Goal: Task Accomplishment & Management: Manage account settings

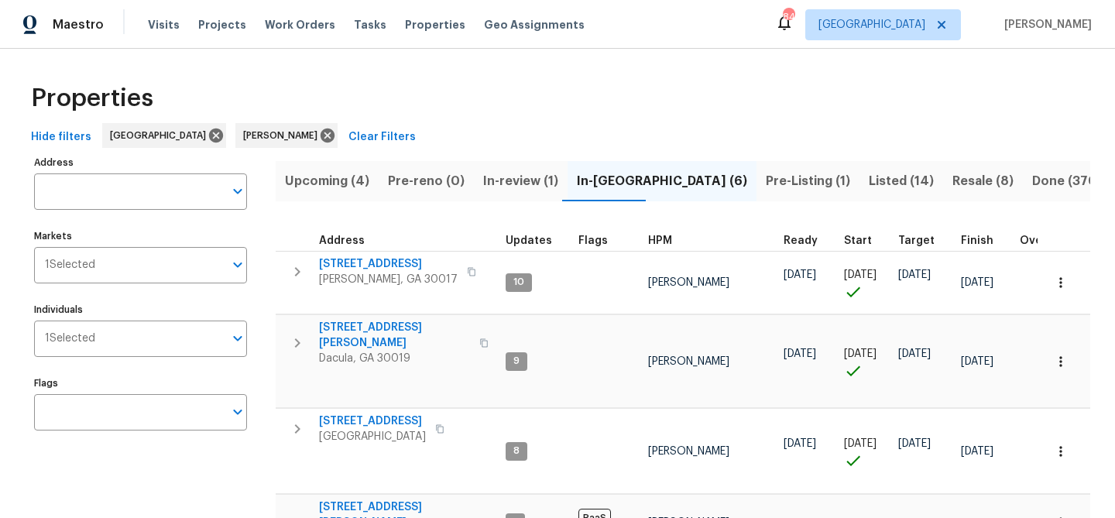
scroll to position [183, 0]
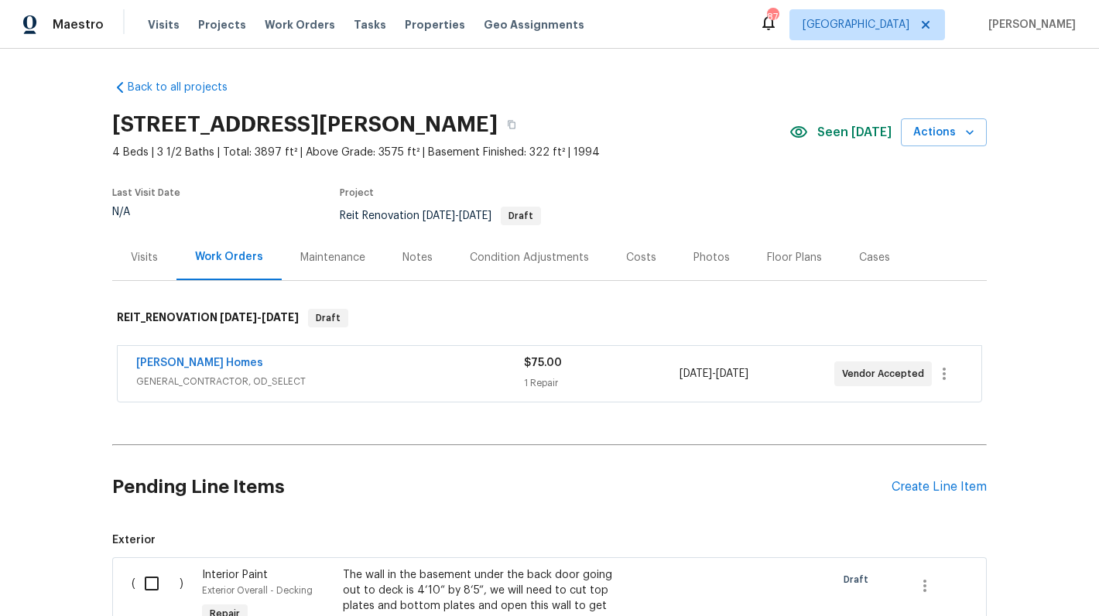
scroll to position [126, 0]
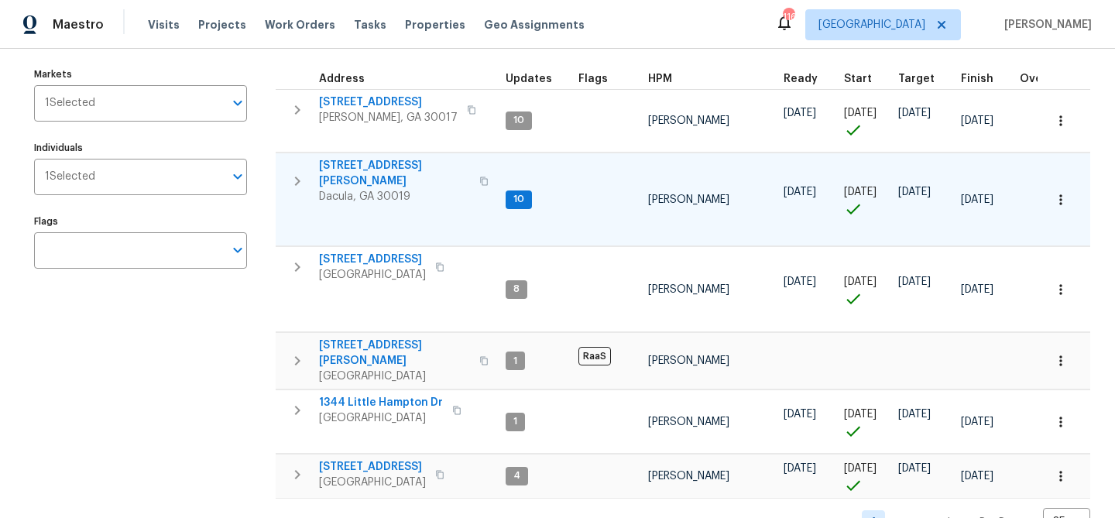
scroll to position [163, 0]
click at [345, 159] on span "[STREET_ADDRESS][PERSON_NAME]" at bounding box center [394, 171] width 151 height 31
click at [364, 162] on span "[STREET_ADDRESS][PERSON_NAME]" at bounding box center [394, 171] width 151 height 31
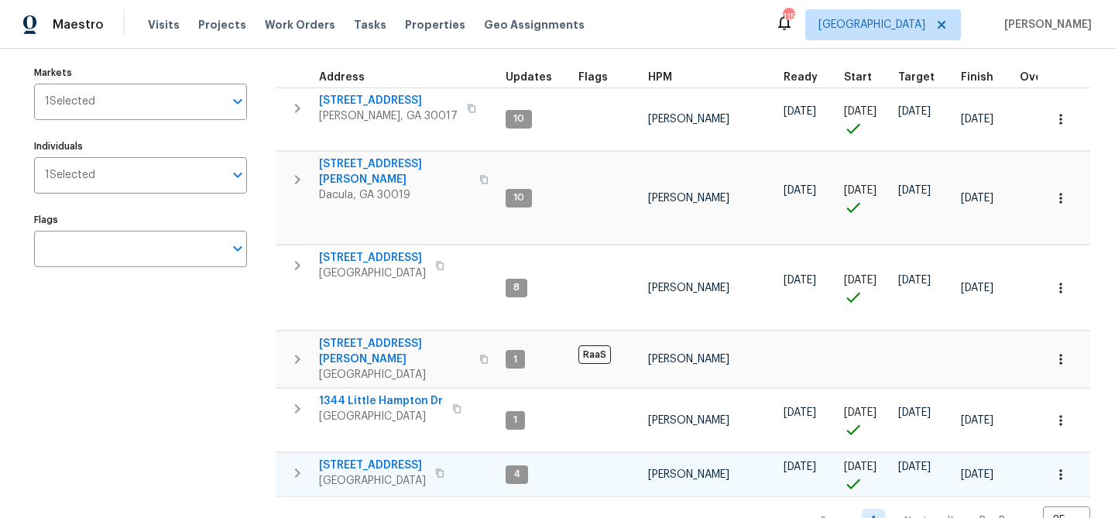
click at [397, 458] on span "983 Pike Forest Dr" at bounding box center [372, 465] width 107 height 15
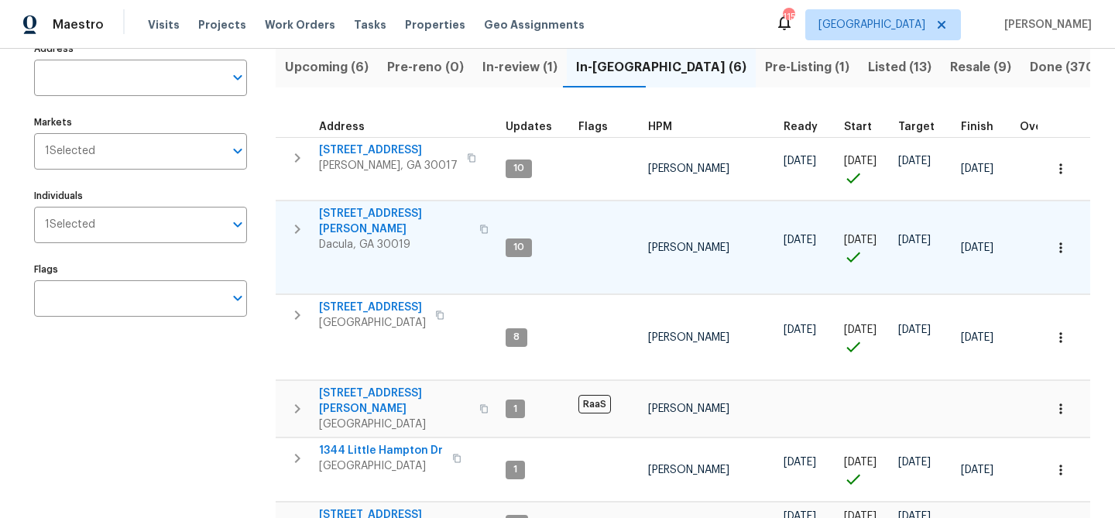
scroll to position [111, 0]
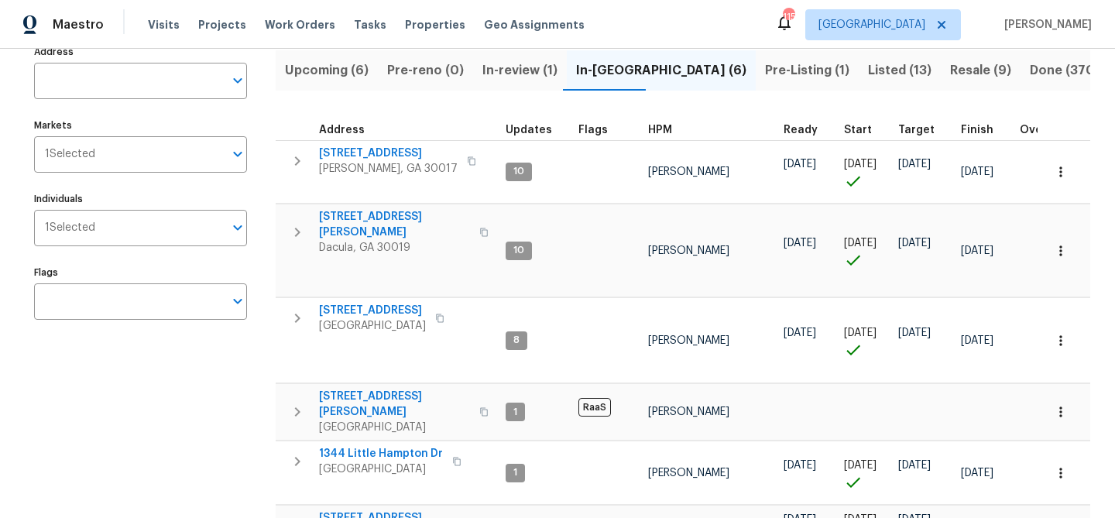
click at [765, 67] on span "Pre-Listing (1)" at bounding box center [807, 71] width 84 height 22
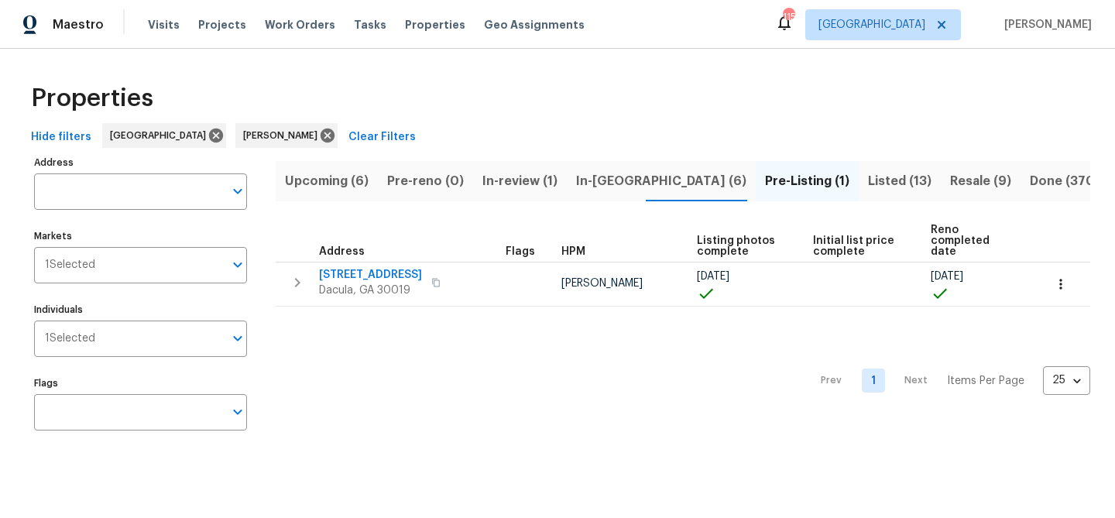
click at [609, 184] on span "In-reno (6)" at bounding box center [661, 181] width 170 height 22
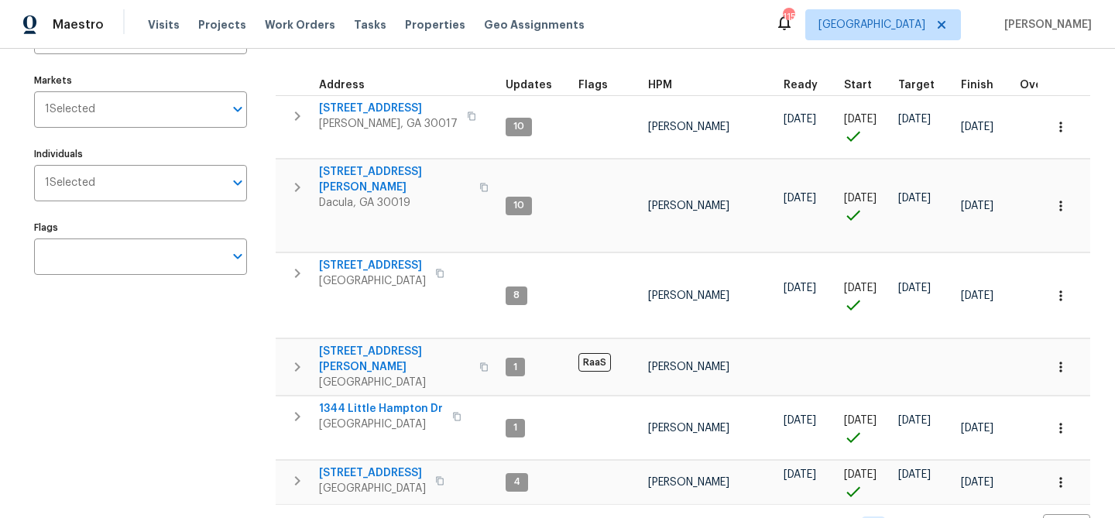
scroll to position [163, 0]
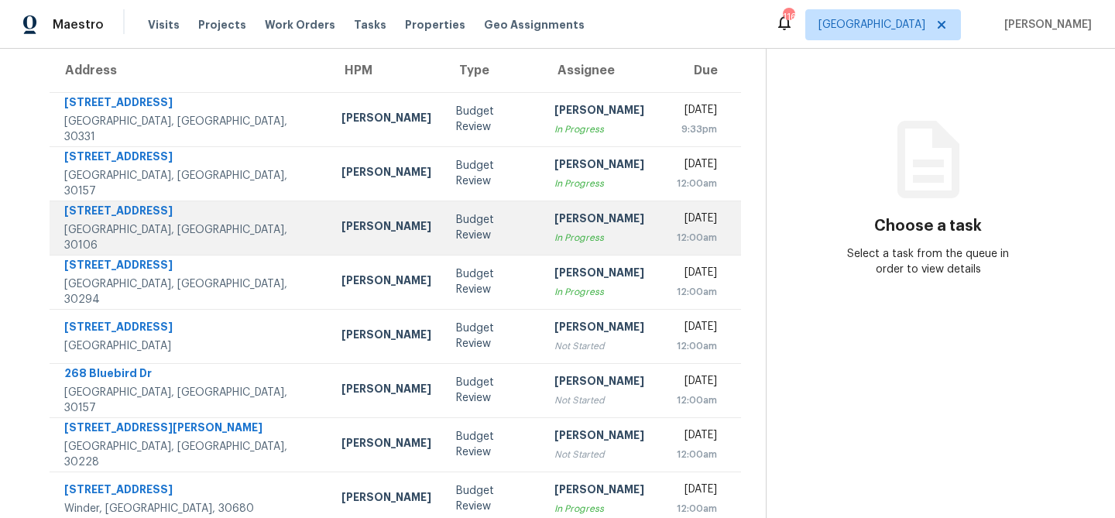
scroll to position [288, 0]
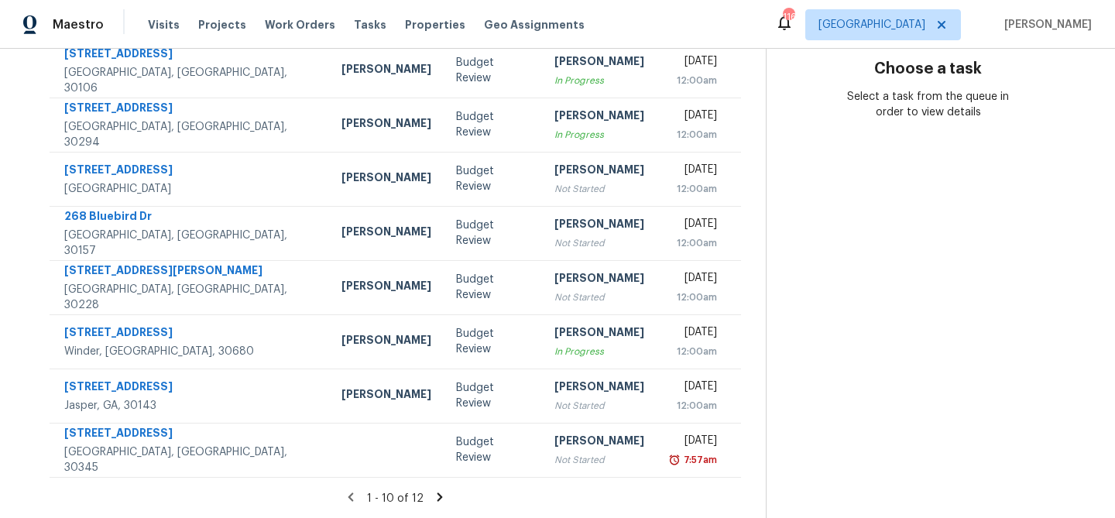
click at [439, 501] on icon at bounding box center [440, 497] width 14 height 14
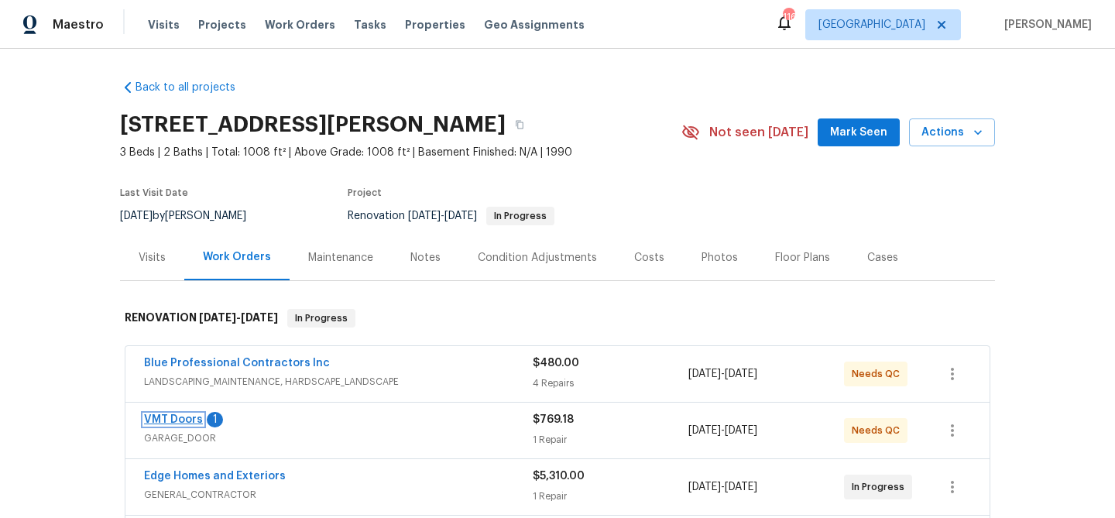
click at [184, 420] on link "VMT Doors" at bounding box center [173, 419] width 59 height 11
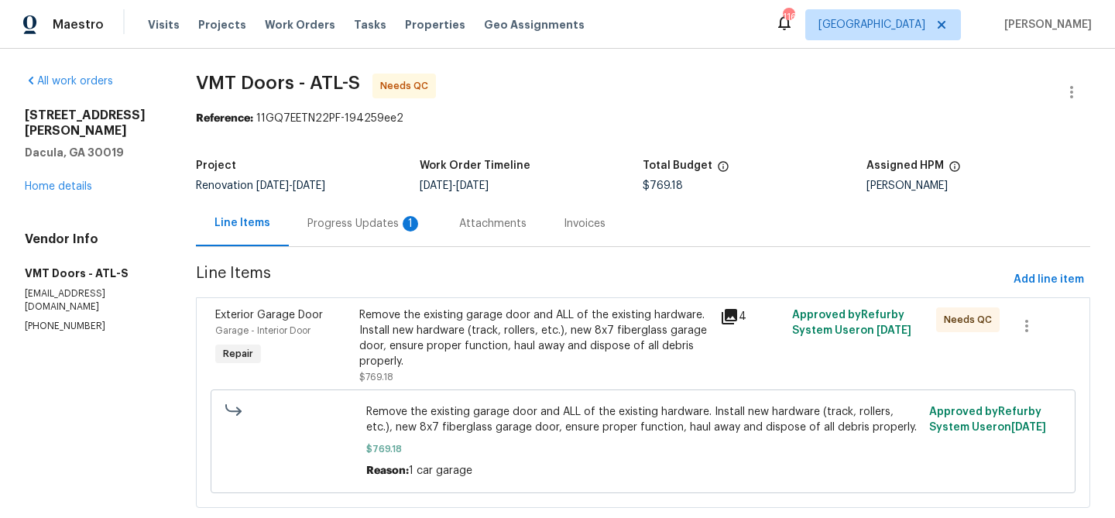
click at [361, 223] on div "Progress Updates 1" at bounding box center [364, 223] width 115 height 15
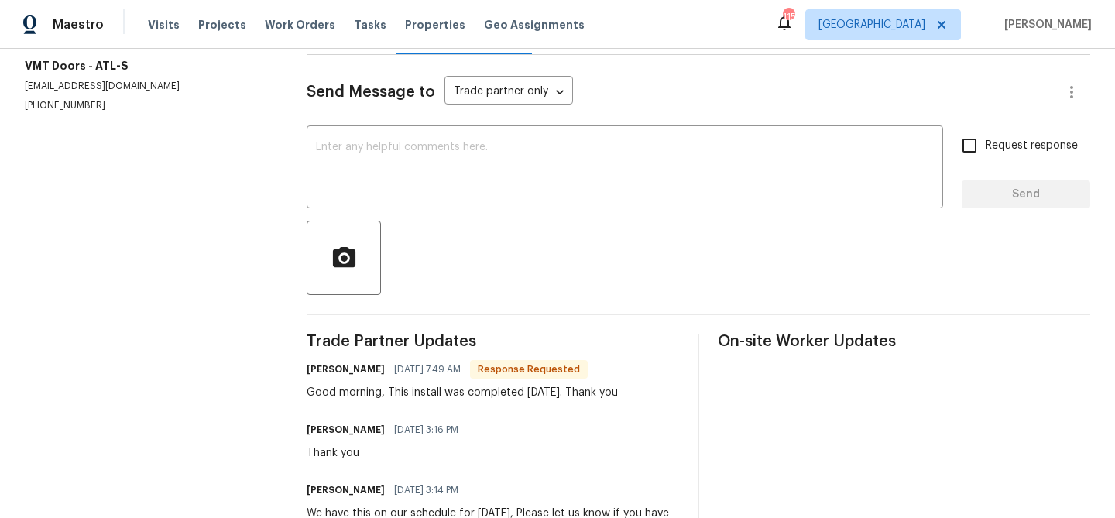
scroll to position [254, 0]
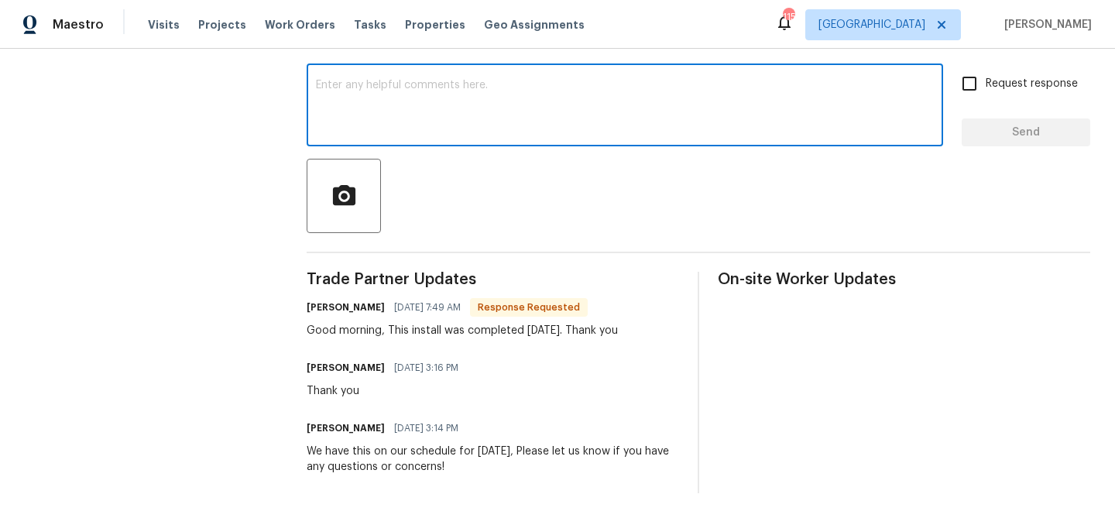
click at [385, 87] on textarea at bounding box center [625, 107] width 618 height 54
type textarea "Thank you!"
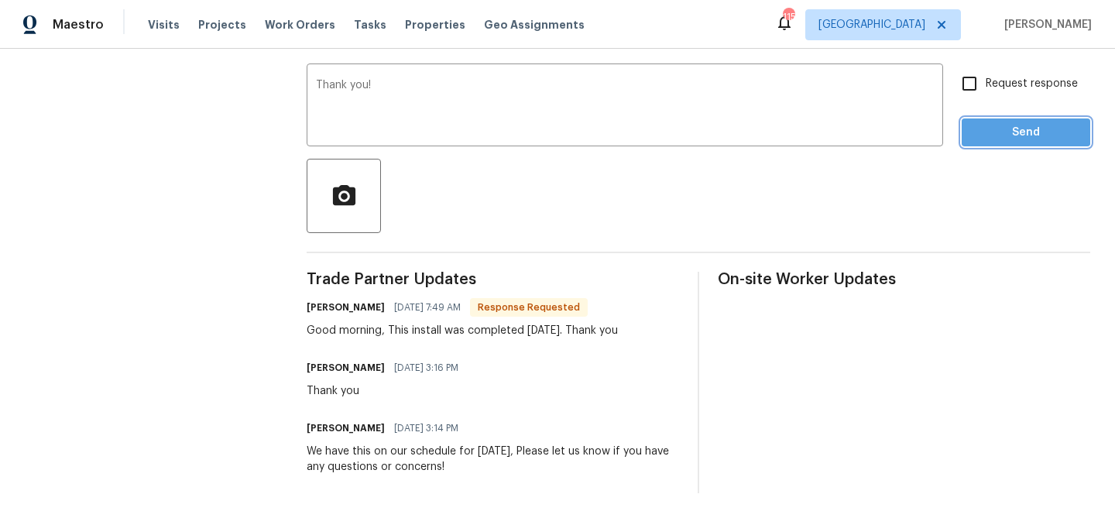
click at [989, 130] on span "Send" at bounding box center [1026, 132] width 104 height 19
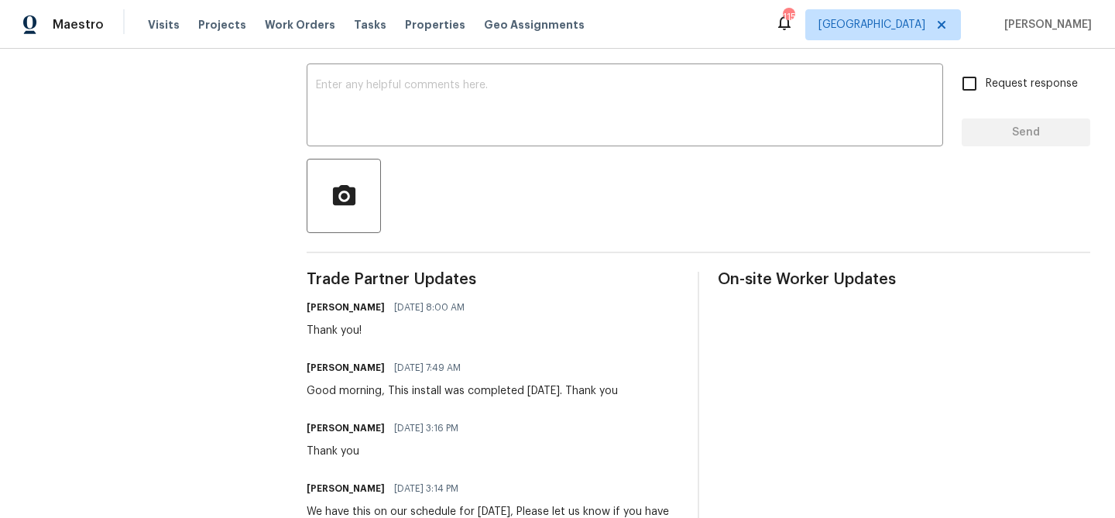
scroll to position [0, 0]
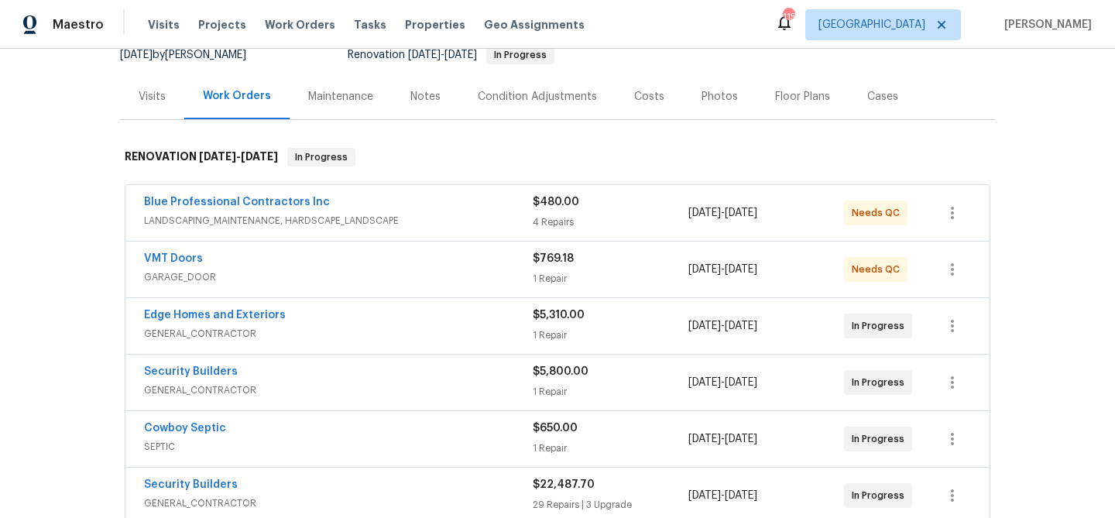
scroll to position [187, 0]
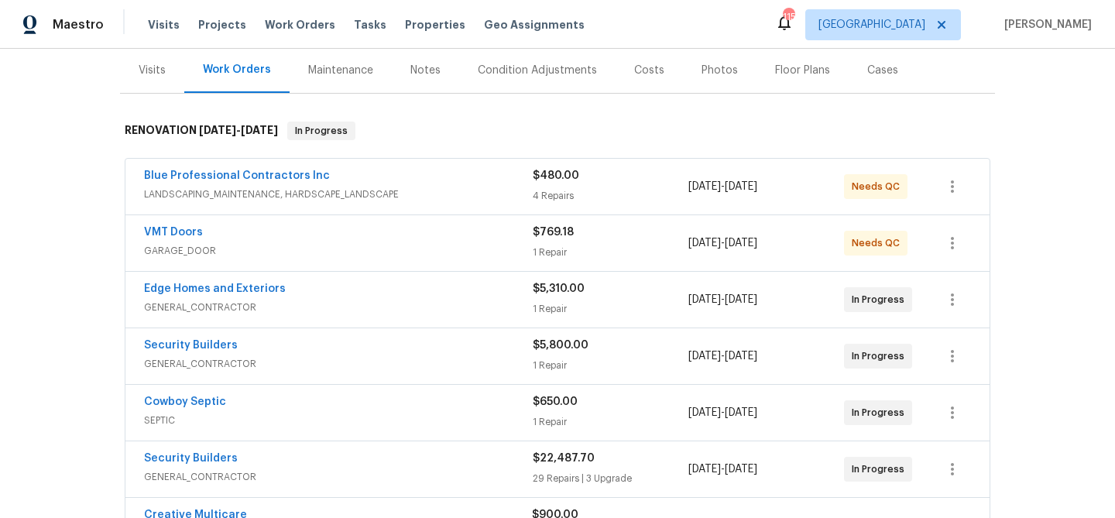
click at [372, 235] on div "VMT Doors" at bounding box center [338, 234] width 389 height 19
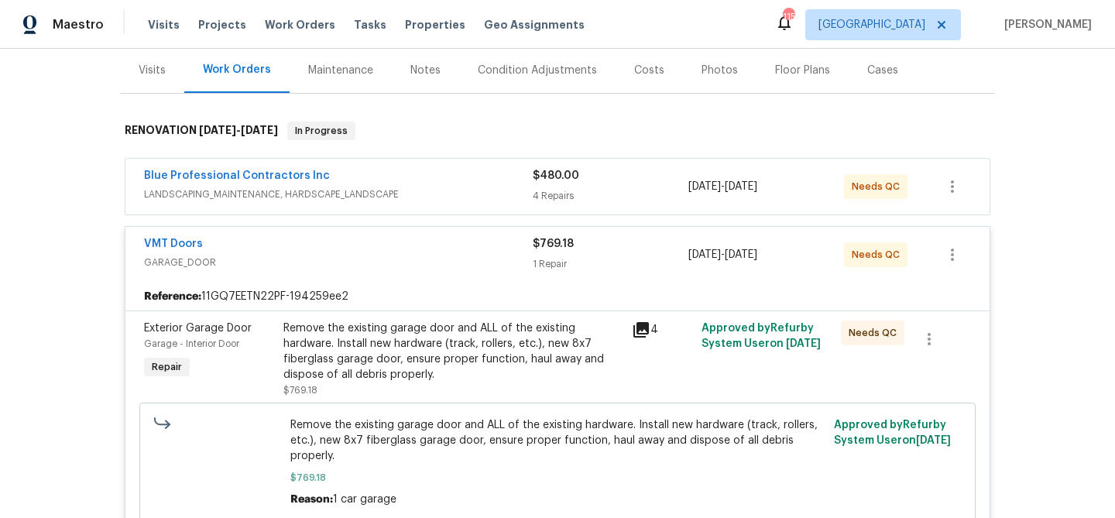
click at [446, 354] on div "Remove the existing garage door and ALL of the existing hardware. Install new h…" at bounding box center [452, 352] width 339 height 62
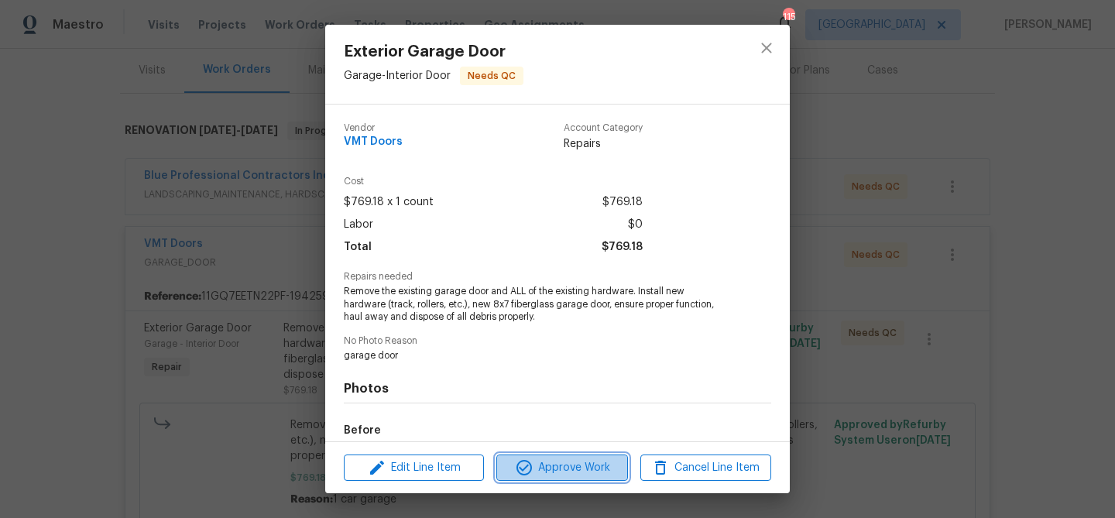
click at [533, 465] on icon "button" at bounding box center [524, 467] width 19 height 19
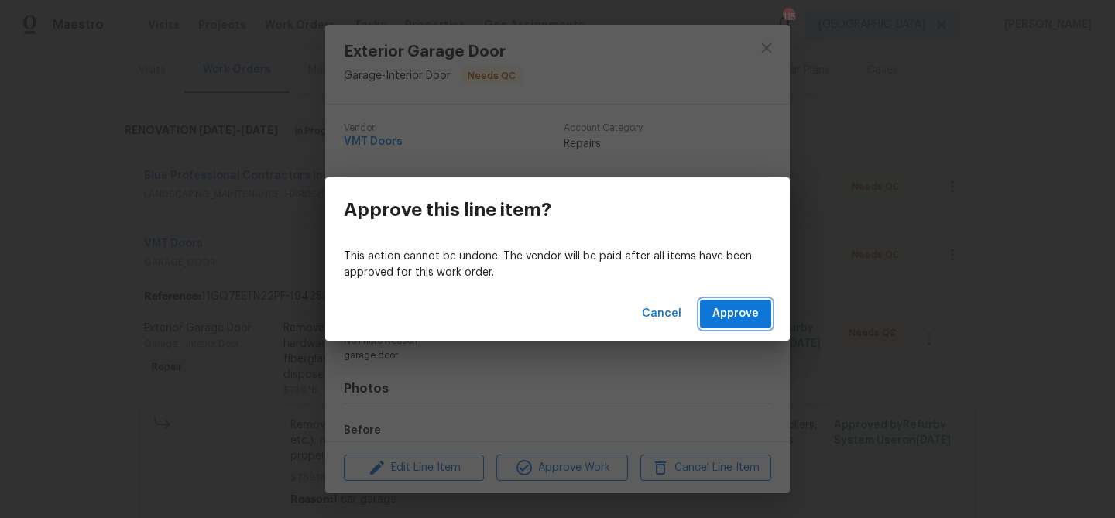
click at [705, 306] on button "Approve" at bounding box center [735, 314] width 71 height 29
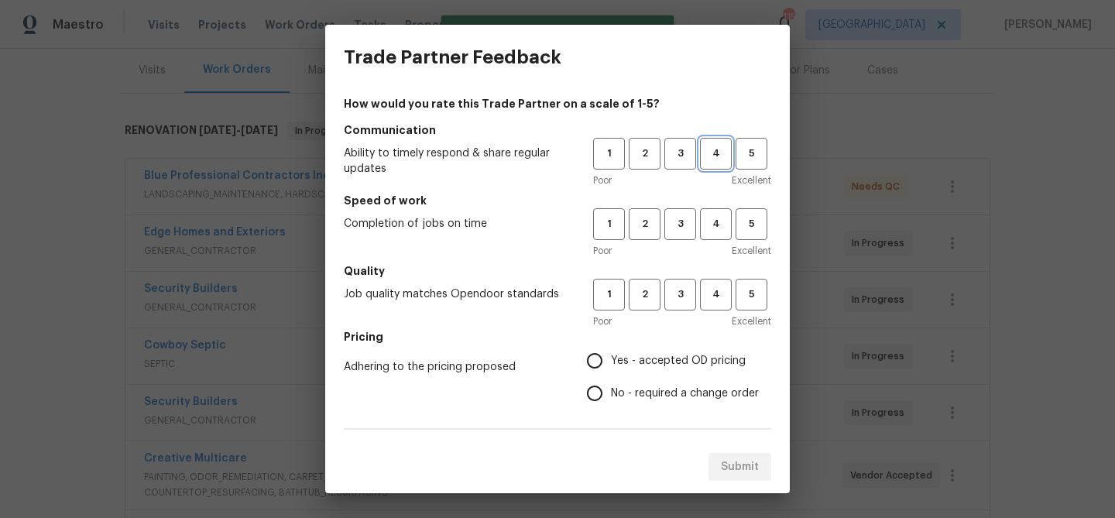
click at [708, 152] on span "4" at bounding box center [715, 154] width 29 height 18
click at [719, 219] on span "4" at bounding box center [715, 224] width 29 height 18
click at [722, 286] on span "4" at bounding box center [715, 295] width 29 height 18
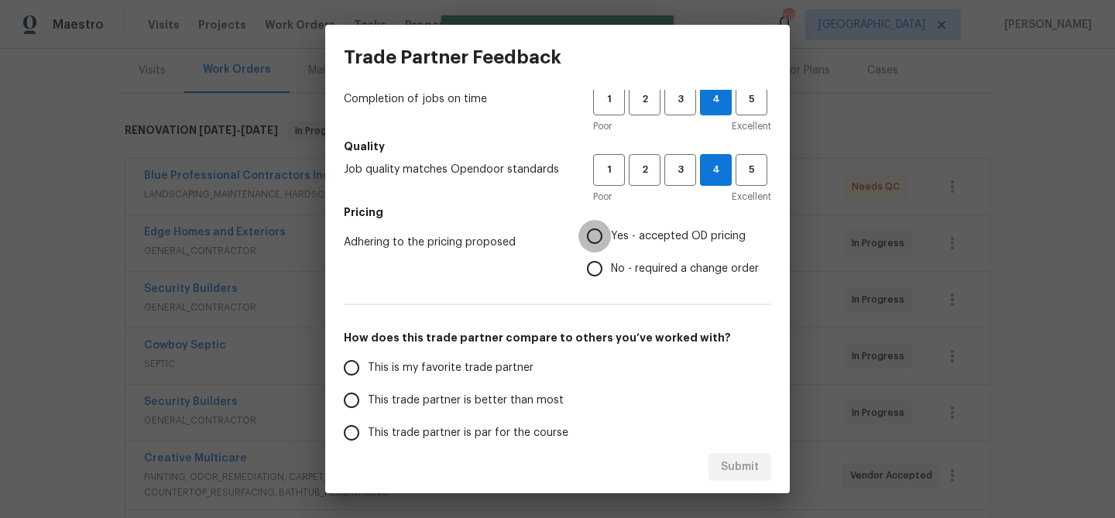
click at [601, 232] on input "Yes - accepted OD pricing" at bounding box center [594, 236] width 33 height 33
radio input "true"
click at [378, 372] on span "This is my favorite trade partner" at bounding box center [451, 368] width 166 height 16
click at [368, 372] on input "This is my favorite trade partner" at bounding box center [351, 368] width 33 height 33
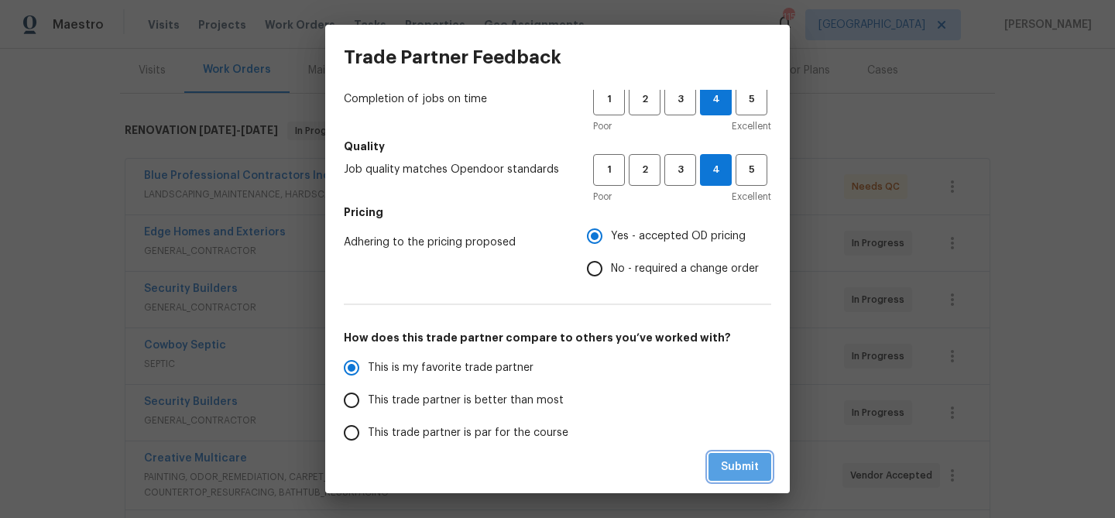
click at [742, 455] on button "Submit" at bounding box center [739, 467] width 63 height 29
radio input "true"
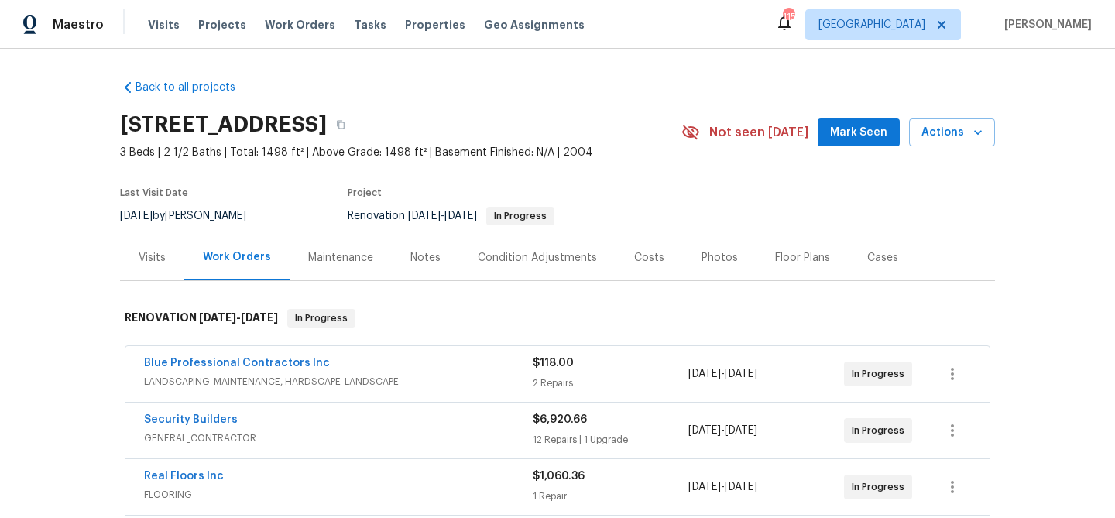
click at [843, 118] on button "Mark Seen" at bounding box center [859, 132] width 82 height 29
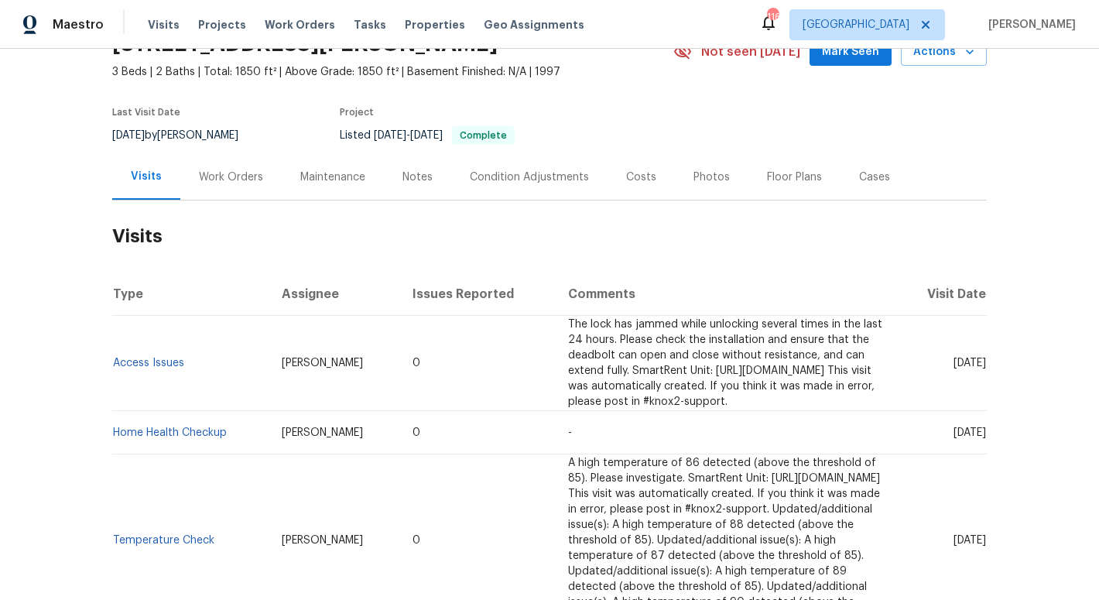
scroll to position [82, 0]
click at [851, 57] on span "Mark Seen" at bounding box center [850, 50] width 57 height 19
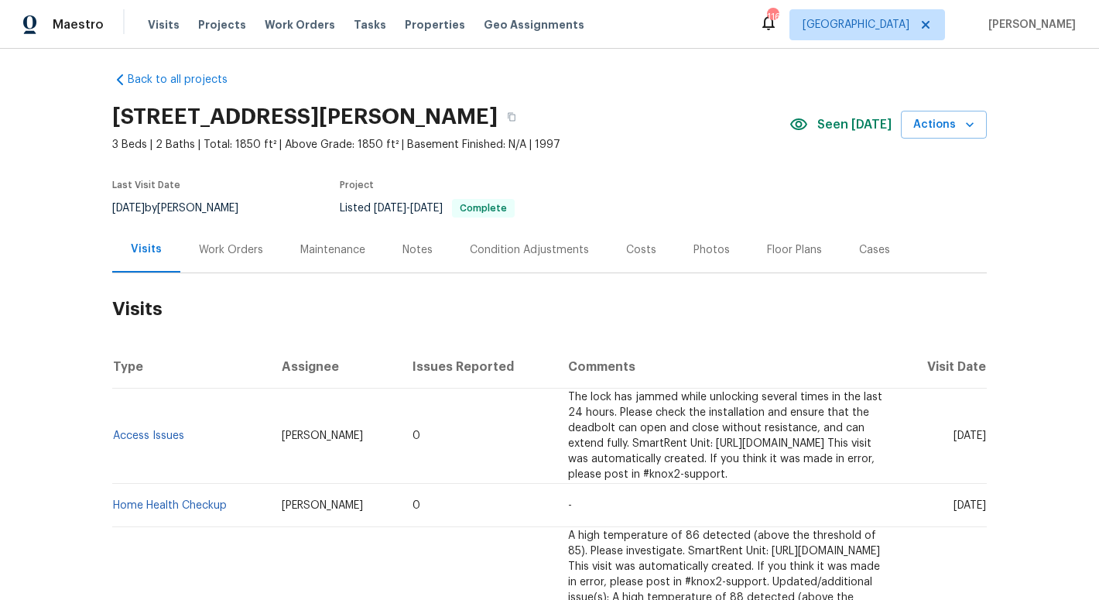
scroll to position [7, 0]
click at [245, 247] on div "Work Orders" at bounding box center [231, 250] width 64 height 15
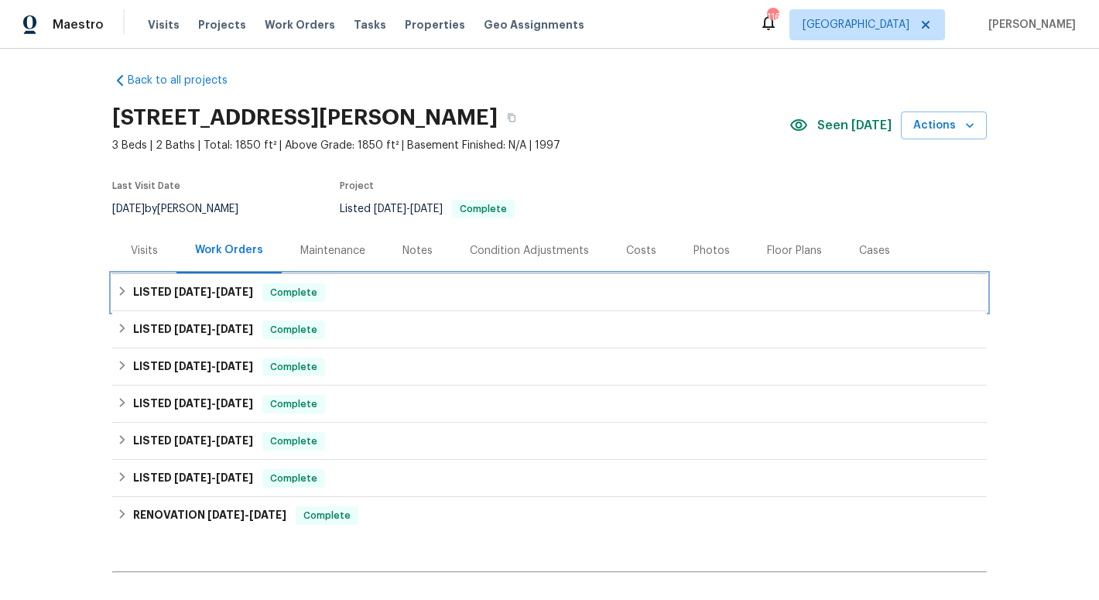
click at [385, 306] on div "LISTED [DATE] - [DATE] Complete" at bounding box center [549, 292] width 875 height 37
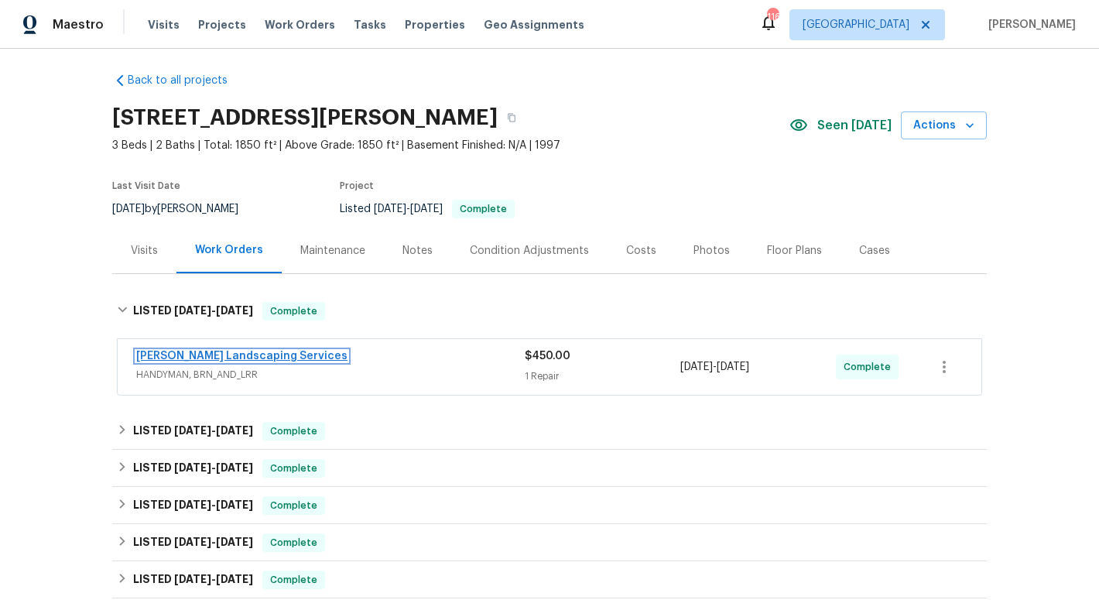
click at [262, 351] on link "[PERSON_NAME] Landscaping Services" at bounding box center [241, 356] width 211 height 11
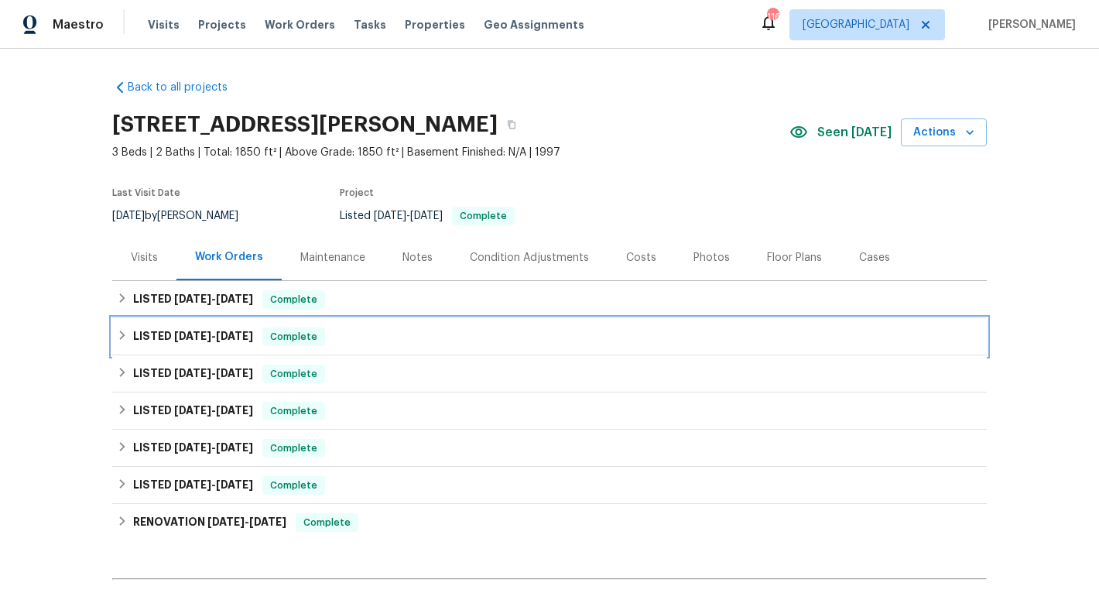
click at [373, 334] on div "LISTED 8/19/25 - 8/21/25 Complete" at bounding box center [550, 337] width 866 height 19
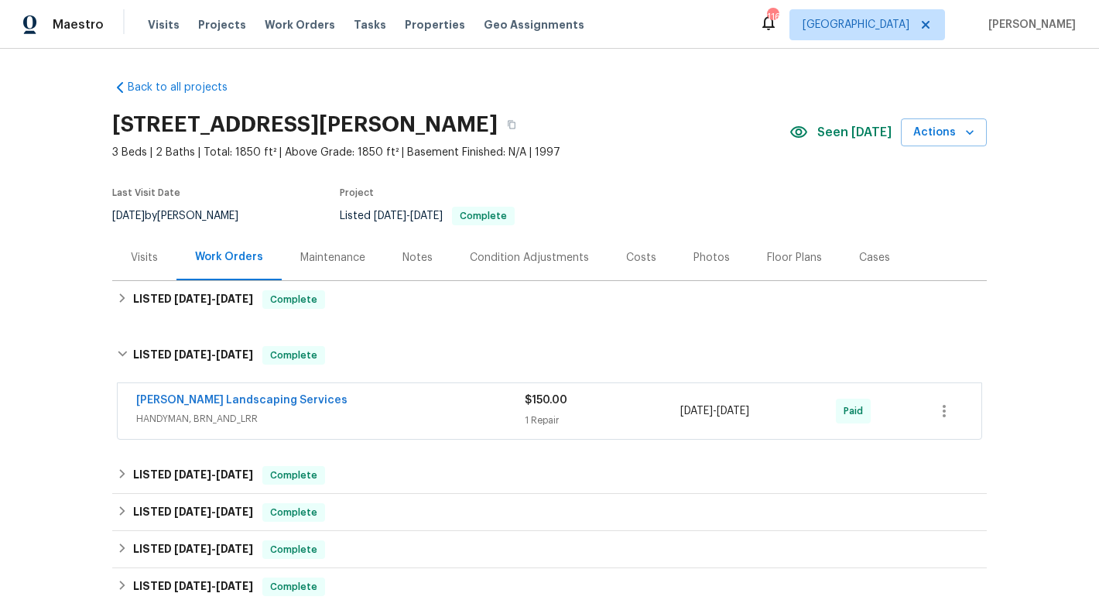
click at [353, 414] on span "HANDYMAN, BRN_AND_LRR" at bounding box center [330, 418] width 389 height 15
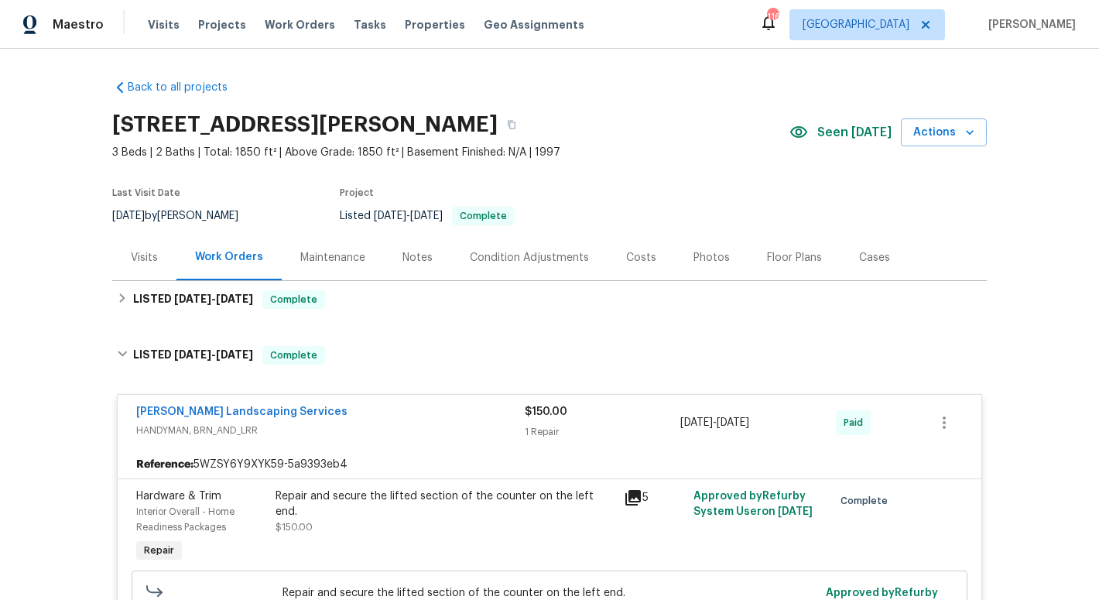
click at [353, 414] on div "Rodriguez Landscaping Services" at bounding box center [330, 413] width 389 height 19
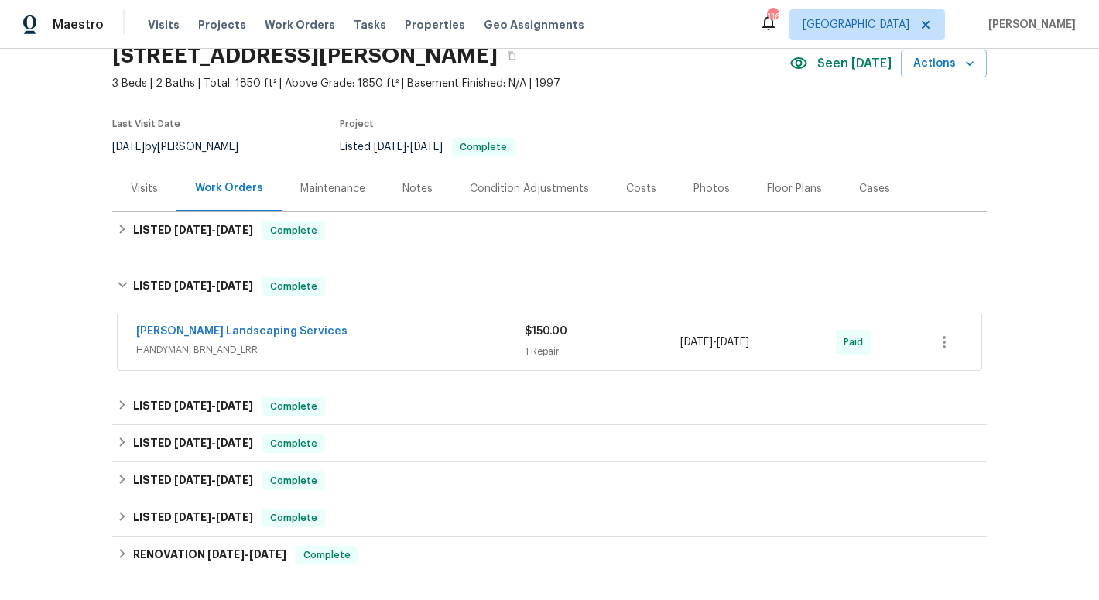
scroll to position [70, 0]
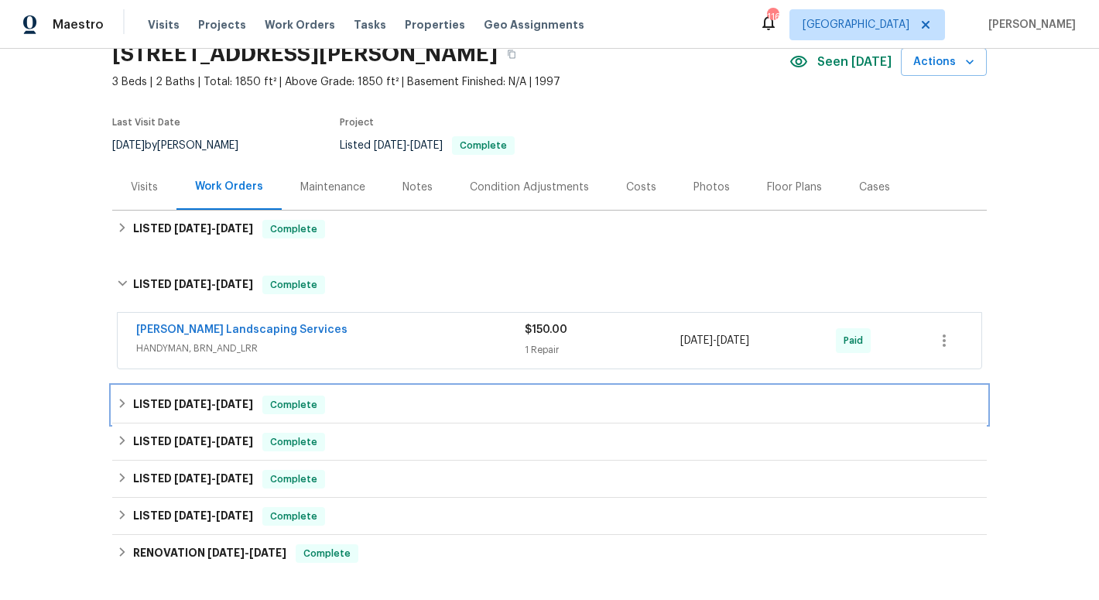
click at [354, 411] on div "LISTED 8/7/25 - 8/14/25 Complete" at bounding box center [550, 405] width 866 height 19
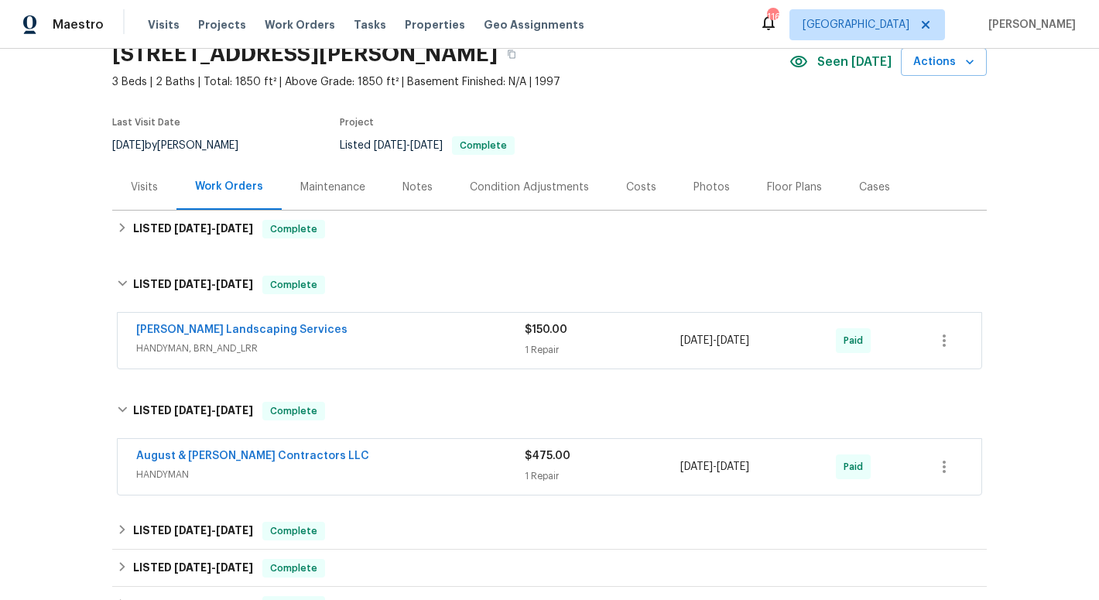
click at [352, 454] on div "August & Suttles Contractors LLC" at bounding box center [330, 457] width 389 height 19
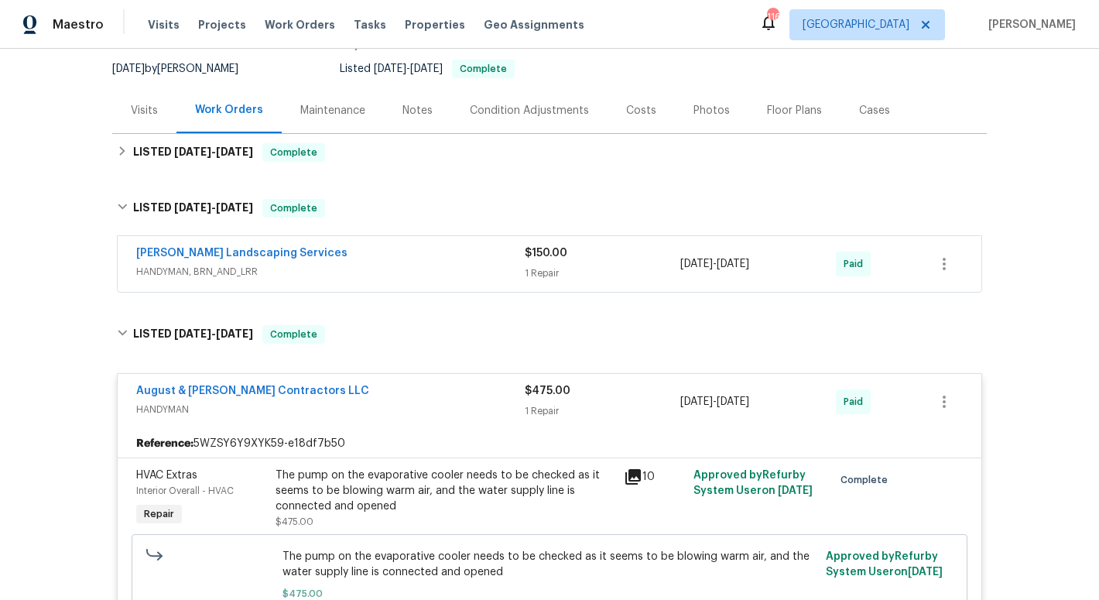
scroll to position [157, 0]
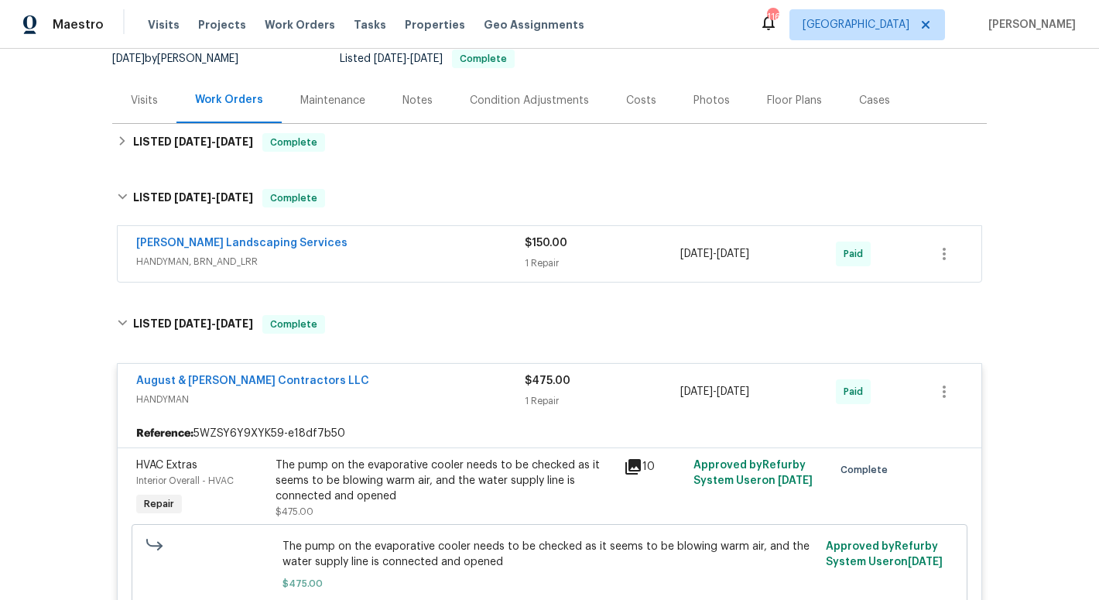
click at [385, 384] on div "August & Suttles Contractors LLC" at bounding box center [330, 382] width 389 height 19
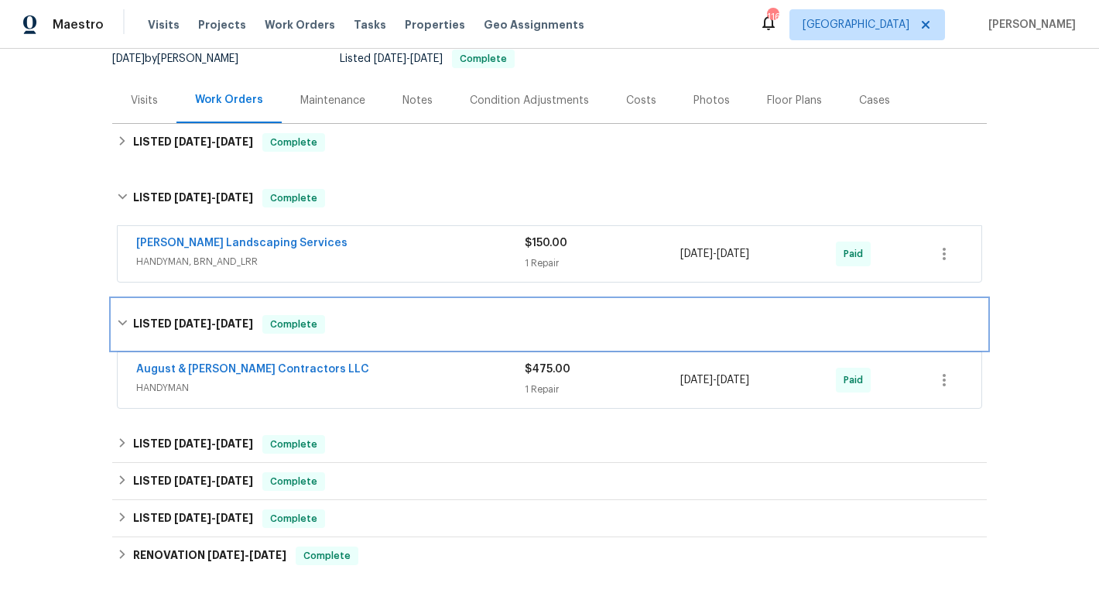
click at [370, 307] on div "LISTED 8/7/25 - 8/14/25 Complete" at bounding box center [549, 325] width 875 height 50
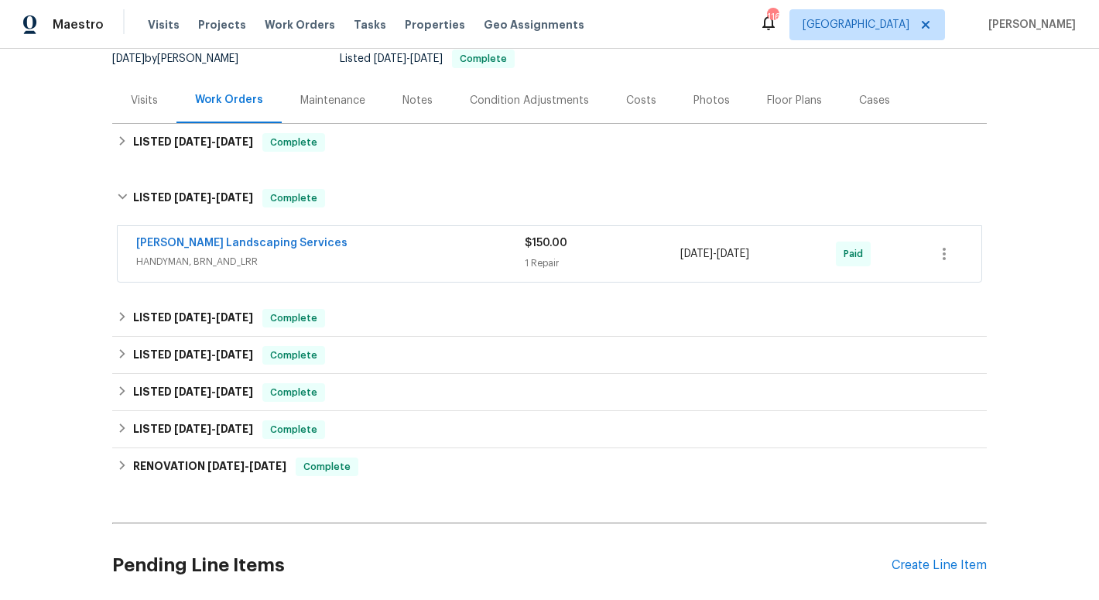
click at [346, 94] on div "Maintenance" at bounding box center [332, 100] width 65 height 15
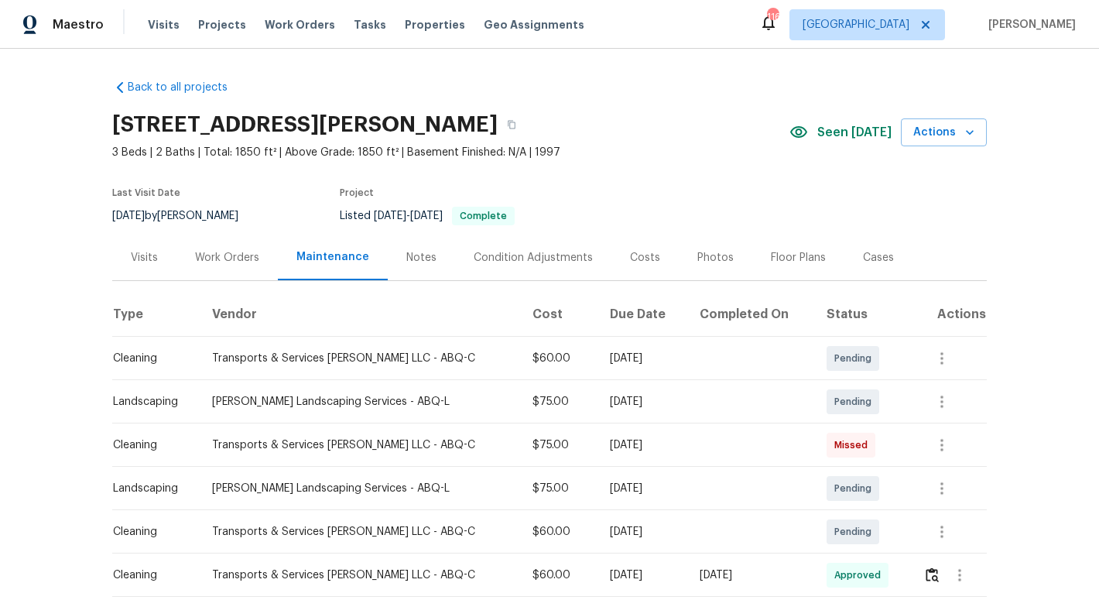
click at [698, 254] on div "Photos" at bounding box center [716, 257] width 36 height 15
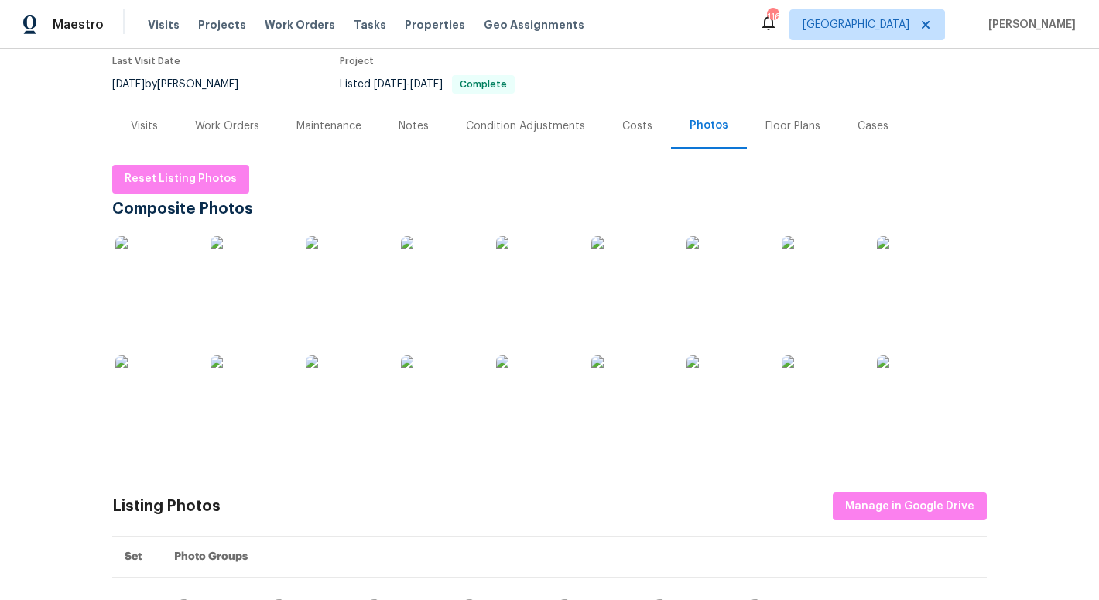
scroll to position [141, 0]
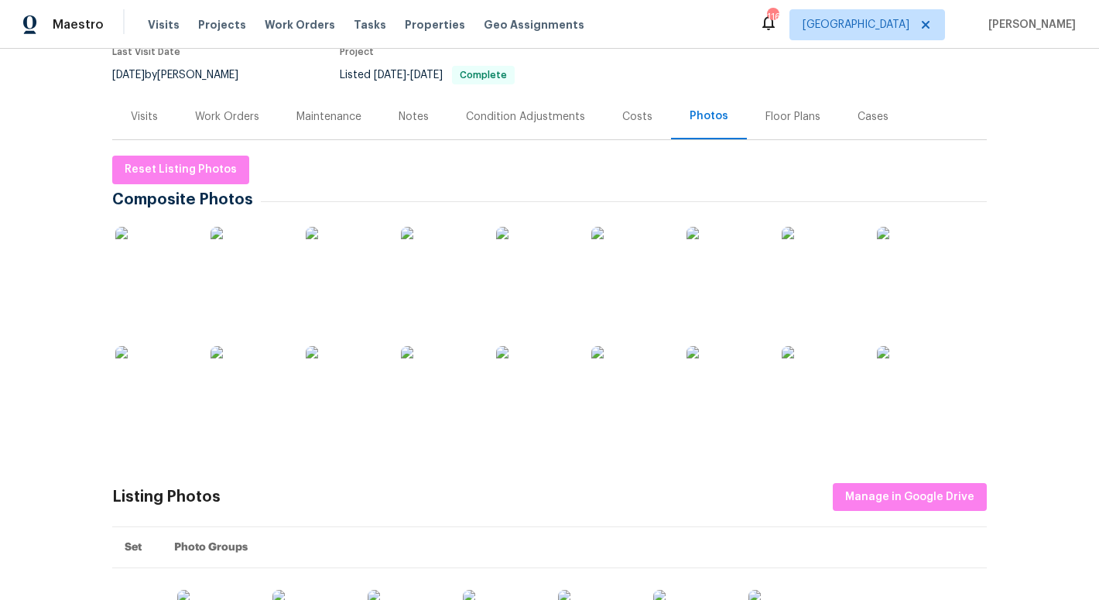
click at [342, 269] on img at bounding box center [344, 265] width 77 height 77
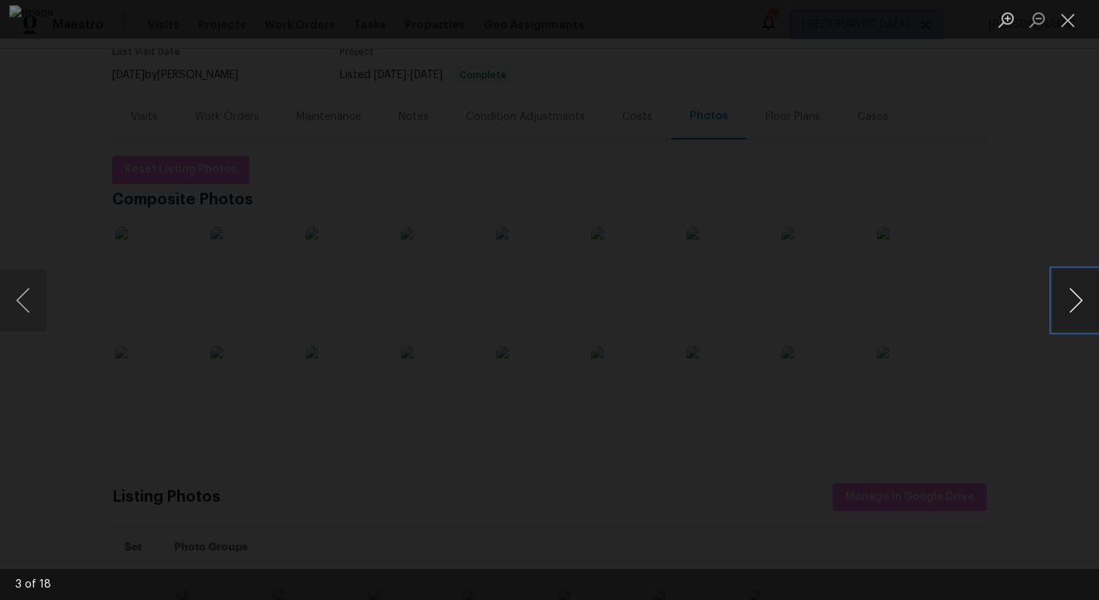
click at [1076, 296] on button "Next image" at bounding box center [1076, 300] width 46 height 62
click at [29, 296] on button "Previous image" at bounding box center [23, 300] width 46 height 62
click at [1068, 305] on button "Next image" at bounding box center [1076, 300] width 46 height 62
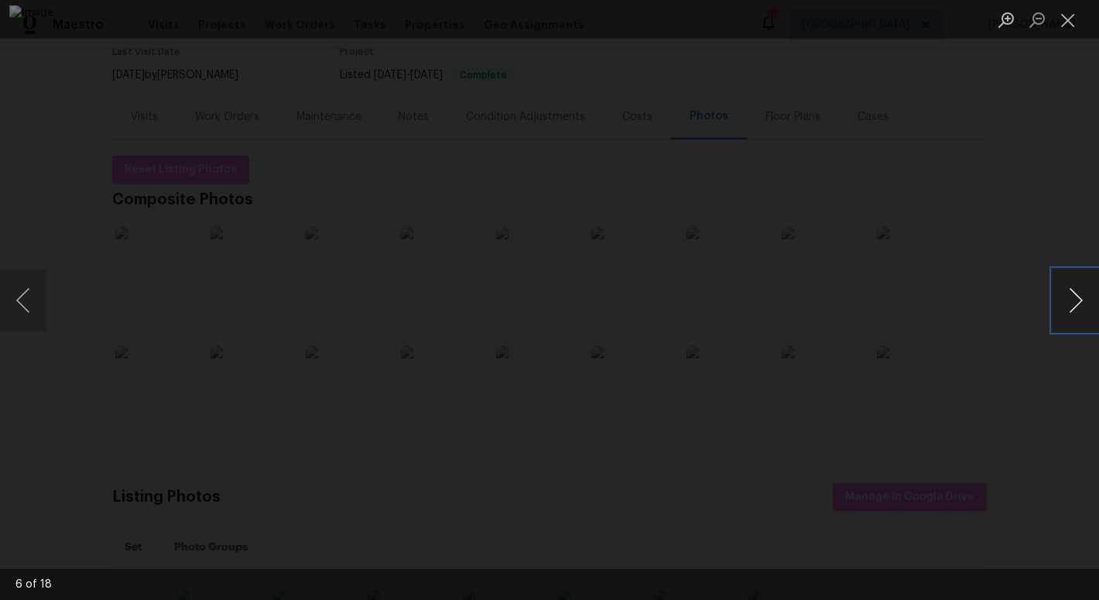
click at [1068, 305] on button "Next image" at bounding box center [1076, 300] width 46 height 62
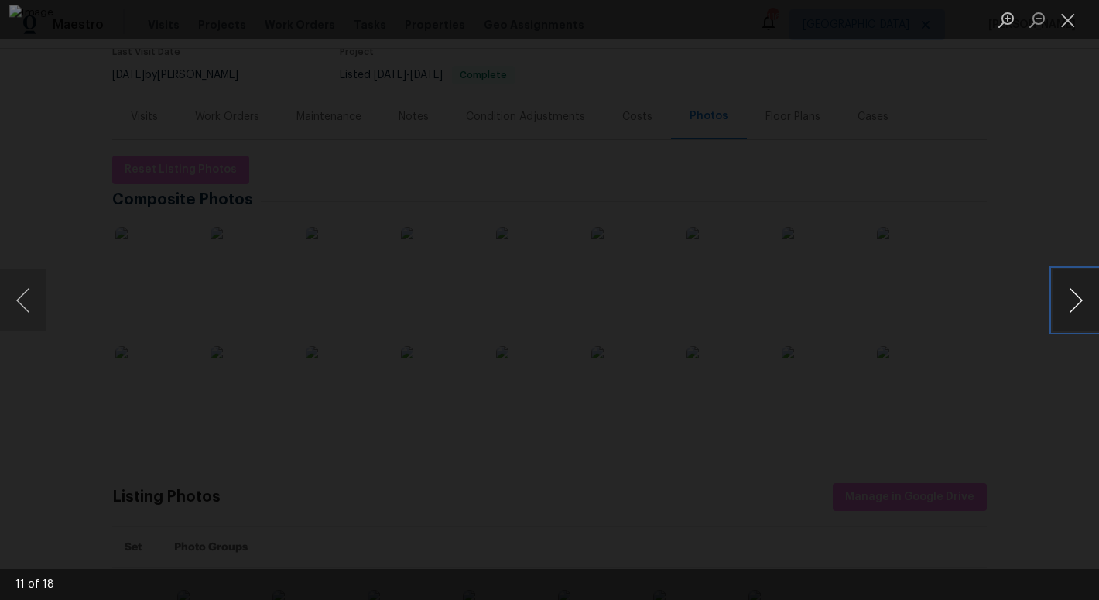
click at [1068, 305] on button "Next image" at bounding box center [1076, 300] width 46 height 62
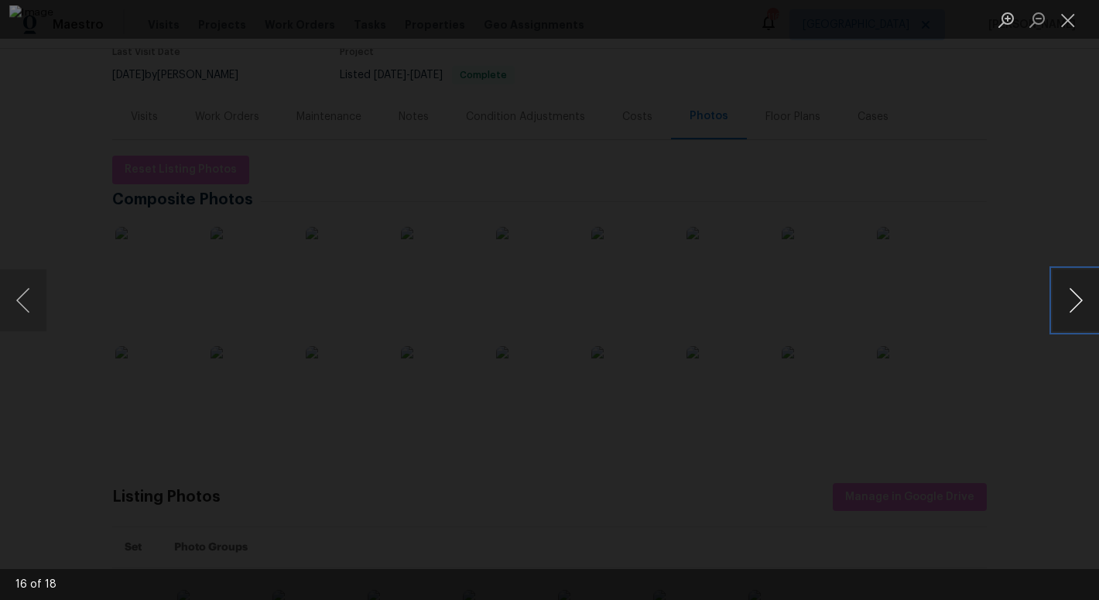
click at [1068, 305] on button "Next image" at bounding box center [1076, 300] width 46 height 62
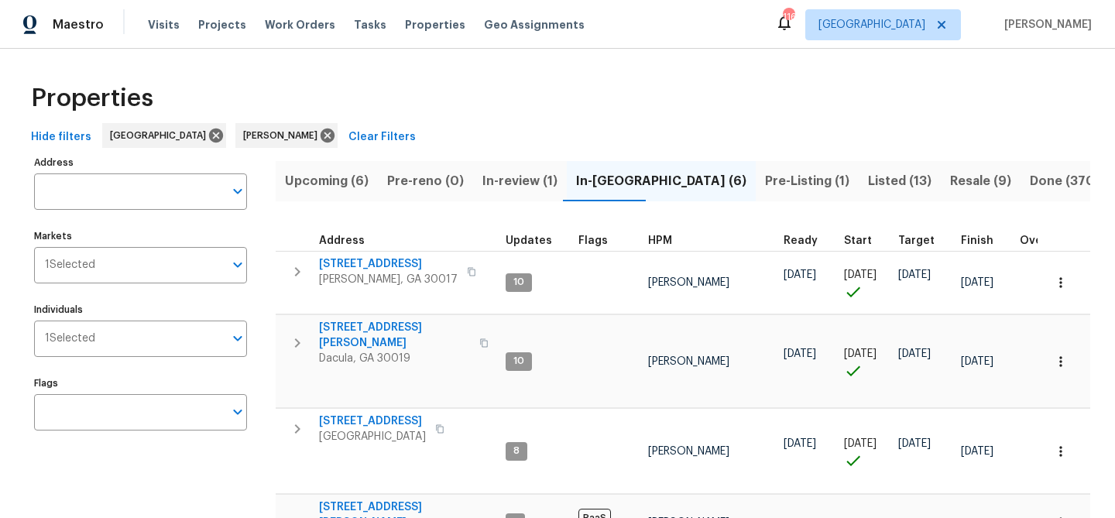
click at [332, 175] on span "Upcoming (6)" at bounding box center [327, 181] width 84 height 22
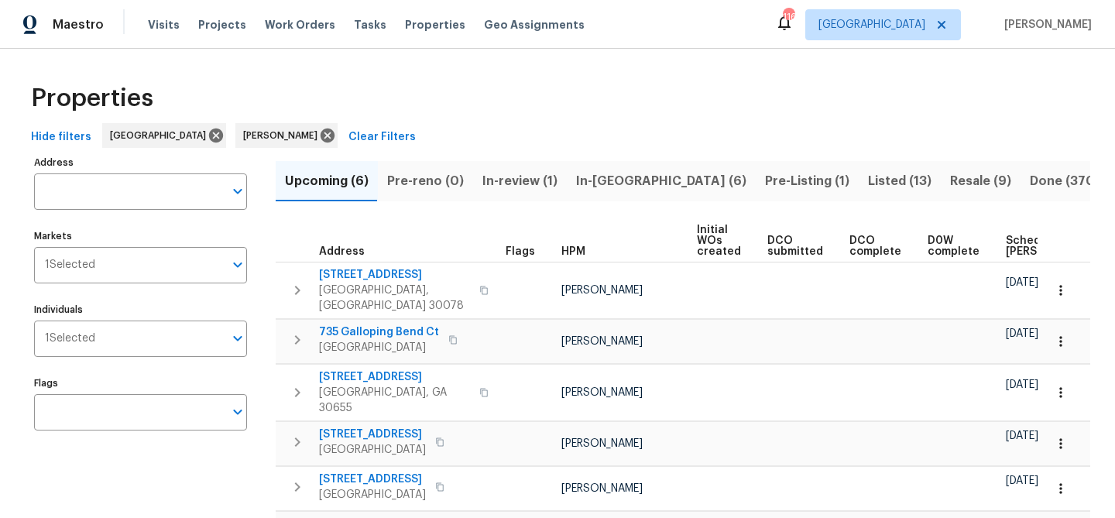
scroll to position [12, 0]
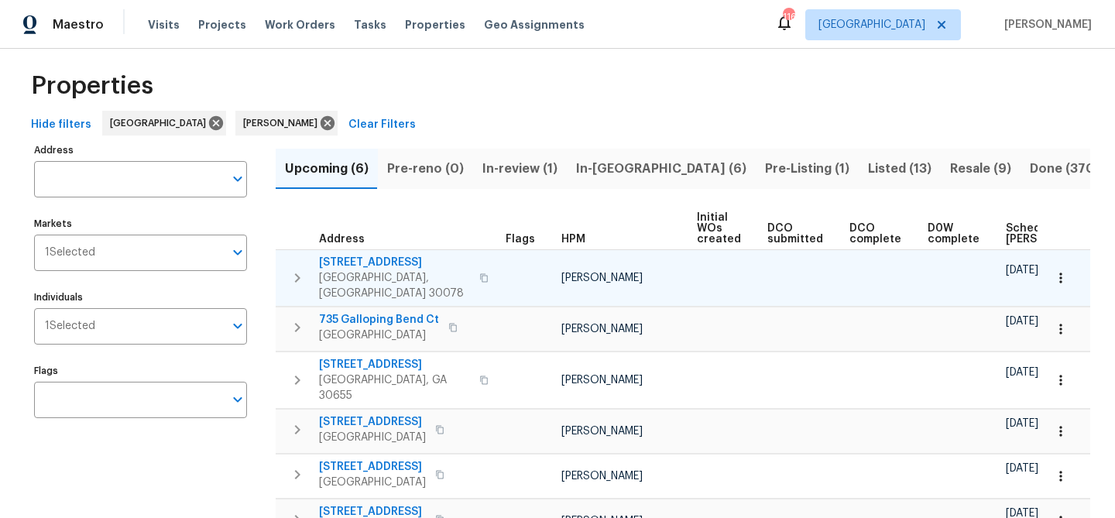
click at [391, 259] on span "[STREET_ADDRESS]" at bounding box center [394, 262] width 151 height 15
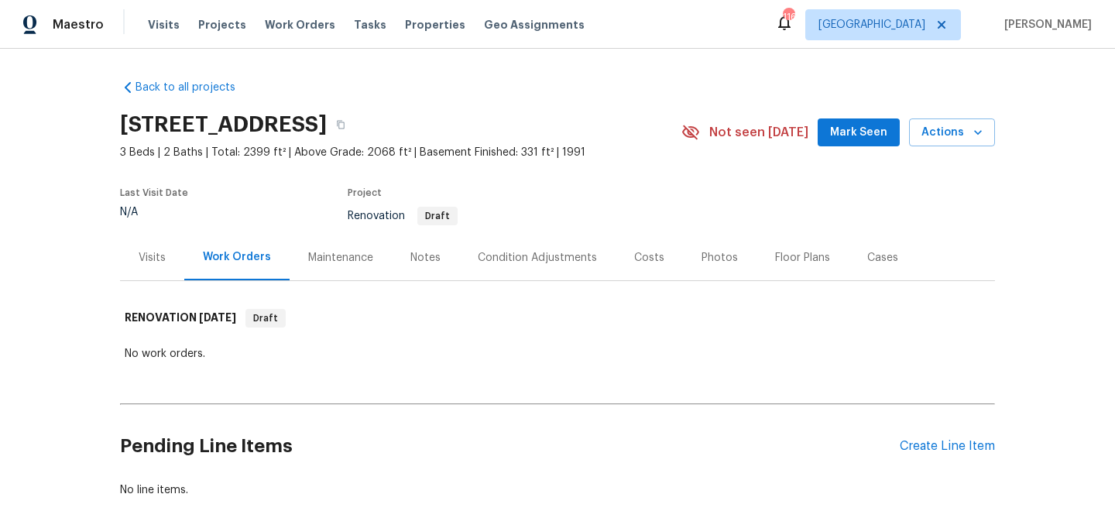
click at [839, 130] on span "Mark Seen" at bounding box center [858, 132] width 57 height 19
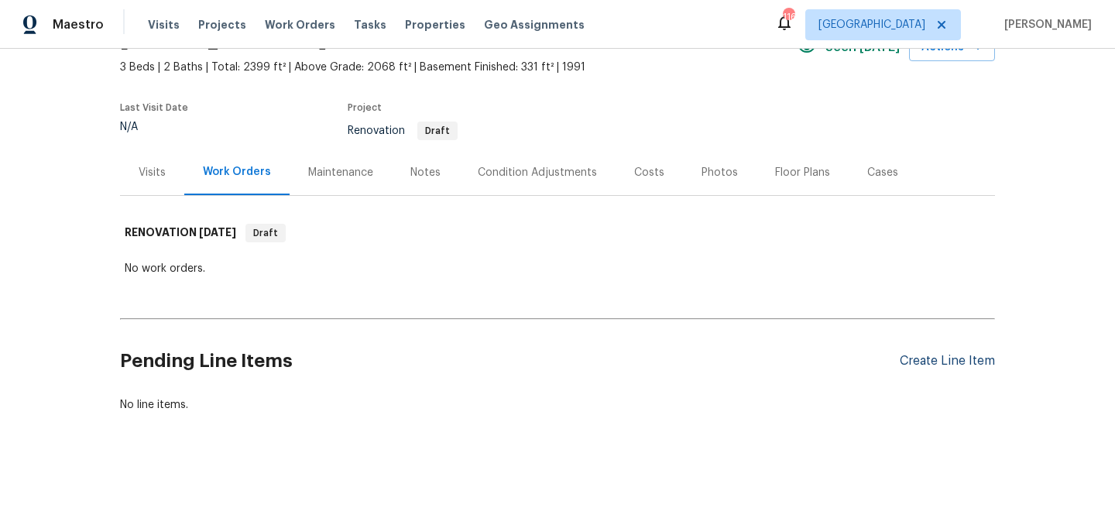
click at [914, 358] on div "Create Line Item" at bounding box center [947, 361] width 95 height 15
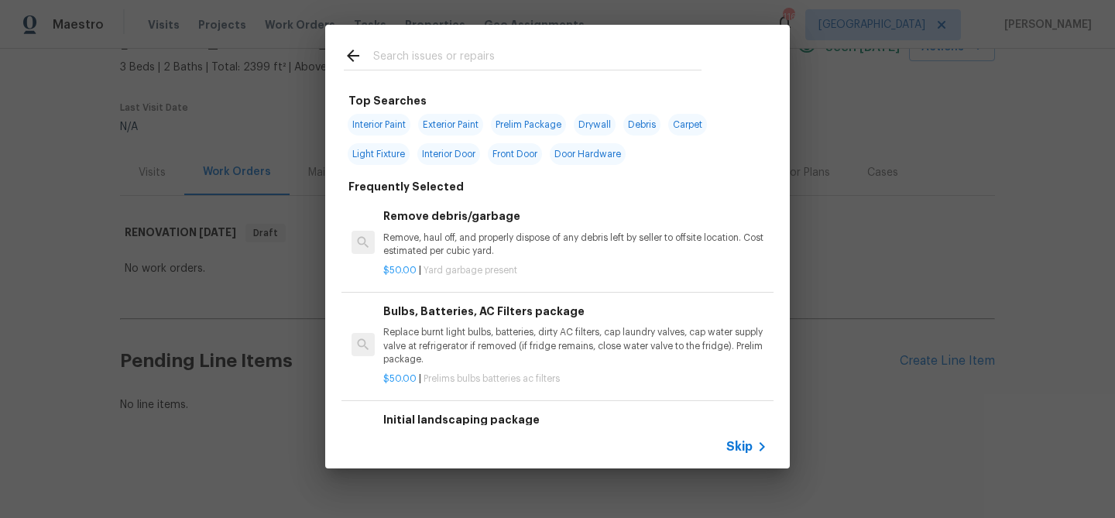
click at [439, 63] on input "text" at bounding box center [537, 57] width 328 height 23
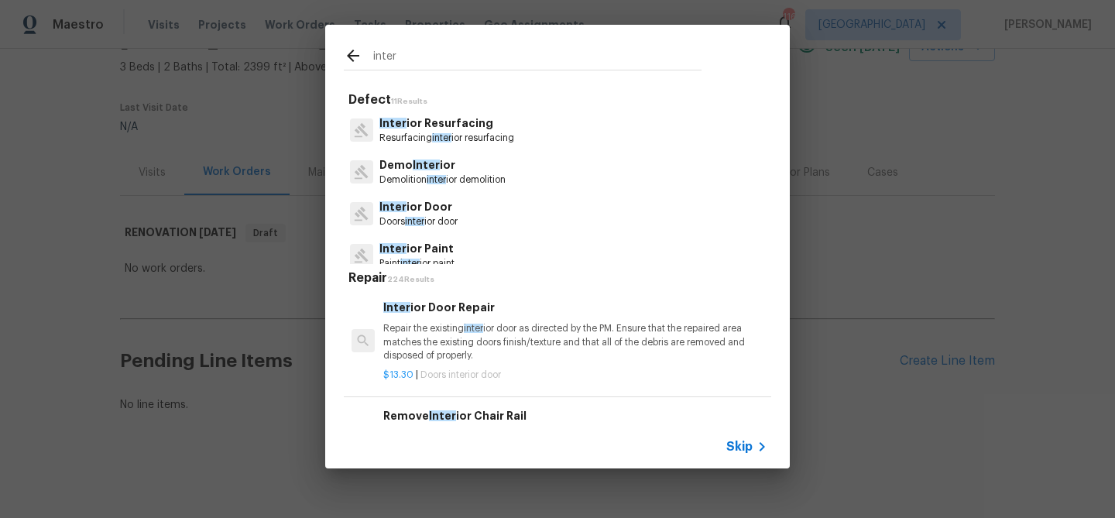
click at [421, 63] on input "inter" at bounding box center [537, 57] width 328 height 23
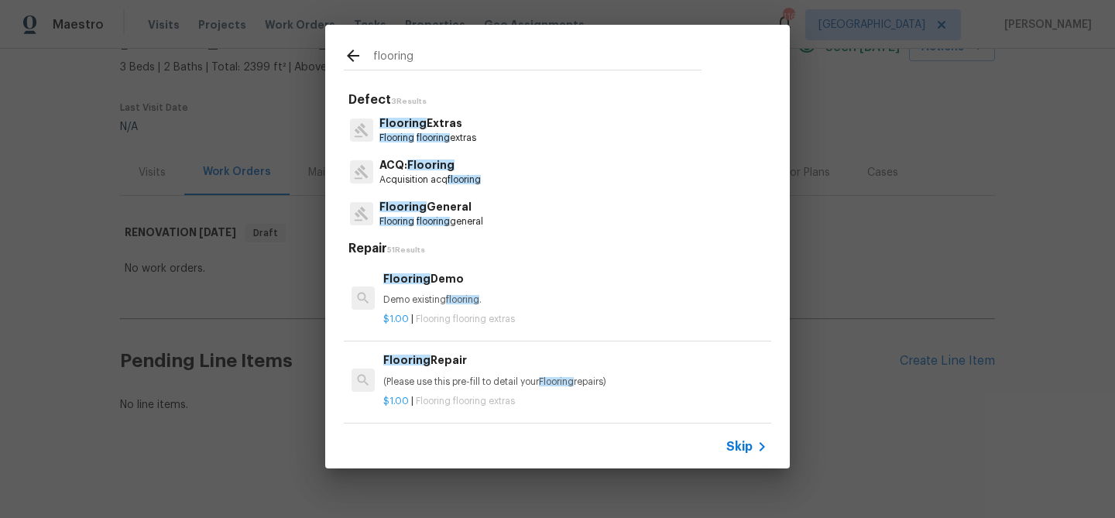
type input "flooring"
click at [433, 125] on p "Flooring Extras" at bounding box center [427, 123] width 97 height 16
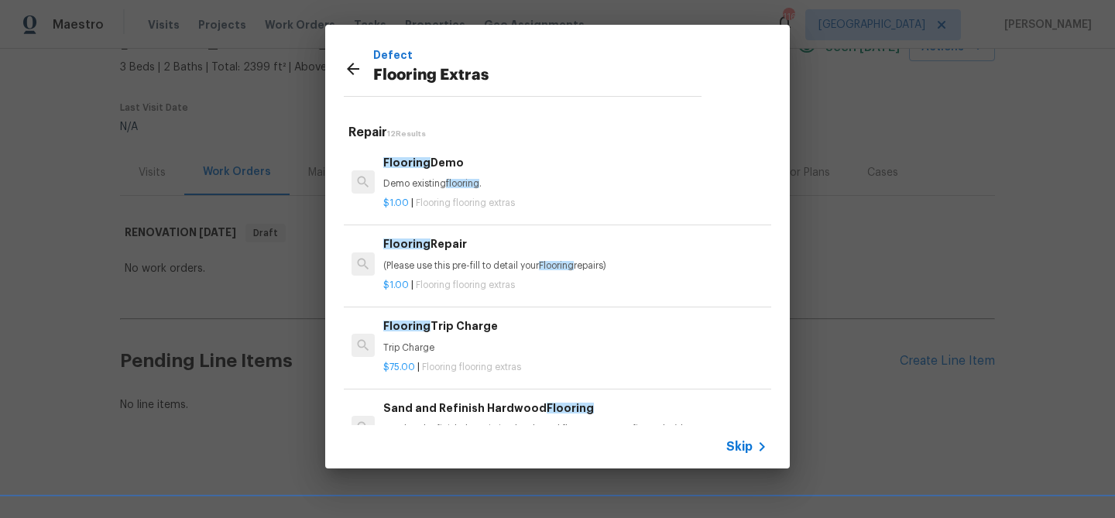
click at [448, 262] on p "(Please use this pre-fill to detail your Flooring repairs)" at bounding box center [575, 265] width 384 height 13
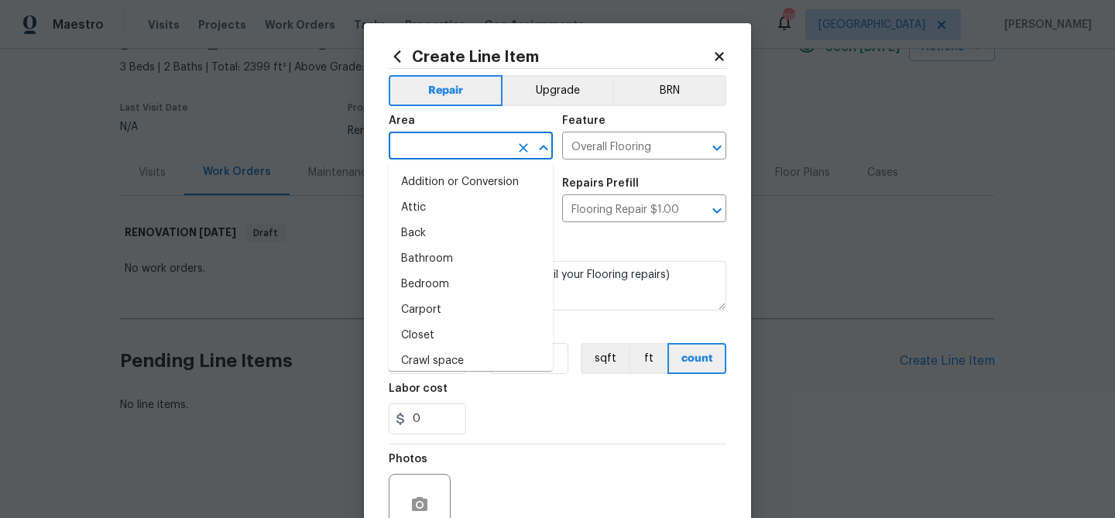
click at [438, 148] on input "text" at bounding box center [449, 147] width 121 height 24
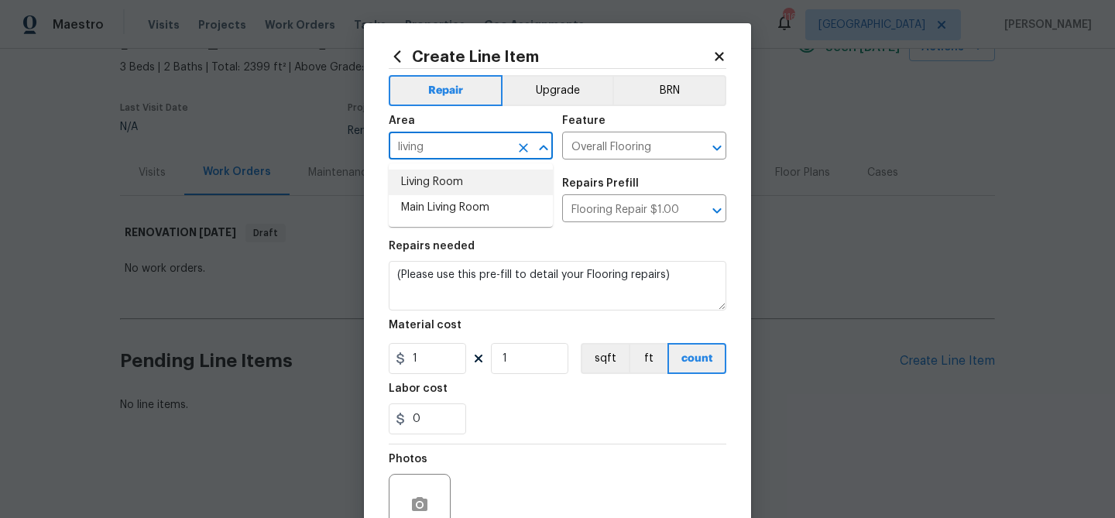
click at [426, 185] on li "Living Room" at bounding box center [471, 183] width 164 height 26
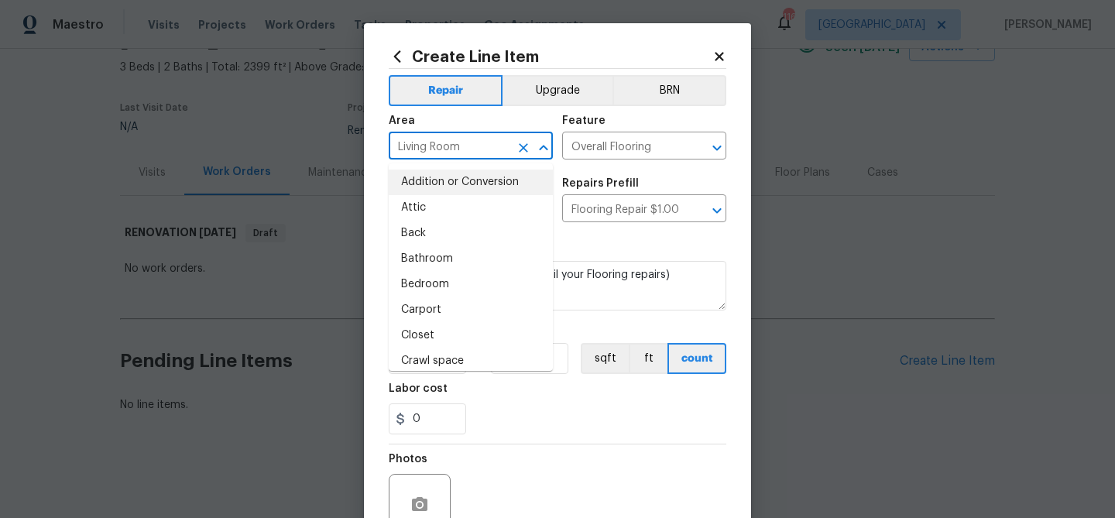
click at [477, 145] on input "Living Room" at bounding box center [449, 147] width 121 height 24
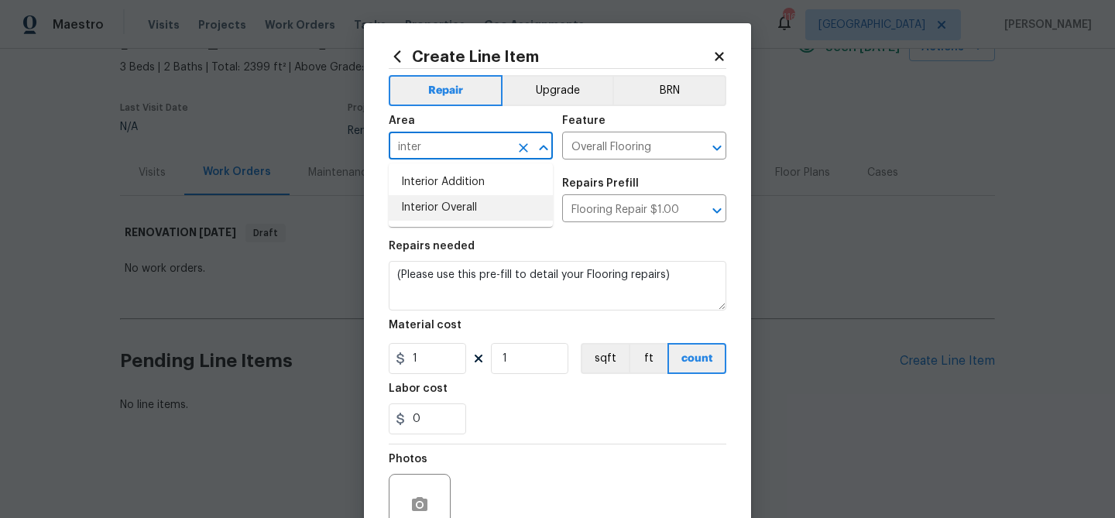
click at [468, 204] on li "Interior Overall" at bounding box center [471, 208] width 164 height 26
type input "Interior Overall"
click at [582, 154] on input "Overall Flooring" at bounding box center [622, 147] width 121 height 24
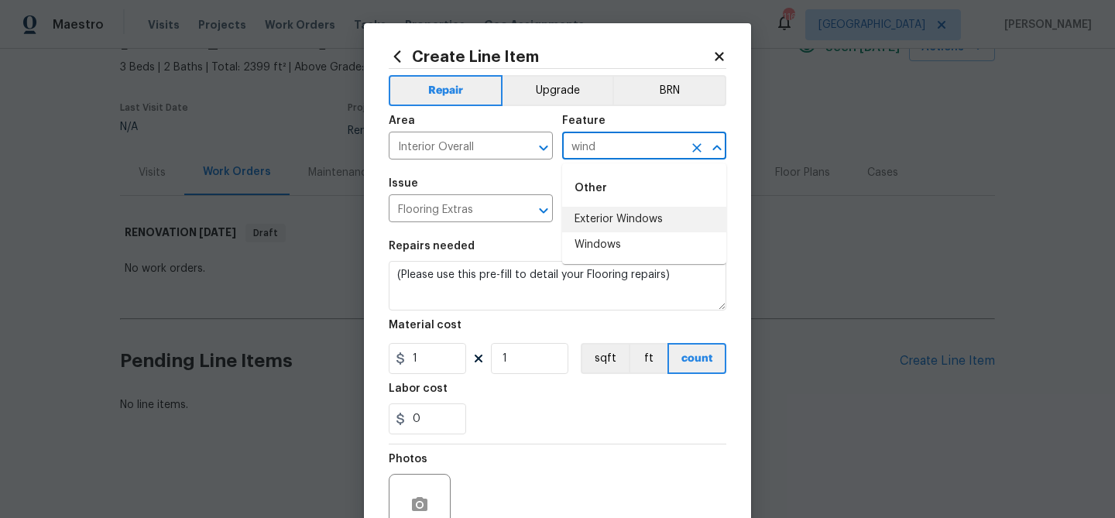
click at [604, 217] on li "Exterior Windows" at bounding box center [644, 220] width 164 height 26
type input "Exterior Windows"
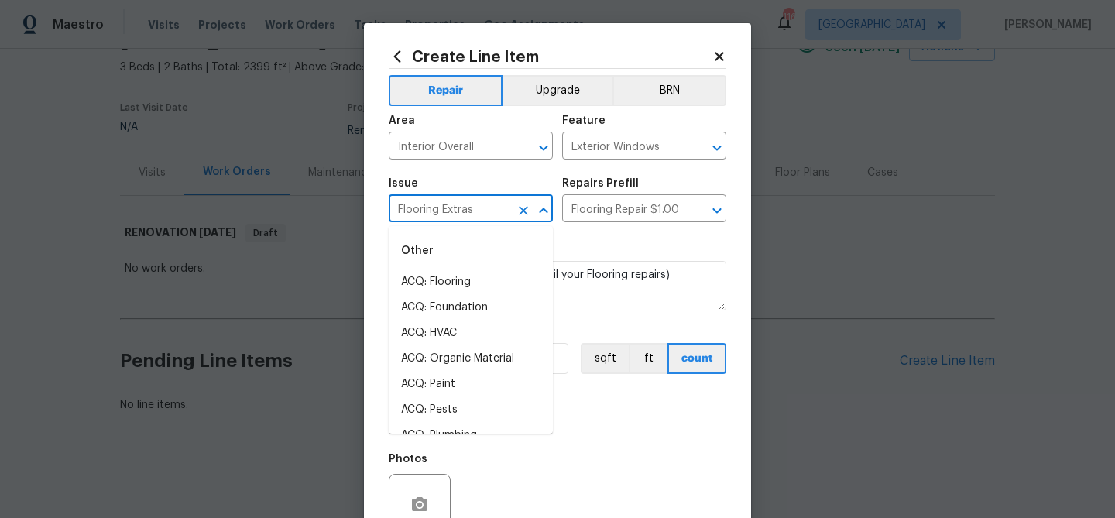
click at [439, 209] on input "Flooring Extras" at bounding box center [449, 210] width 121 height 24
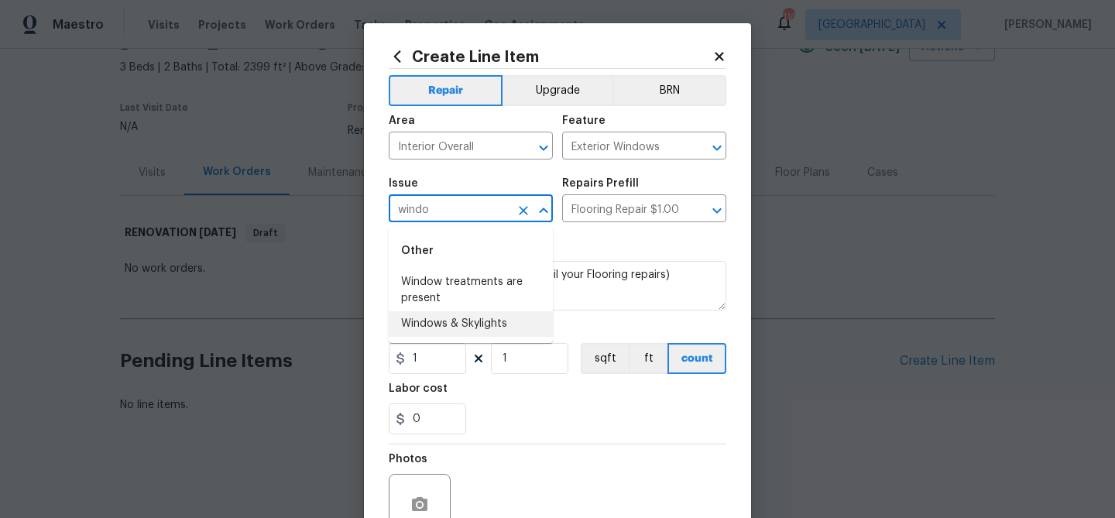
click at [465, 321] on li "Windows & Skylights" at bounding box center [471, 324] width 164 height 26
type input "Windows & Skylights"
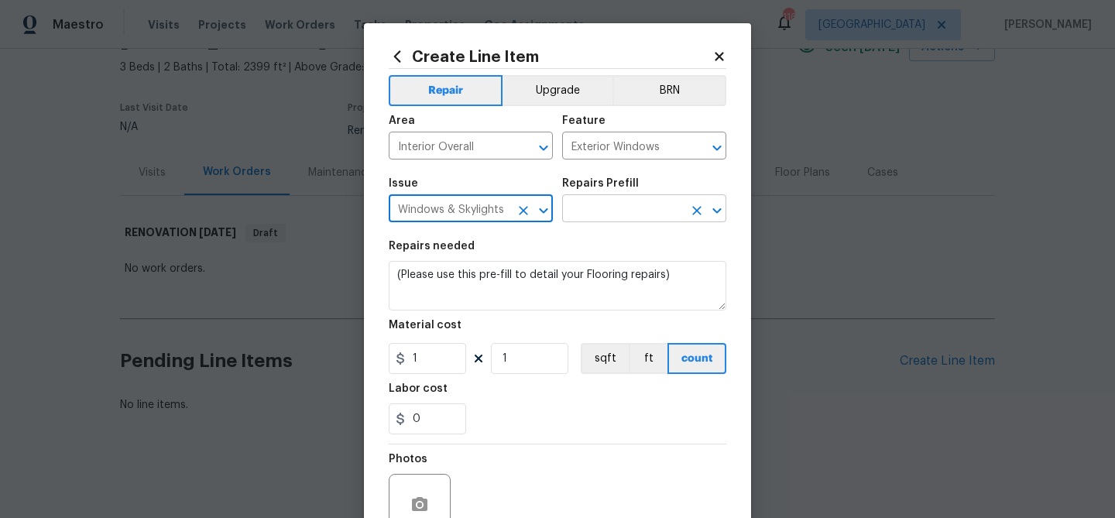
type input "Windows & Skylights"
click at [575, 210] on input "text" at bounding box center [622, 210] width 121 height 24
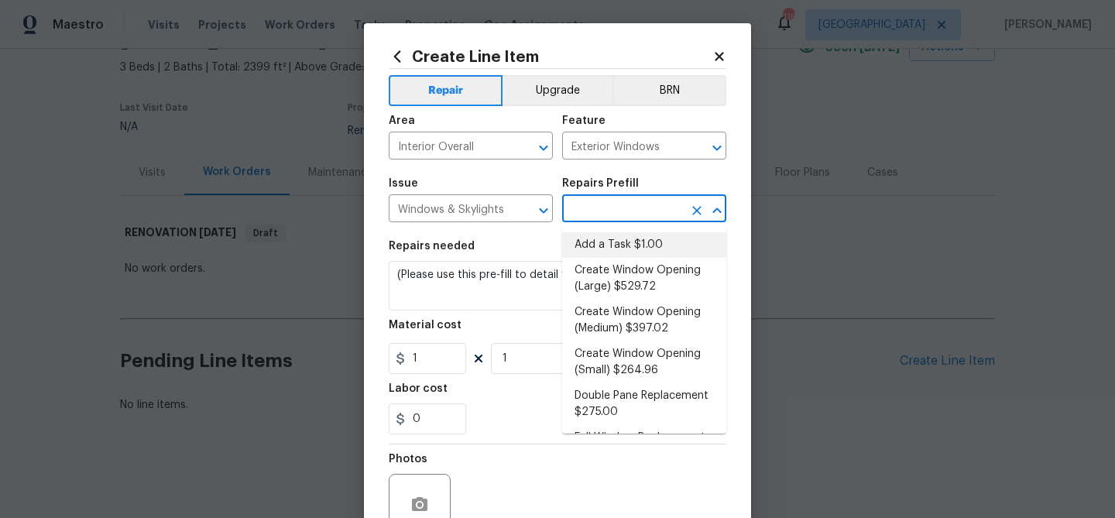
click at [587, 238] on li "Add a Task $1.00" at bounding box center [644, 245] width 164 height 26
type input "Add a Task $1.00"
type textarea "HPM to detail"
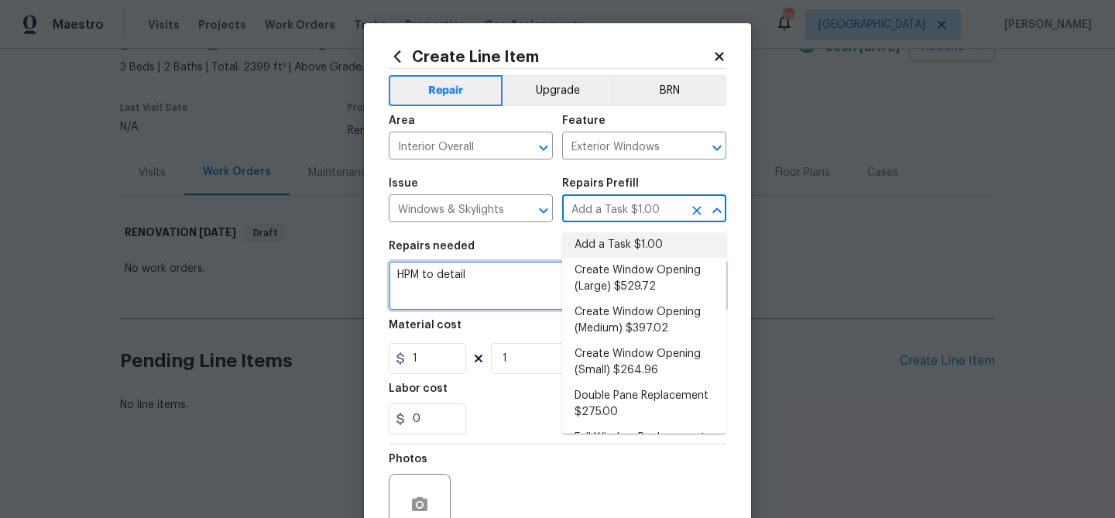
click at [451, 280] on textarea "HPM to detail" at bounding box center [558, 286] width 338 height 50
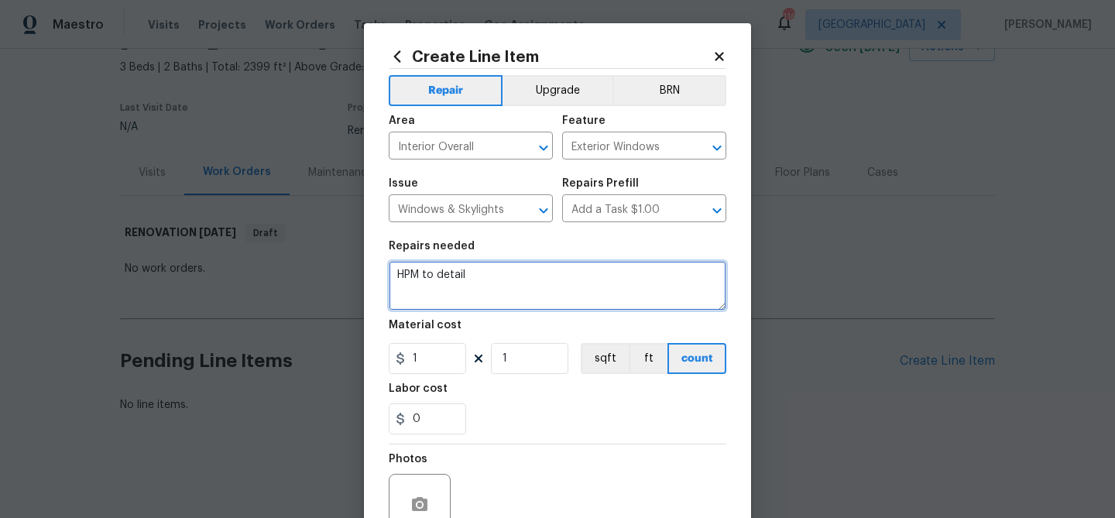
click at [451, 280] on textarea "HPM to detail" at bounding box center [558, 286] width 338 height 50
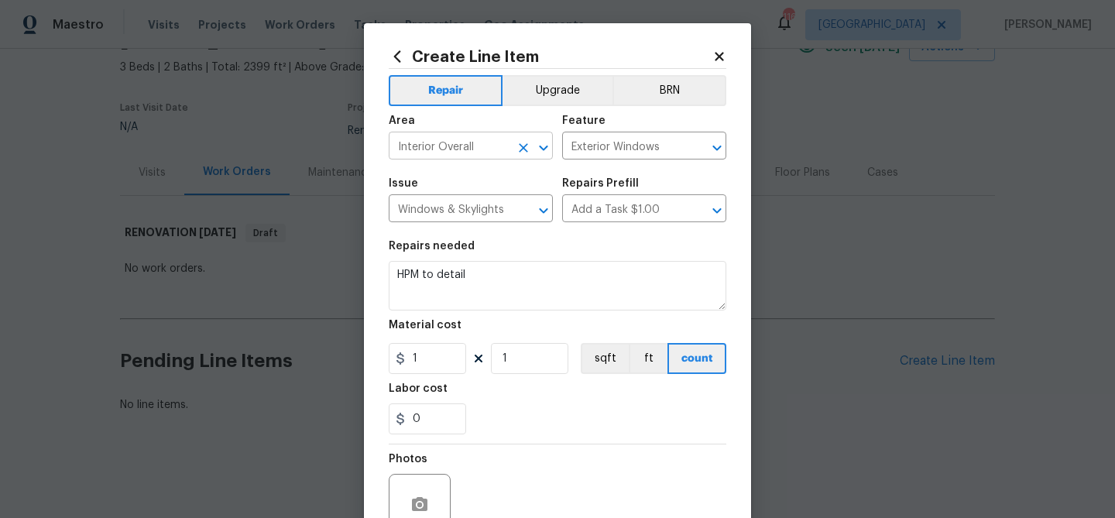
click at [468, 144] on input "Interior Overall" at bounding box center [449, 147] width 121 height 24
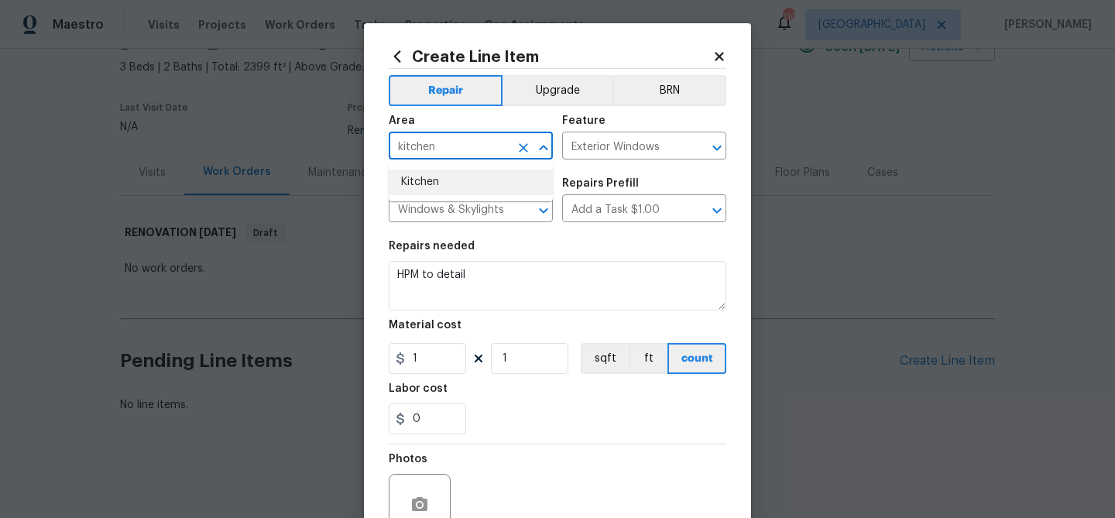
click at [462, 176] on li "Kitchen" at bounding box center [471, 183] width 164 height 26
type input "Kitchen"
click at [583, 142] on input "Exterior Windows" at bounding box center [622, 147] width 121 height 24
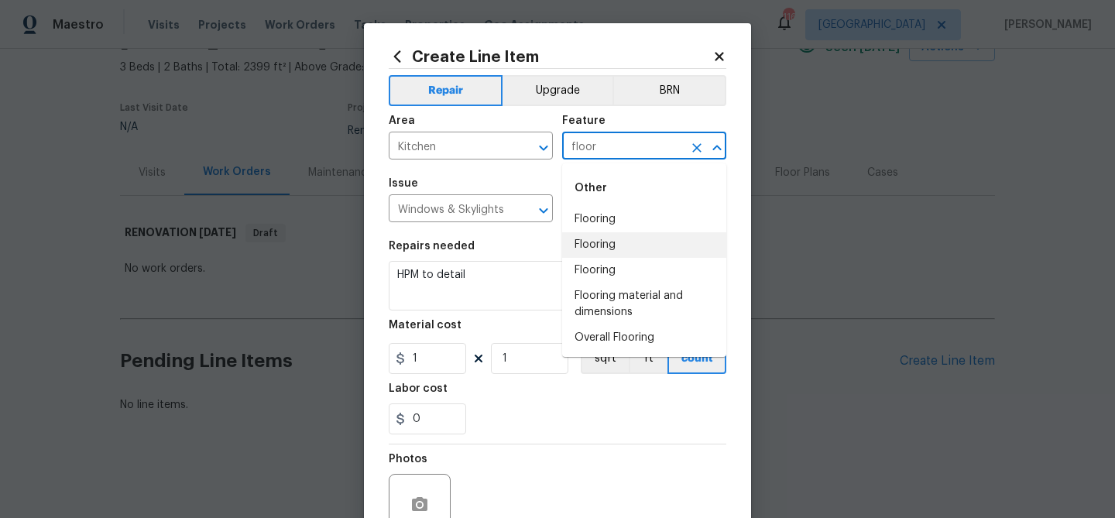
click at [616, 240] on li "Flooring" at bounding box center [644, 245] width 164 height 26
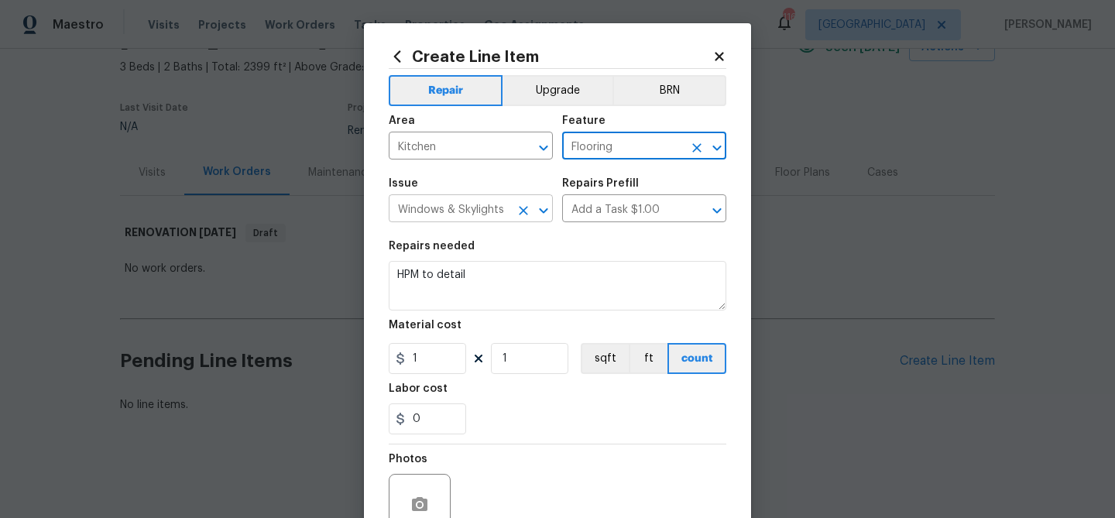
type input "Flooring"
click at [482, 214] on input "Windows & Skylights" at bounding box center [449, 210] width 121 height 24
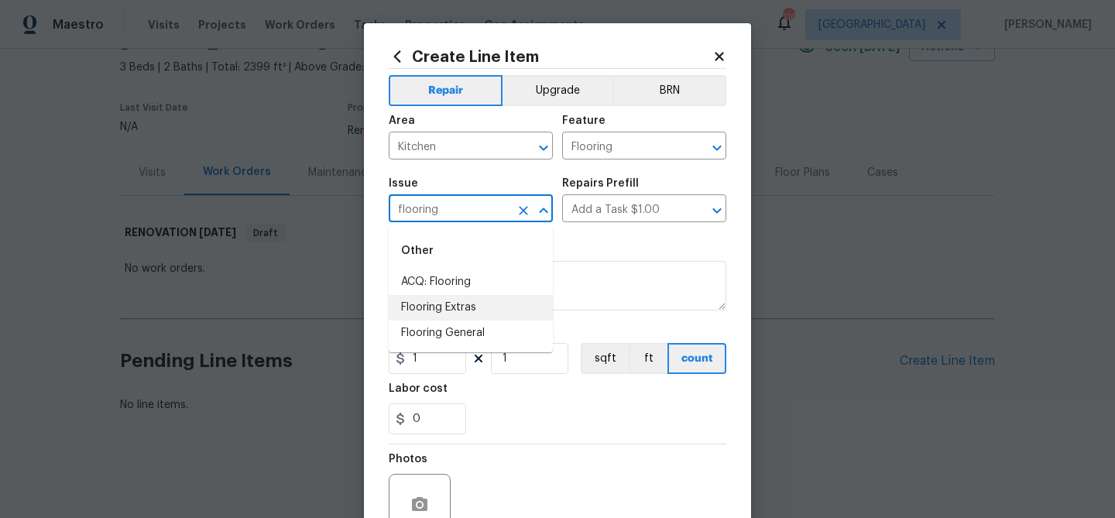
click at [467, 300] on li "Flooring Extras" at bounding box center [471, 308] width 164 height 26
type input "Flooring Extras"
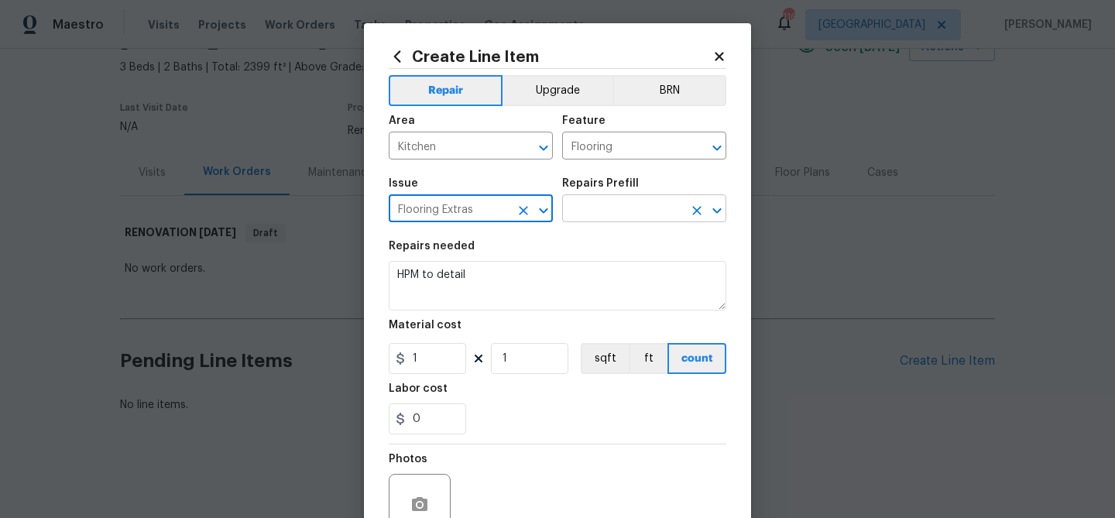
type input "Flooring Extras"
click at [585, 214] on input "text" at bounding box center [622, 210] width 121 height 24
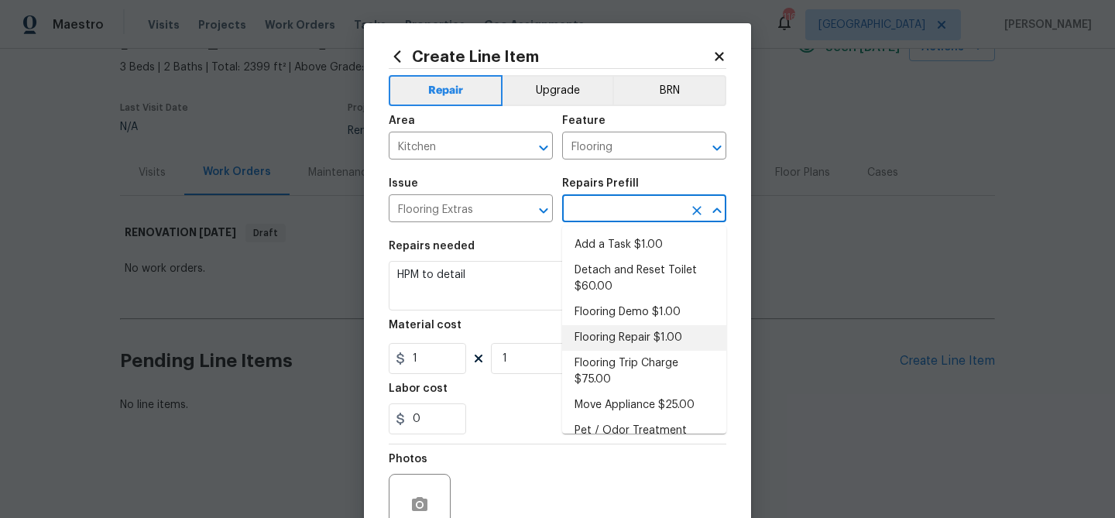
click at [621, 331] on li "Flooring Repair $1.00" at bounding box center [644, 338] width 164 height 26
type input "Overall Flooring"
type input "Flooring Repair $1.00"
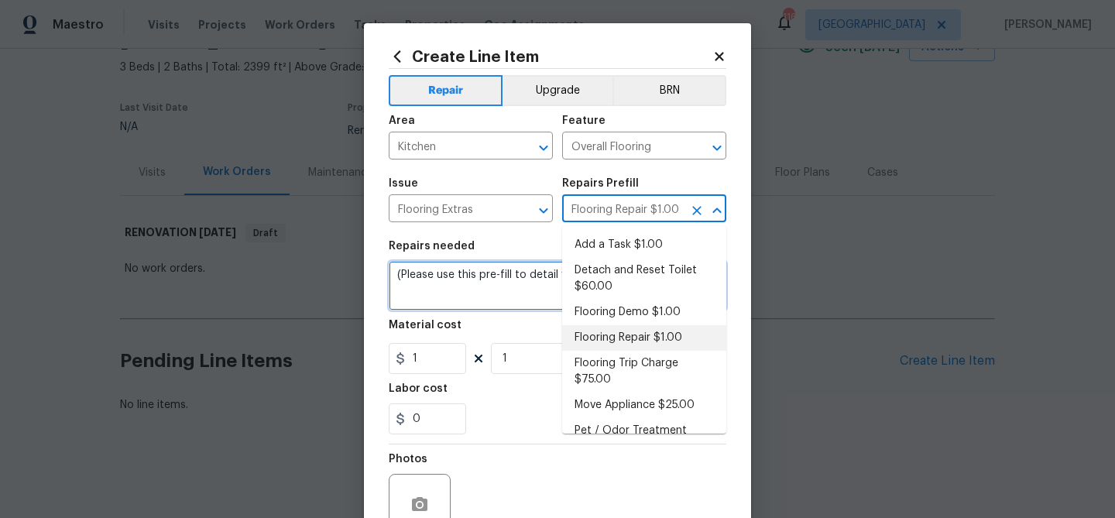
click at [532, 275] on textarea "(Please use this pre-fill to detail your Flooring repairs)" at bounding box center [558, 286] width 338 height 50
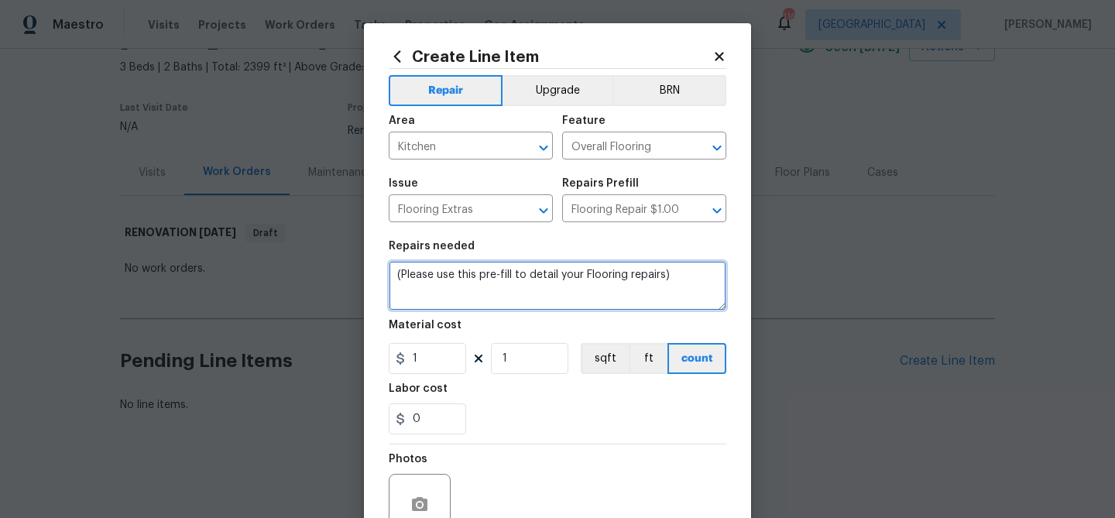
click at [532, 275] on textarea "(Please use this pre-fill to detail your Flooring repairs)" at bounding box center [558, 286] width 338 height 50
paste textarea "Kitchen area flooring. Damaged by back door and fridge."
type textarea "Kitchen area flooring. Damaged by back door and fridge."
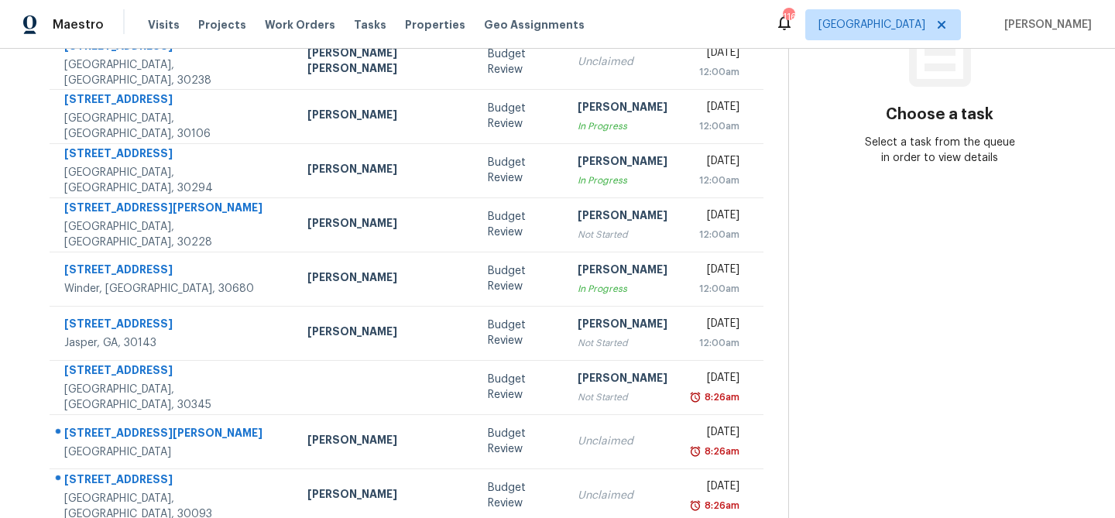
scroll to position [259, 0]
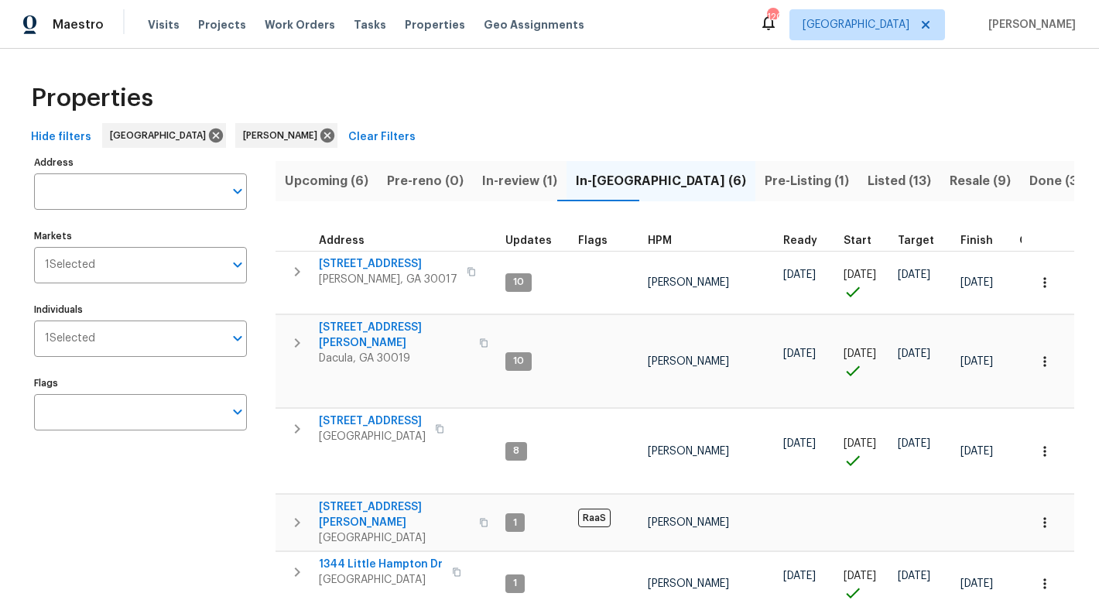
click at [268, 134] on div "Hide filters Atlanta Michael Durham Clear Filters" at bounding box center [550, 137] width 1050 height 29
click at [319, 135] on icon at bounding box center [327, 135] width 17 height 17
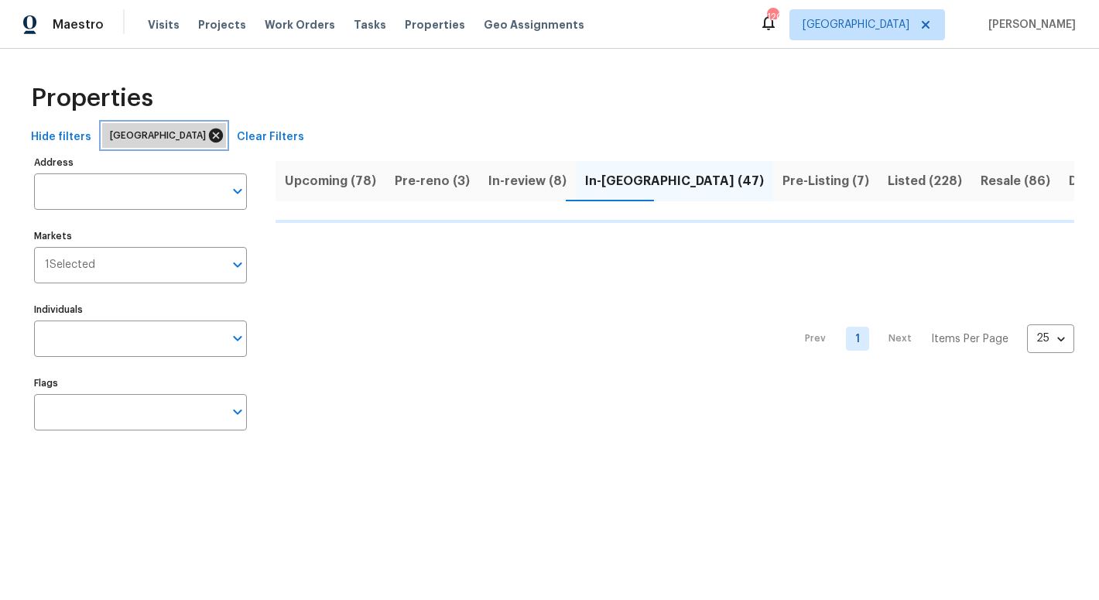
drag, startPoint x: 152, startPoint y: 138, endPoint x: 139, endPoint y: 150, distance: 18.1
click at [209, 139] on icon at bounding box center [216, 136] width 14 height 14
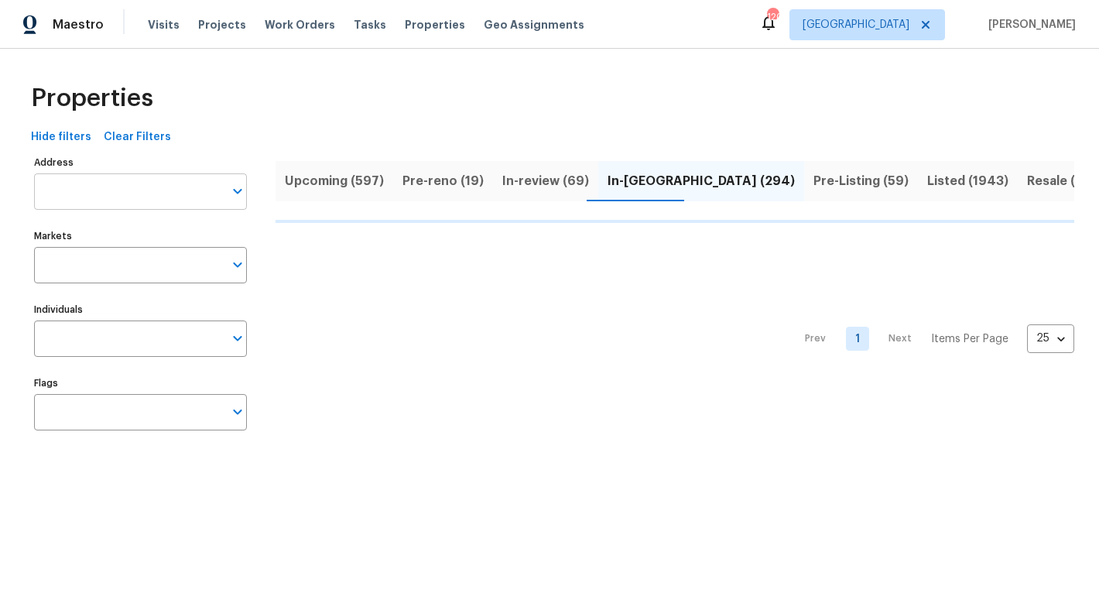
click at [111, 181] on input "Address" at bounding box center [129, 191] width 190 height 36
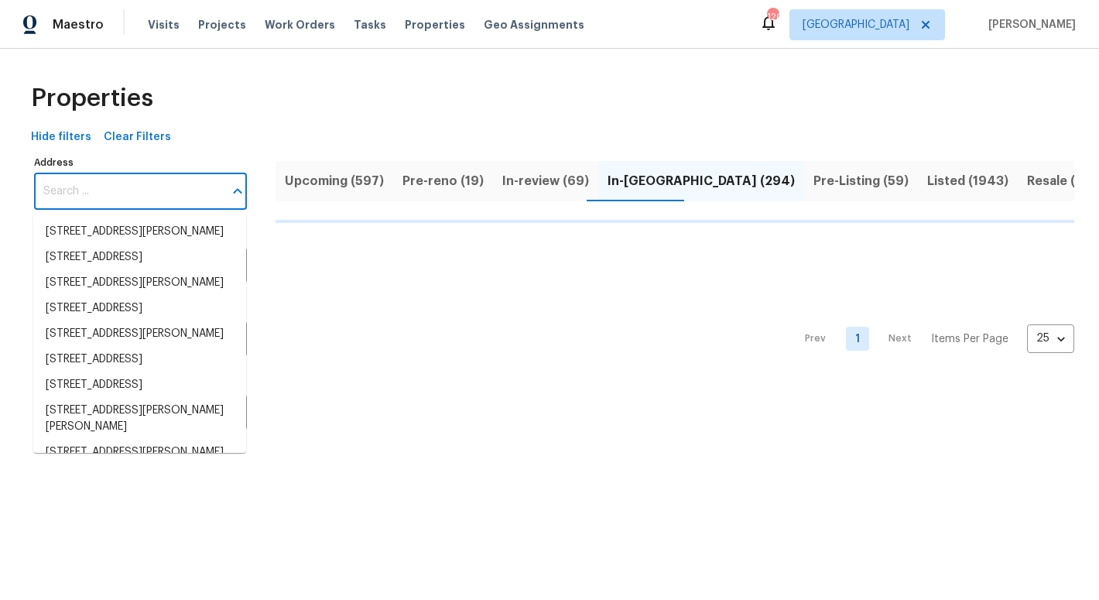
paste input "3471 Marlin Dr, Columbus, OH 43232"
type input "3471 Marlin Dr, Columbus, OH 43232"
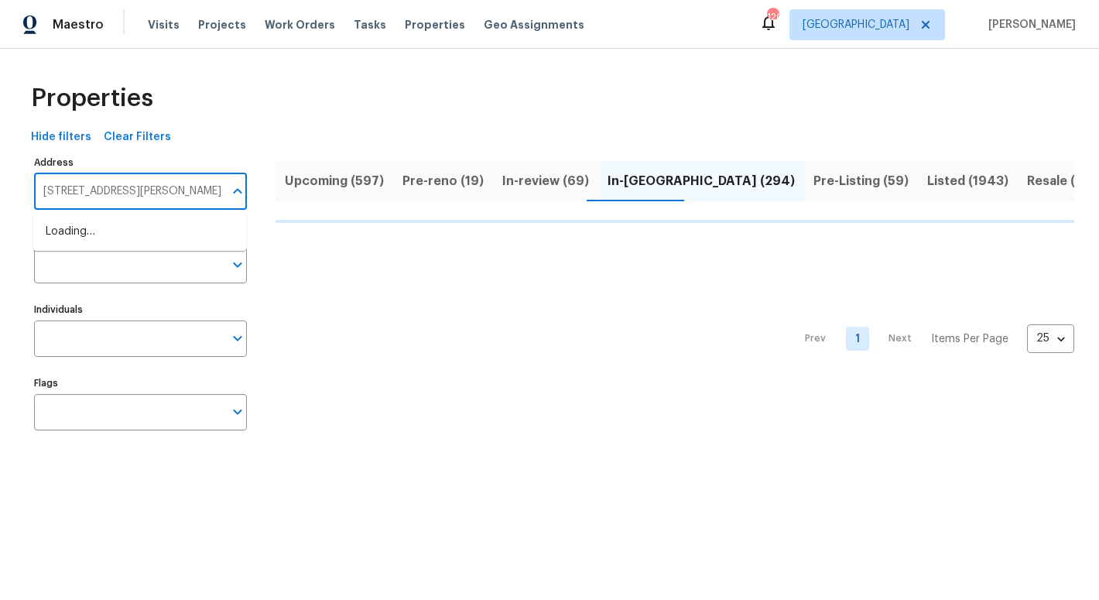
scroll to position [0, 5]
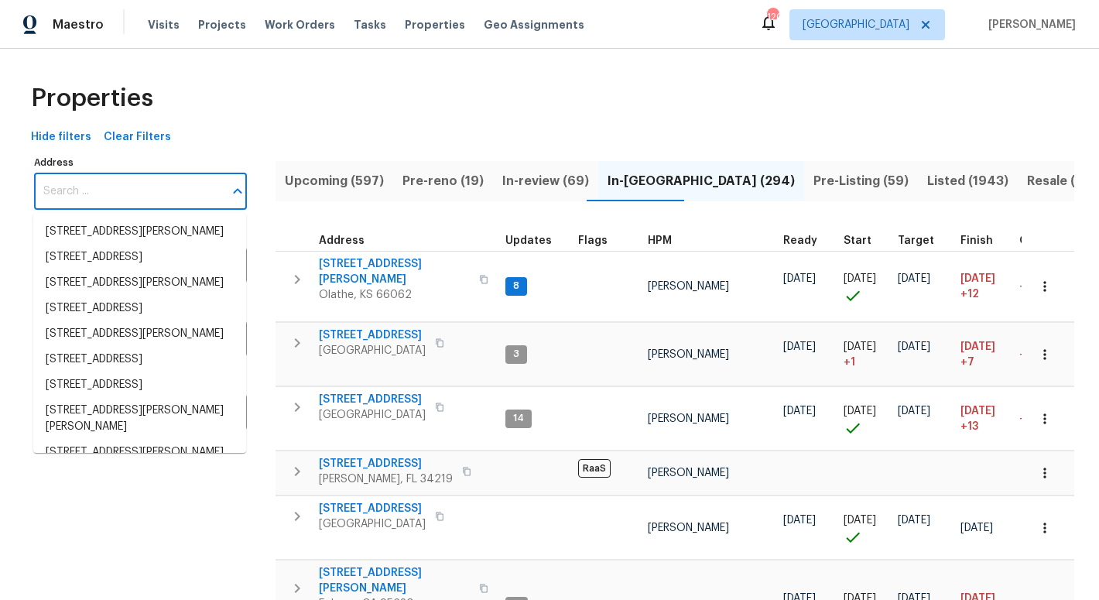
click at [125, 192] on input "Address" at bounding box center [129, 191] width 190 height 36
paste input "3471 Marlin Dr, Columbus, OH 43232"
type input "3471 Marlin Dr, Columbus, OH 43232"
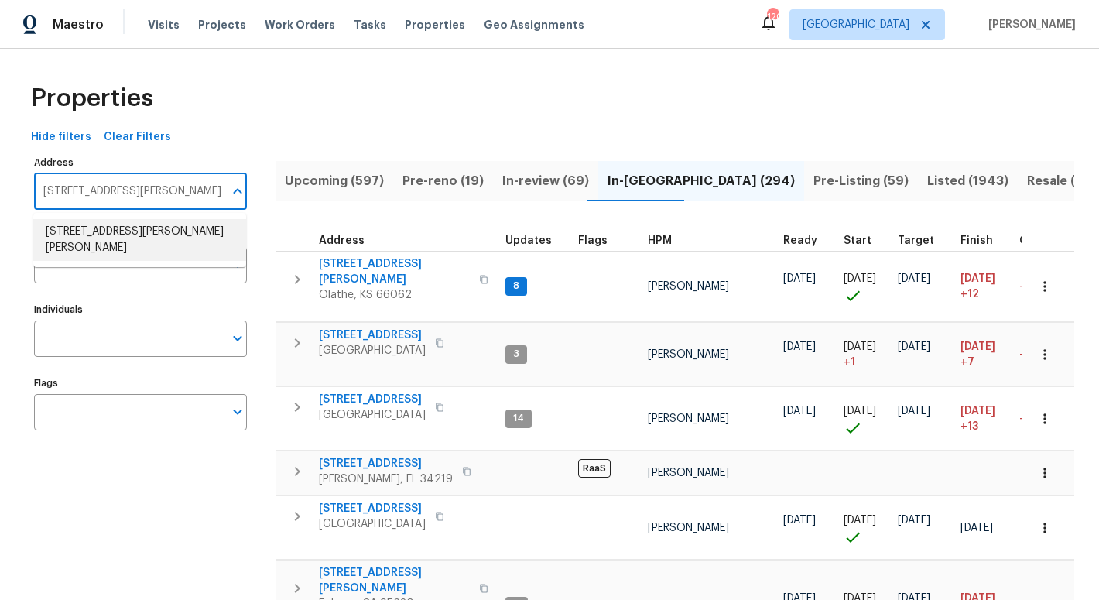
click at [121, 226] on li "3471 Marlin Dr Columbus OH 43232" at bounding box center [139, 240] width 213 height 42
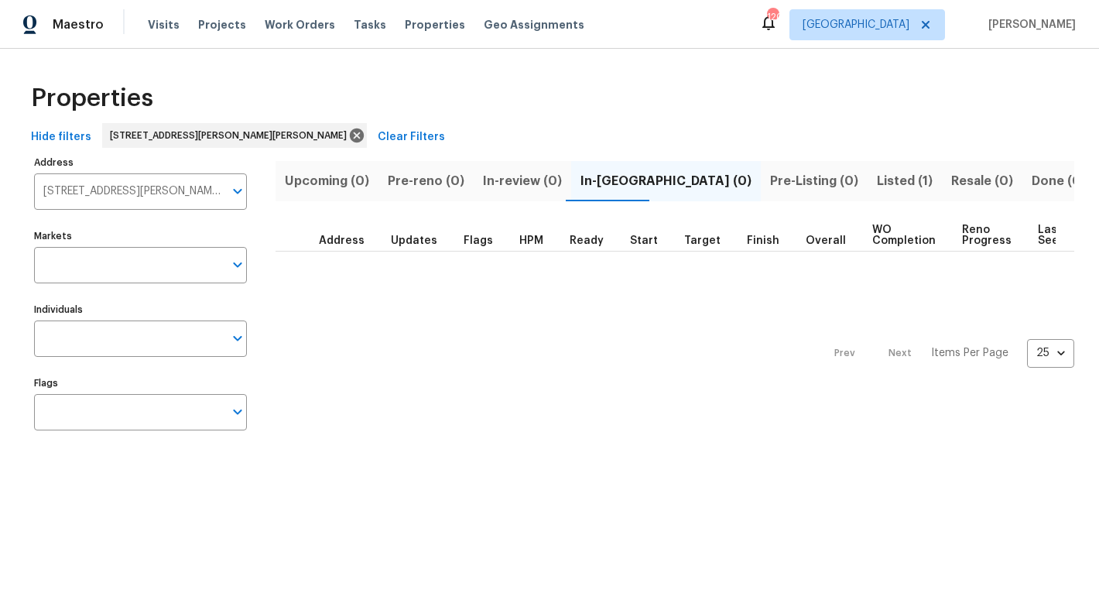
click at [877, 176] on span "Listed (1)" at bounding box center [905, 181] width 56 height 22
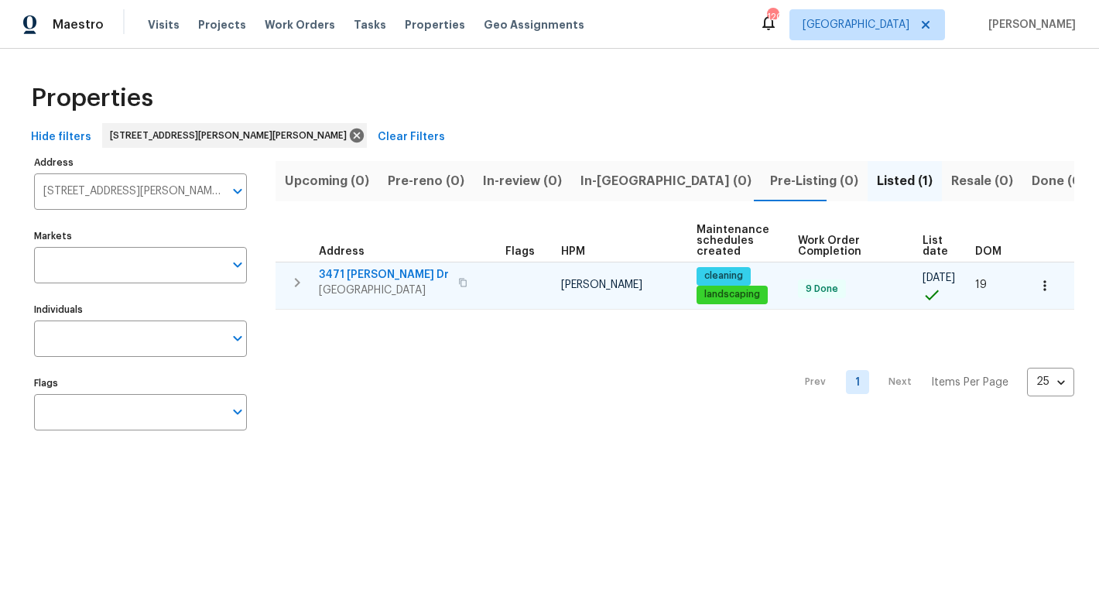
click at [344, 269] on span "3471 Marlin Dr" at bounding box center [384, 274] width 130 height 15
click at [353, 274] on span "3471 Marlin Dr" at bounding box center [384, 274] width 130 height 15
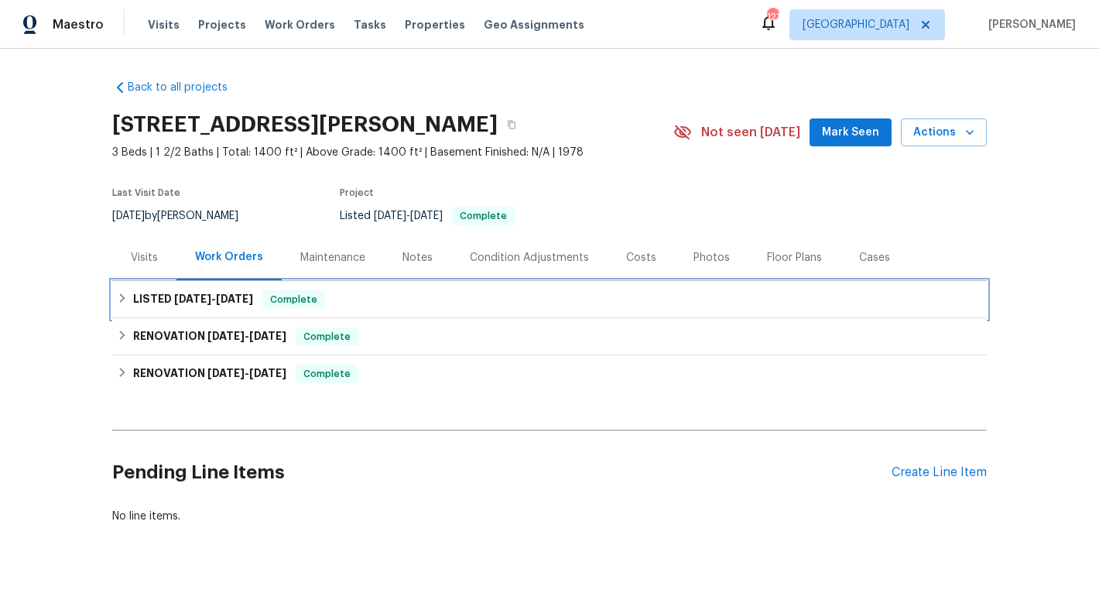
click at [392, 297] on div "LISTED 9/16/25 - 9/19/25 Complete" at bounding box center [550, 299] width 866 height 19
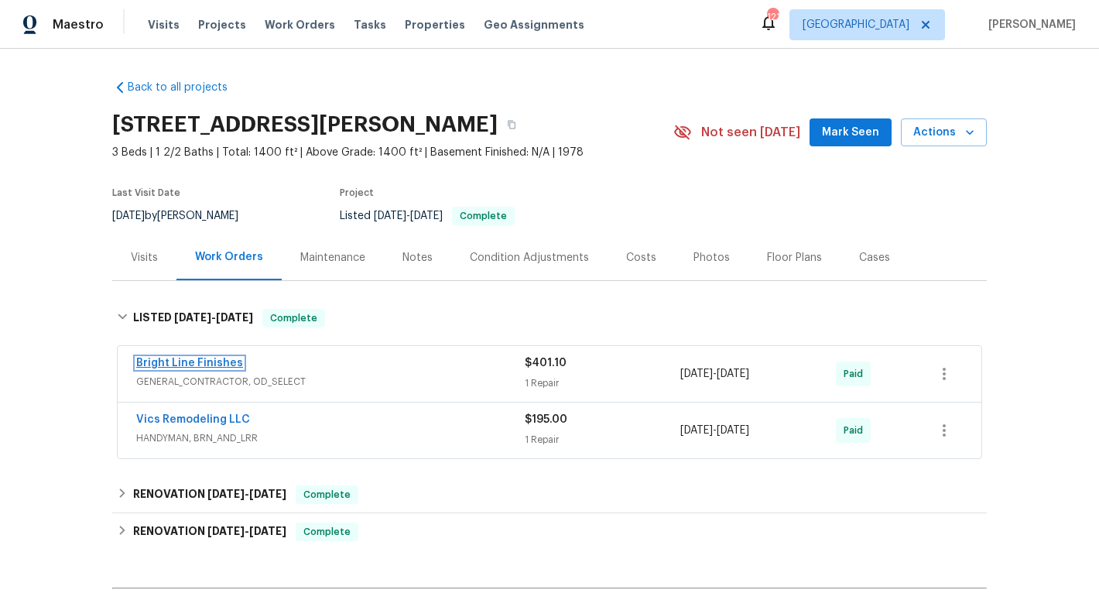
click at [189, 363] on link "Bright Line Finishes" at bounding box center [189, 363] width 107 height 11
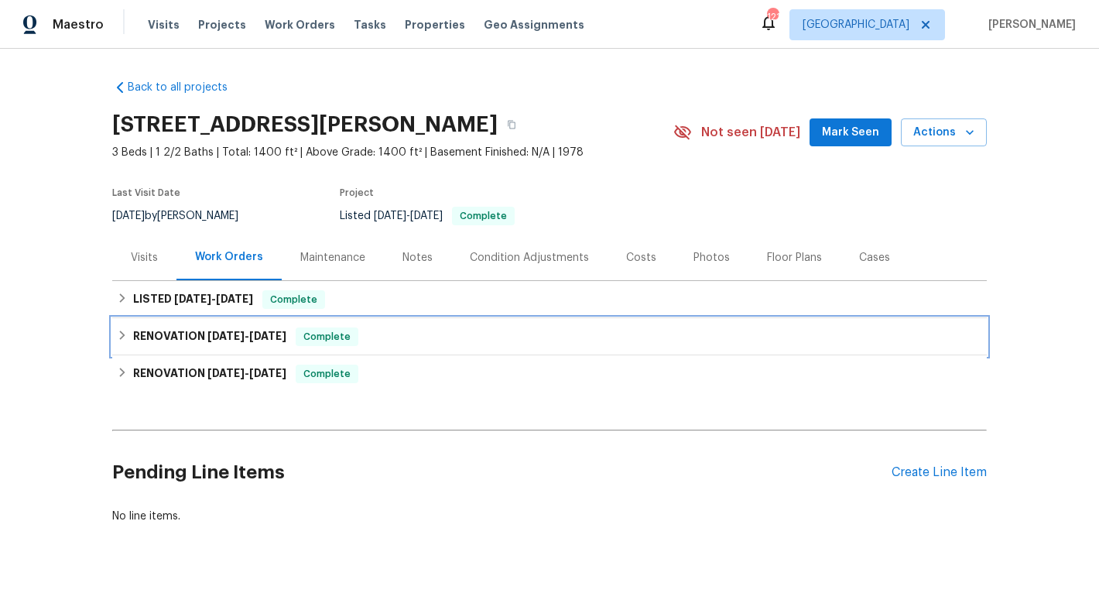
click at [194, 338] on h6 "RENOVATION [DATE] - [DATE]" at bounding box center [209, 337] width 153 height 19
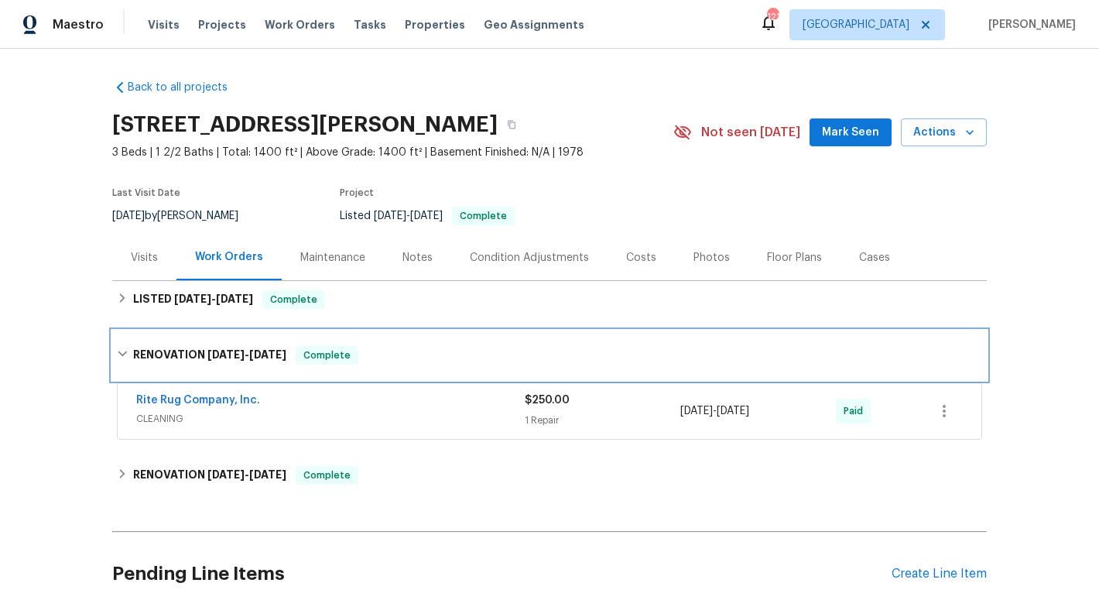
click at [194, 338] on div "RENOVATION [DATE] - [DATE] Complete" at bounding box center [549, 356] width 875 height 50
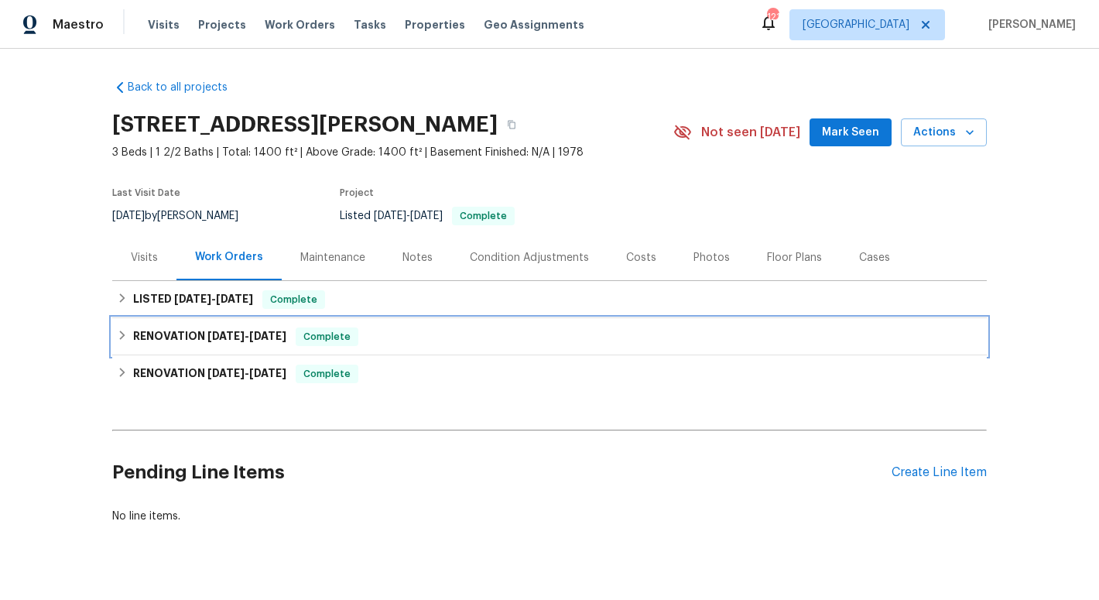
click at [204, 336] on h6 "RENOVATION [DATE] - [DATE]" at bounding box center [209, 337] width 153 height 19
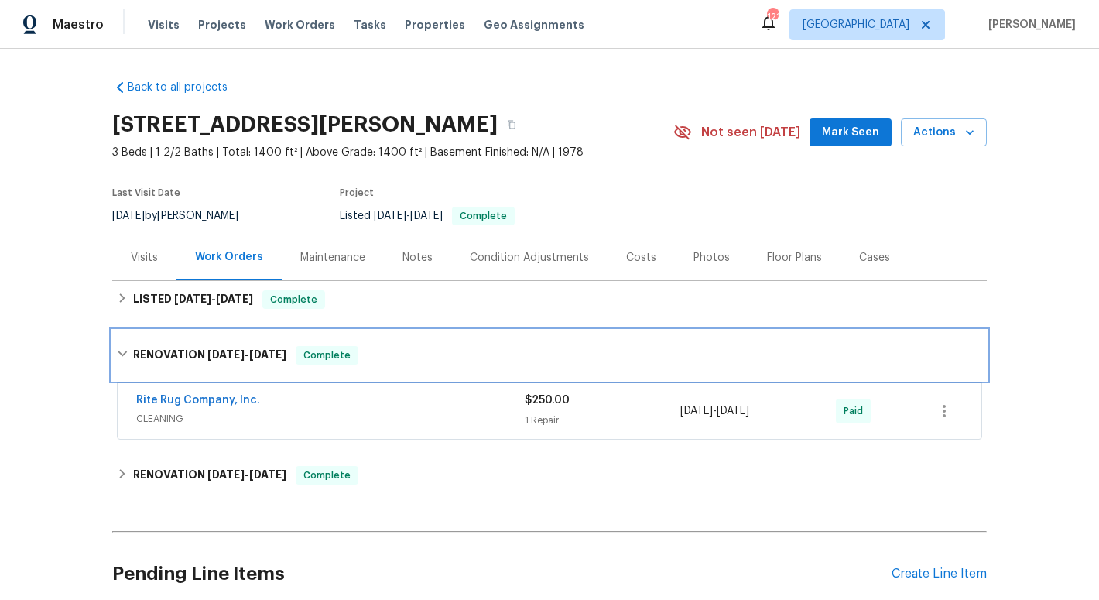
click at [209, 340] on div "RENOVATION [DATE] - [DATE] Complete" at bounding box center [549, 356] width 875 height 50
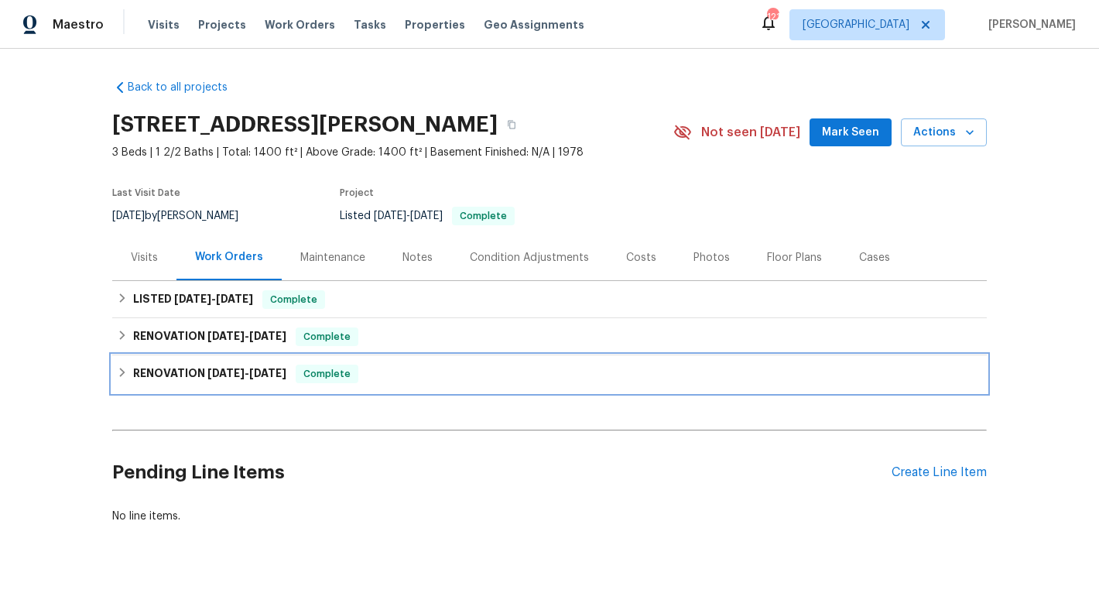
click at [221, 379] on h6 "RENOVATION [DATE] - [DATE]" at bounding box center [209, 374] width 153 height 19
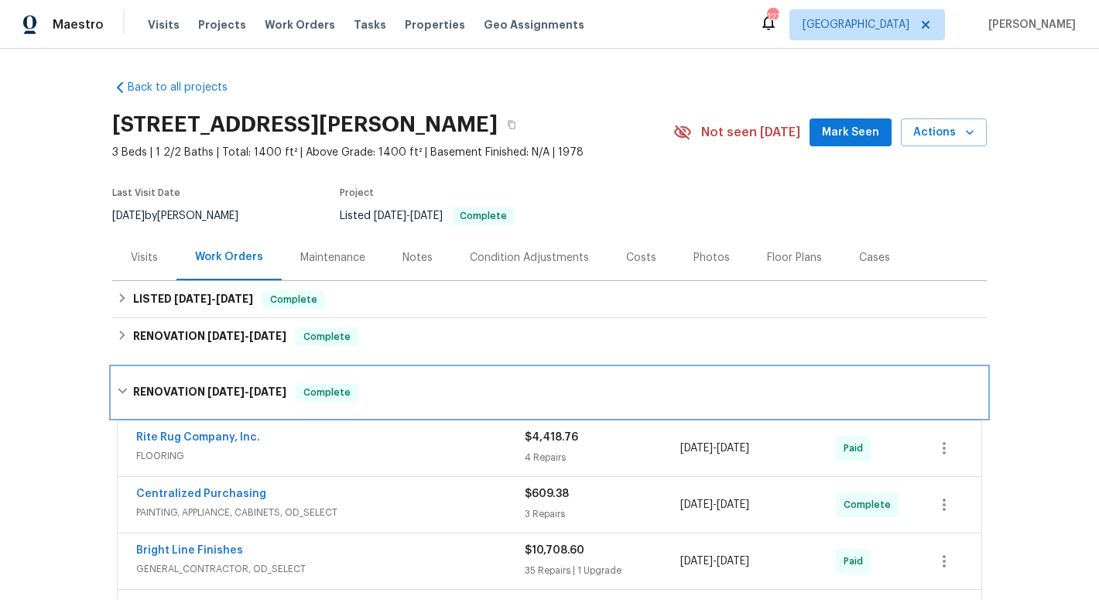
click at [221, 379] on div "RENOVATION [DATE] - [DATE] Complete" at bounding box center [549, 393] width 875 height 50
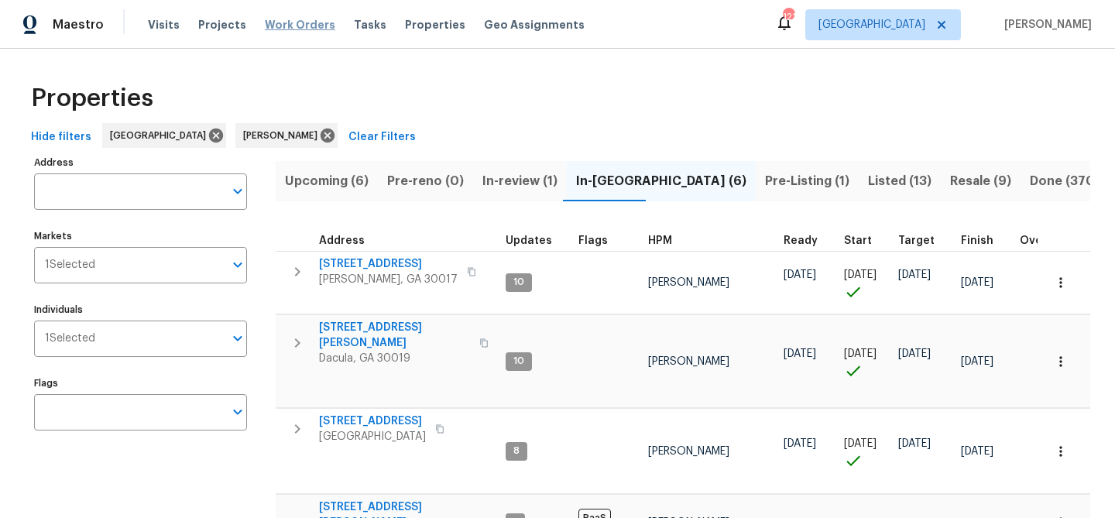
click at [268, 25] on span "Work Orders" at bounding box center [300, 24] width 70 height 15
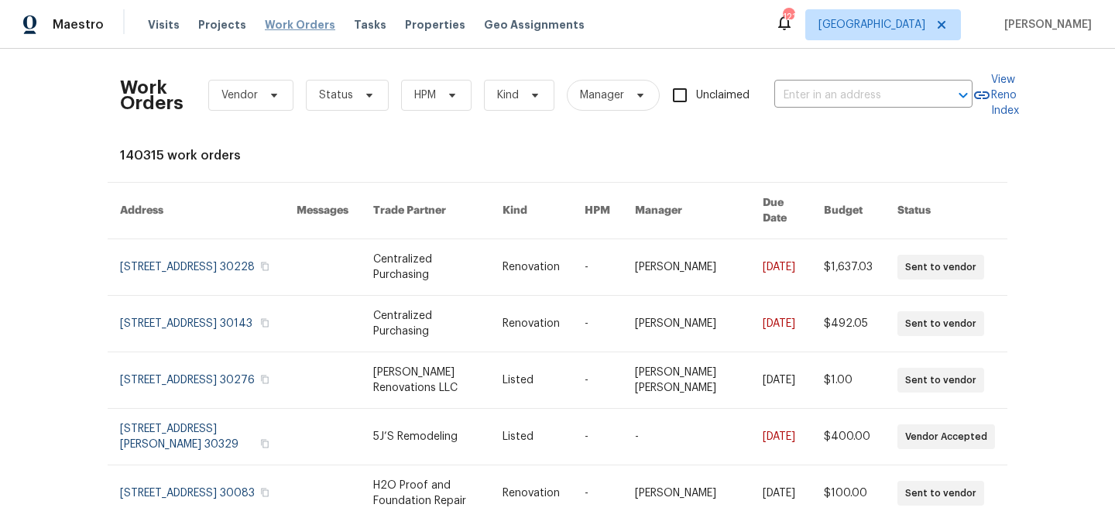
click at [287, 26] on span "Work Orders" at bounding box center [300, 24] width 70 height 15
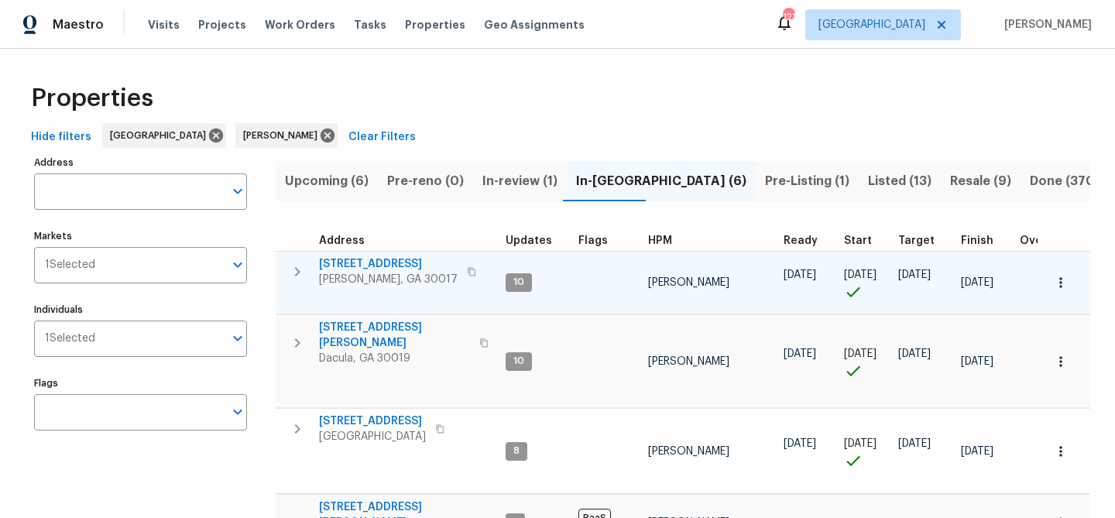
click at [388, 259] on span "[STREET_ADDRESS]" at bounding box center [388, 263] width 139 height 15
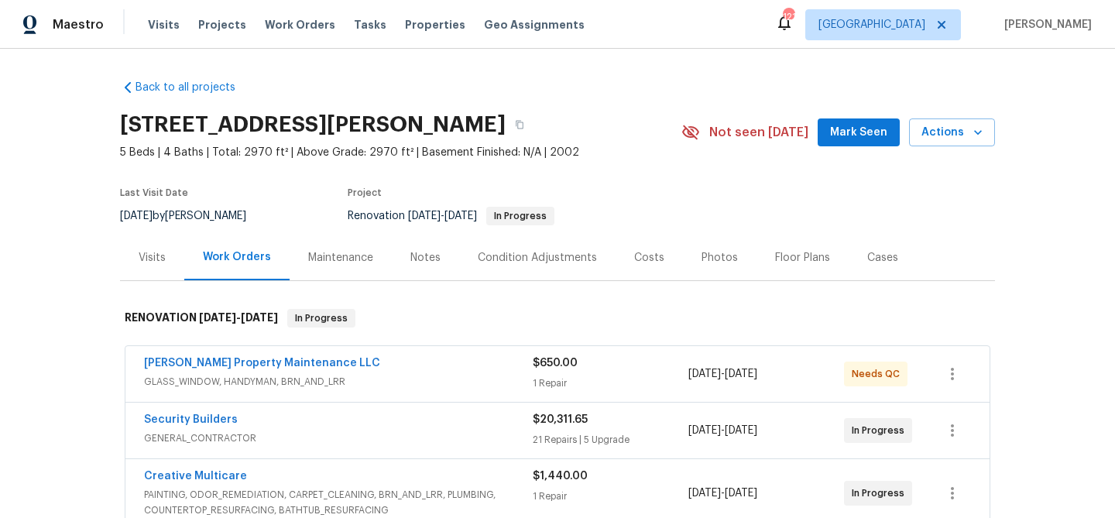
click at [859, 135] on span "Mark Seen" at bounding box center [858, 132] width 57 height 19
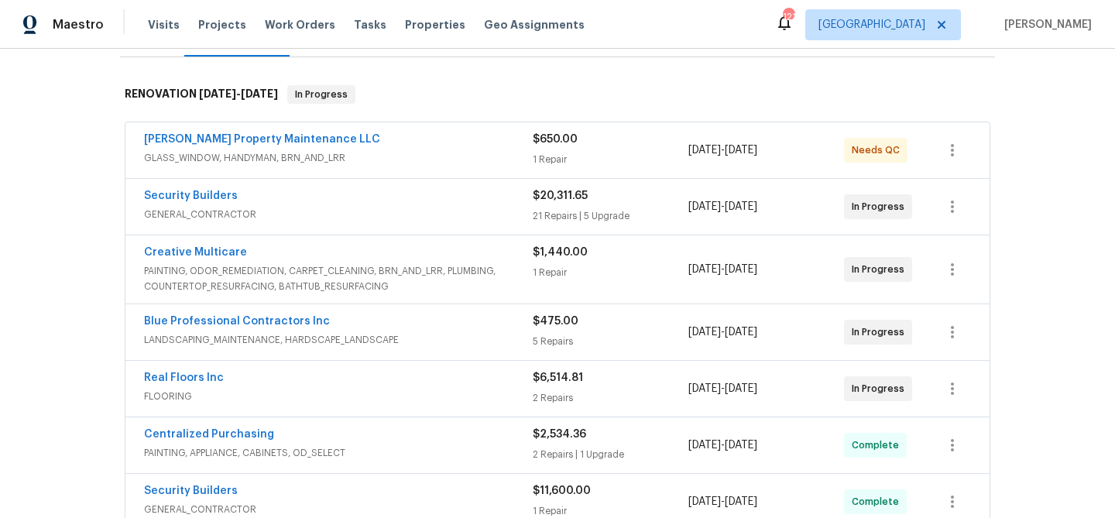
scroll to position [478, 0]
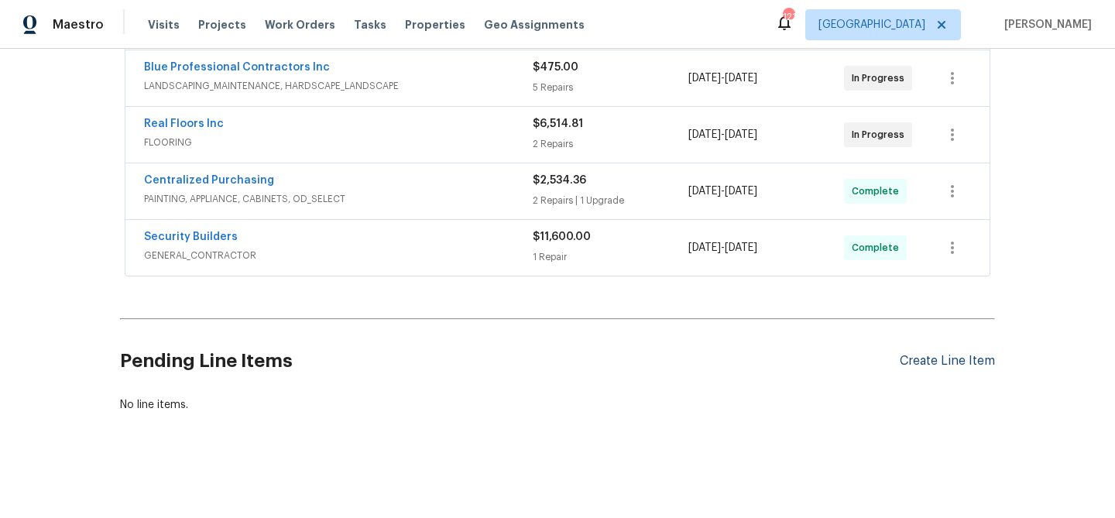
click at [939, 358] on div "Create Line Item" at bounding box center [947, 361] width 95 height 15
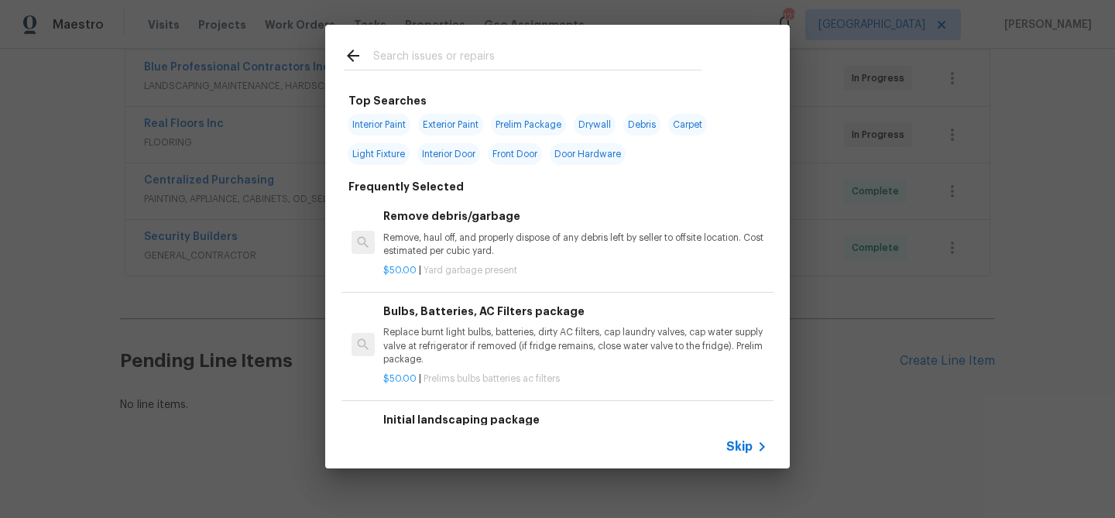
click at [446, 49] on input "text" at bounding box center [537, 57] width 328 height 23
click at [455, 58] on input "text" at bounding box center [537, 57] width 328 height 23
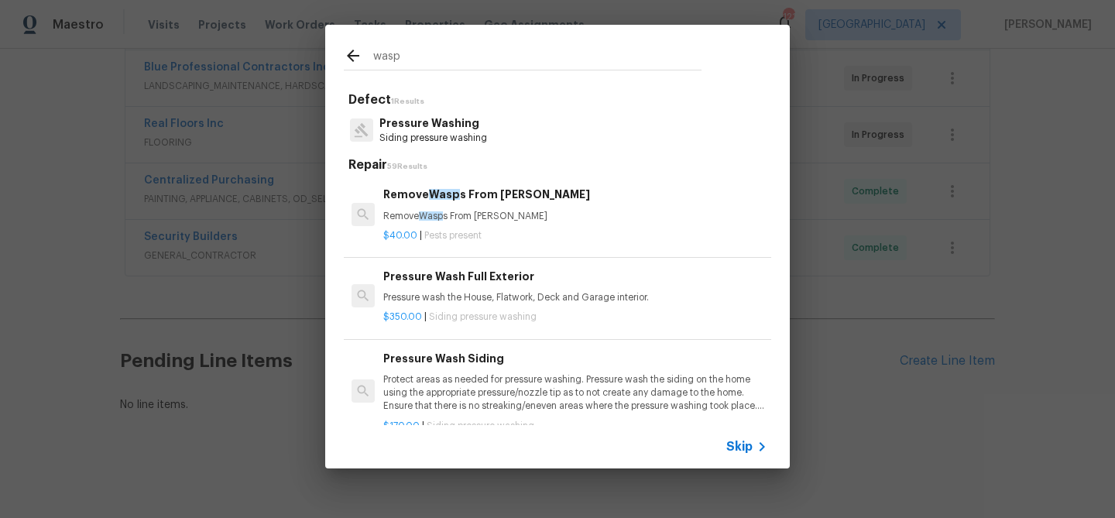
type input "wasp"
click at [455, 203] on h6 "Remove Wasp s From [PERSON_NAME]" at bounding box center [575, 194] width 384 height 17
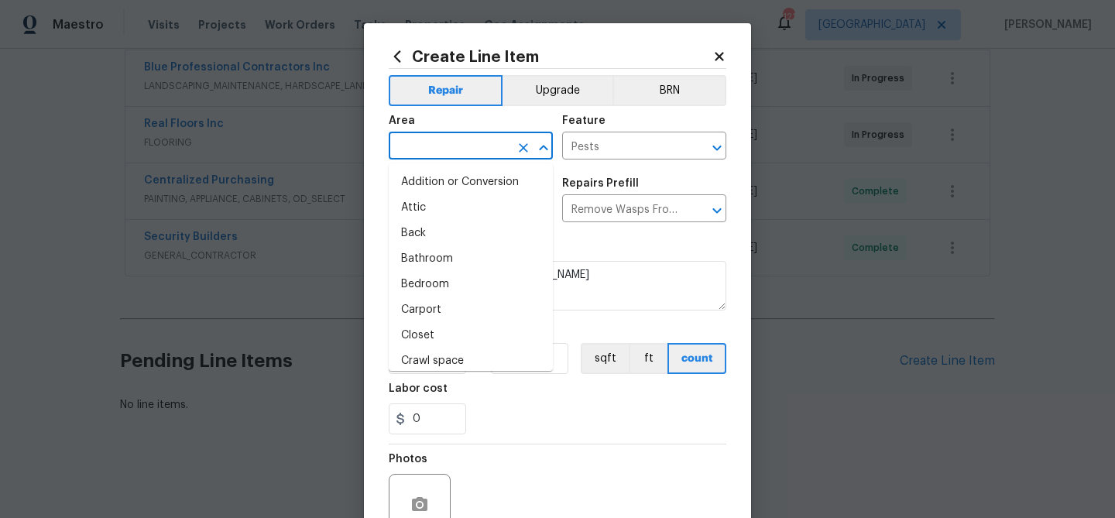
click at [444, 153] on input "text" at bounding box center [449, 147] width 121 height 24
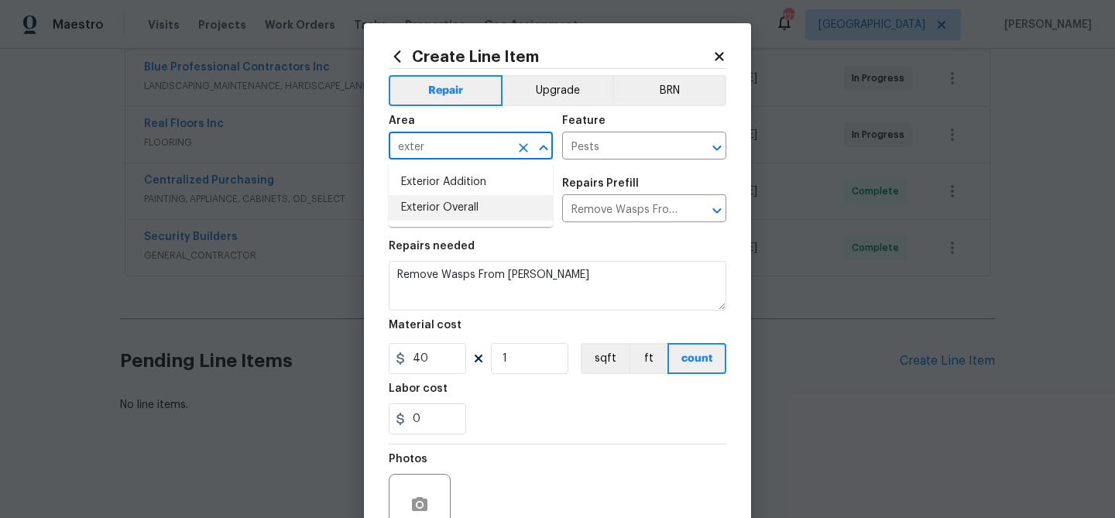
click at [465, 209] on li "Exterior Overall" at bounding box center [471, 208] width 164 height 26
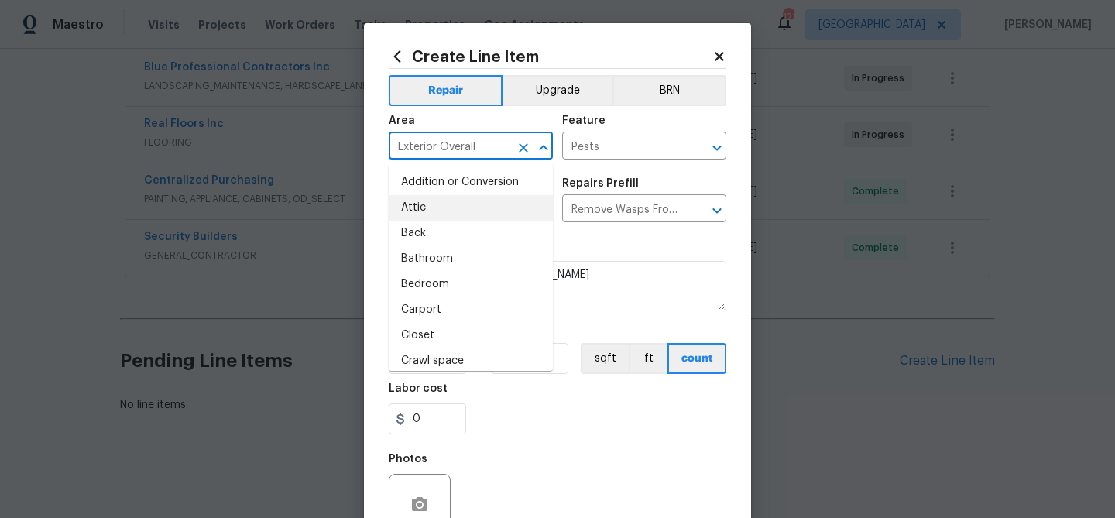
click at [454, 143] on input "Exterior Overall" at bounding box center [449, 147] width 121 height 24
type input "z"
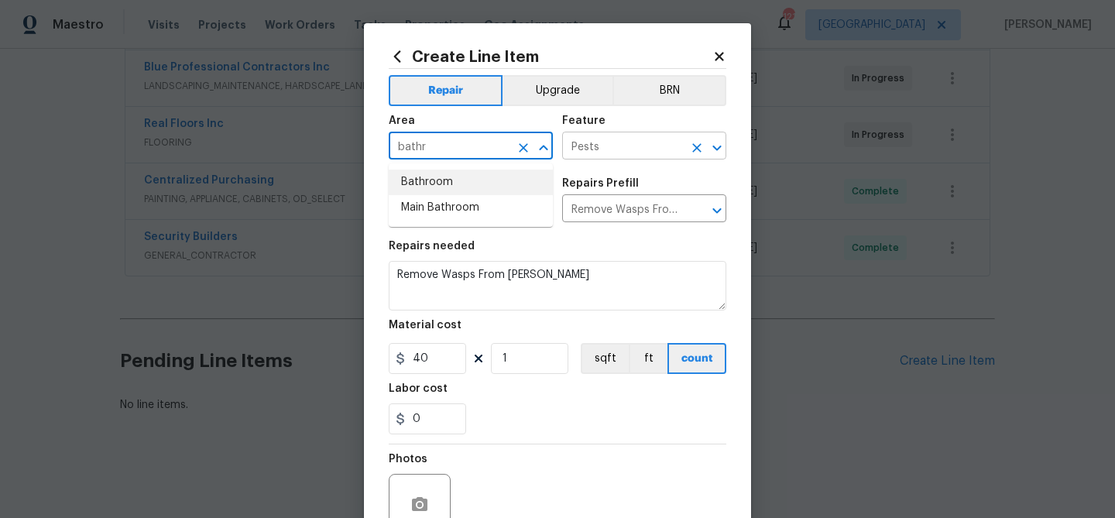
drag, startPoint x: 457, startPoint y: 190, endPoint x: 575, endPoint y: 155, distance: 122.7
click at [458, 189] on li "Bathroom" at bounding box center [471, 183] width 164 height 26
type input "Bathroom"
click at [581, 153] on input "Pests" at bounding box center [622, 147] width 121 height 24
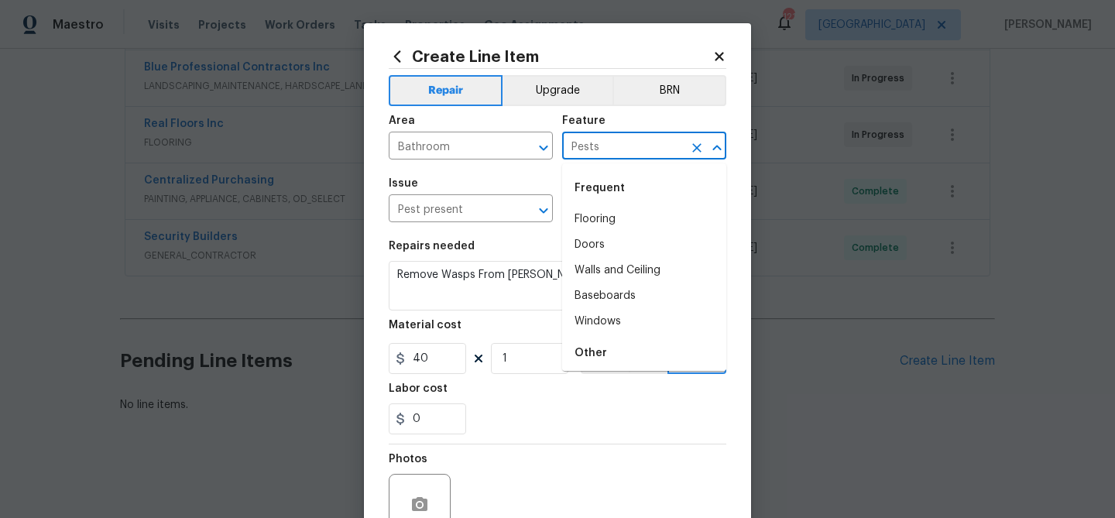
click at [580, 153] on input "Pests" at bounding box center [622, 147] width 121 height 24
click at [617, 149] on input "Pests" at bounding box center [622, 147] width 121 height 24
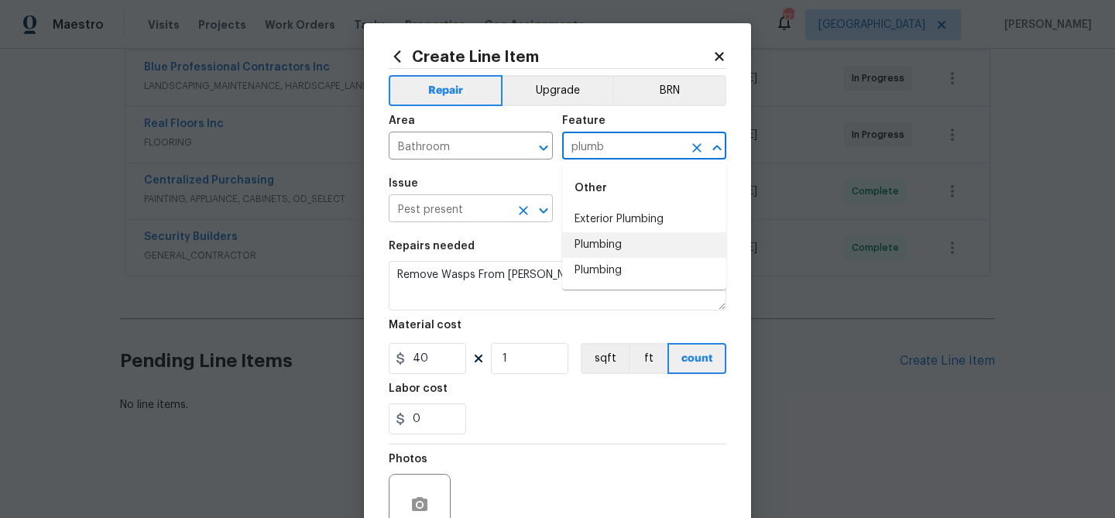
drag, startPoint x: 610, startPoint y: 237, endPoint x: 517, endPoint y: 219, distance: 94.6
click at [606, 237] on li "Plumbing" at bounding box center [644, 245] width 164 height 26
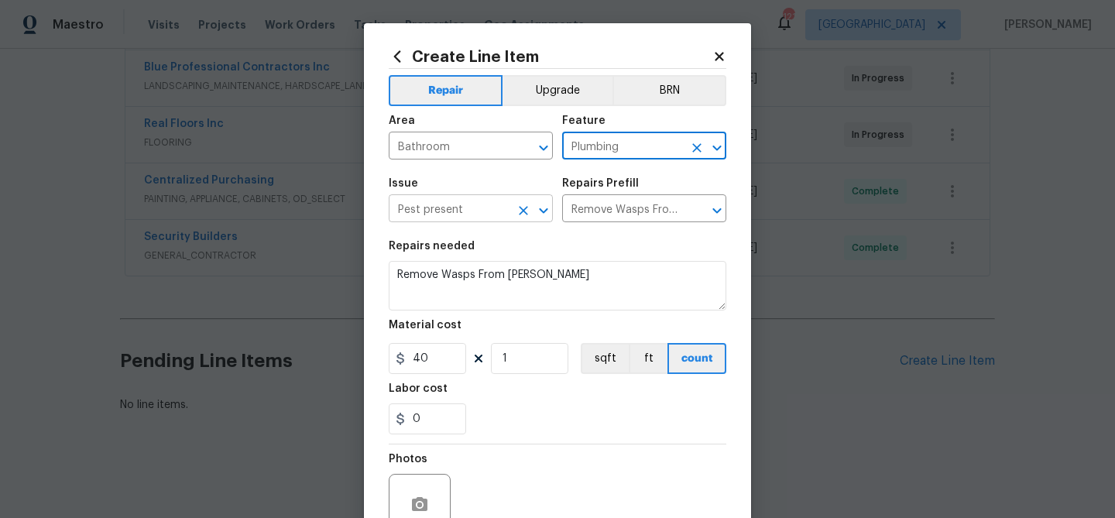
type input "Plumbing"
click at [470, 207] on input "Pest present" at bounding box center [449, 210] width 121 height 24
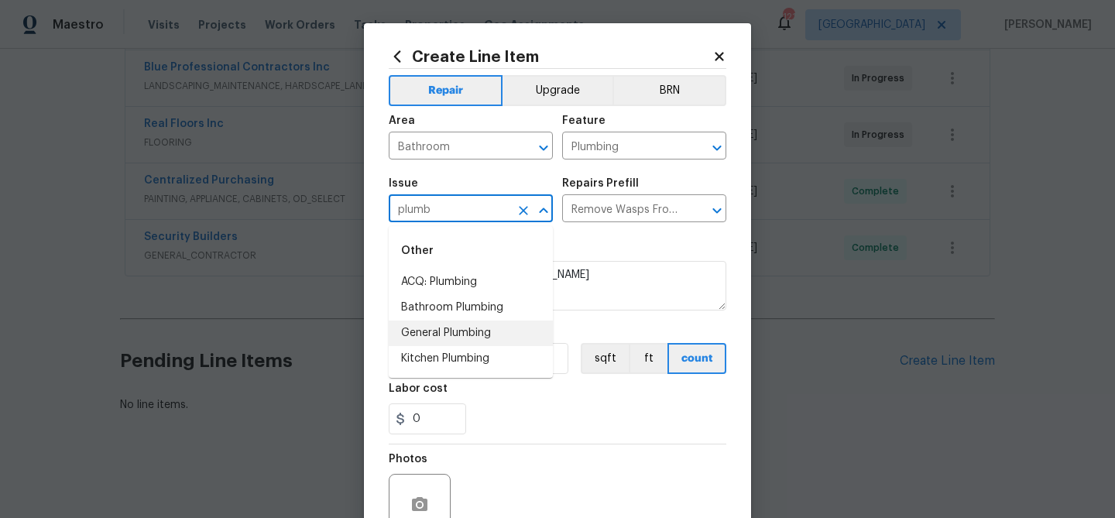
drag, startPoint x: 467, startPoint y: 329, endPoint x: 580, endPoint y: 243, distance: 142.0
click at [467, 329] on li "General Plumbing" at bounding box center [471, 334] width 164 height 26
type input "General Plumbing"
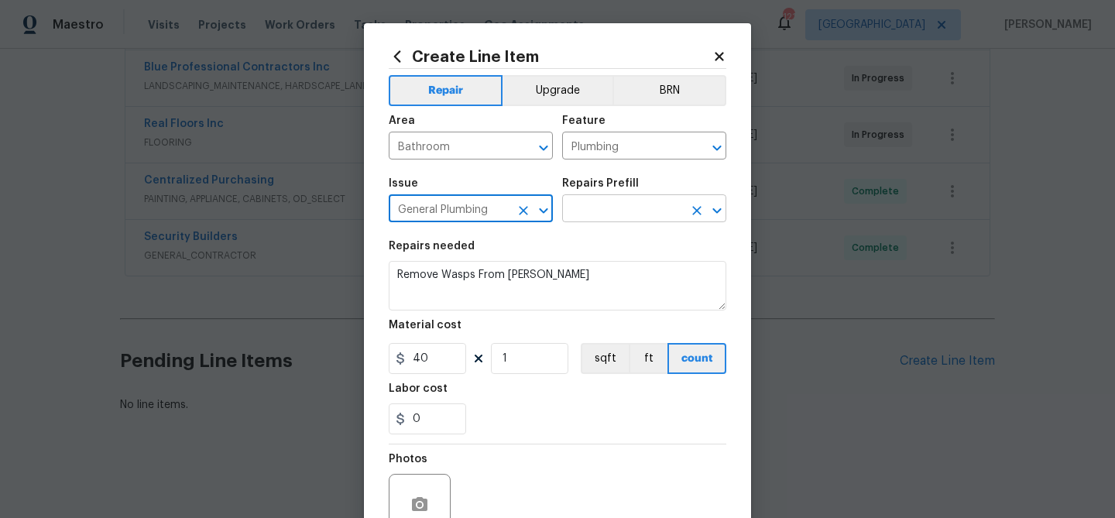
click at [602, 218] on input "text" at bounding box center [622, 210] width 121 height 24
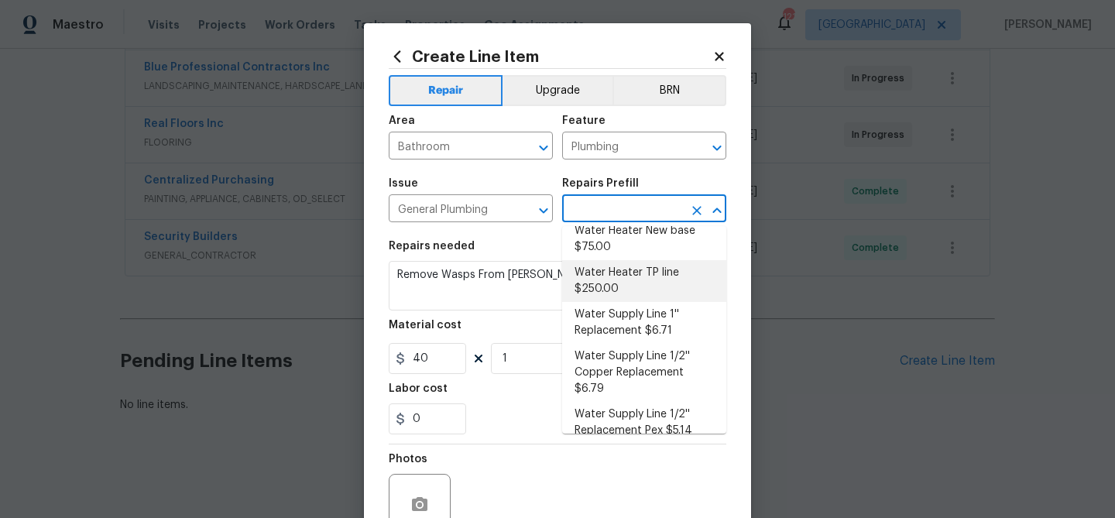
scroll to position [0, 0]
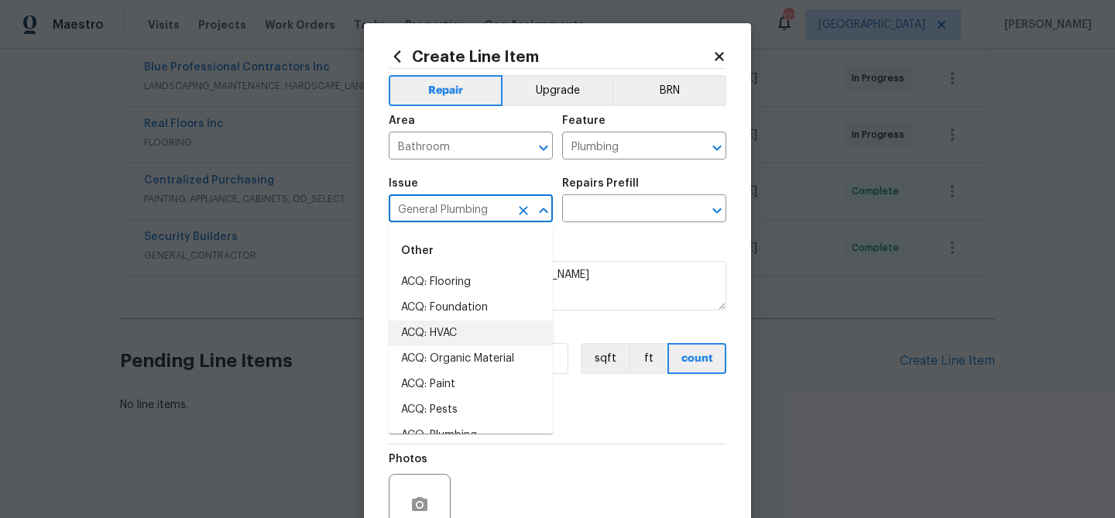
click at [472, 204] on input "General Plumbing" at bounding box center [449, 210] width 121 height 24
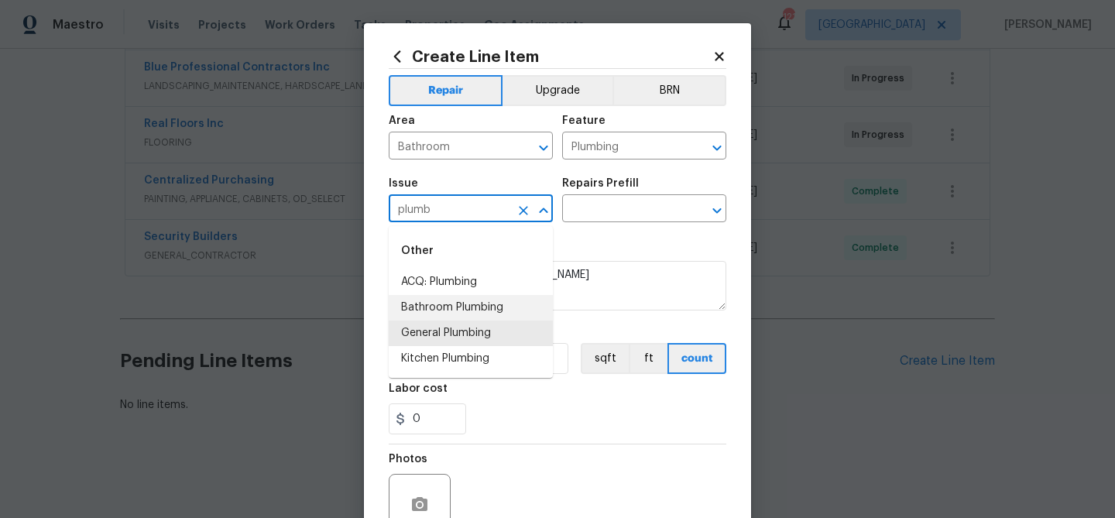
click at [475, 296] on li "Bathroom Plumbing" at bounding box center [471, 308] width 164 height 26
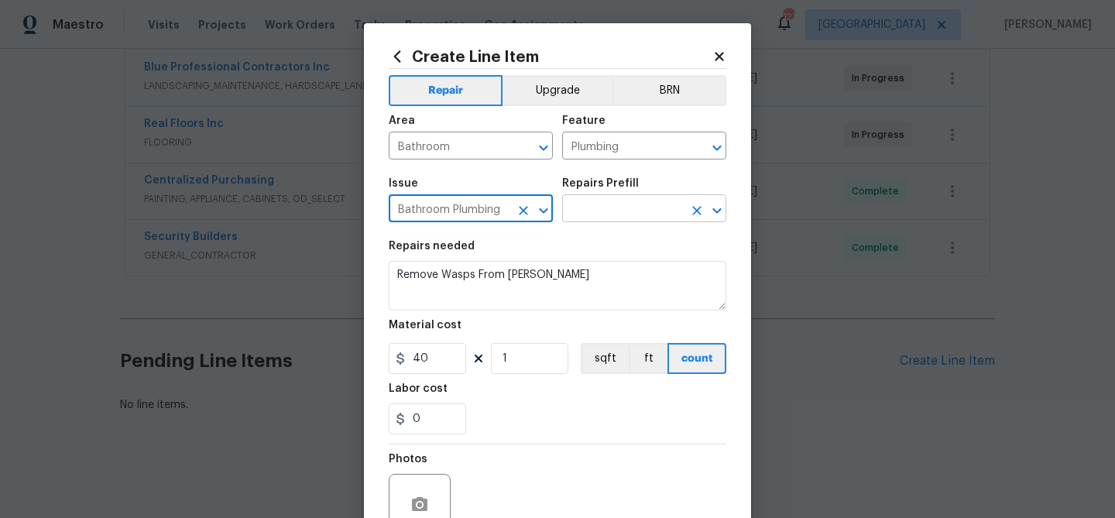
type input "Bathroom Plumbing"
click at [602, 205] on input "text" at bounding box center [622, 210] width 121 height 24
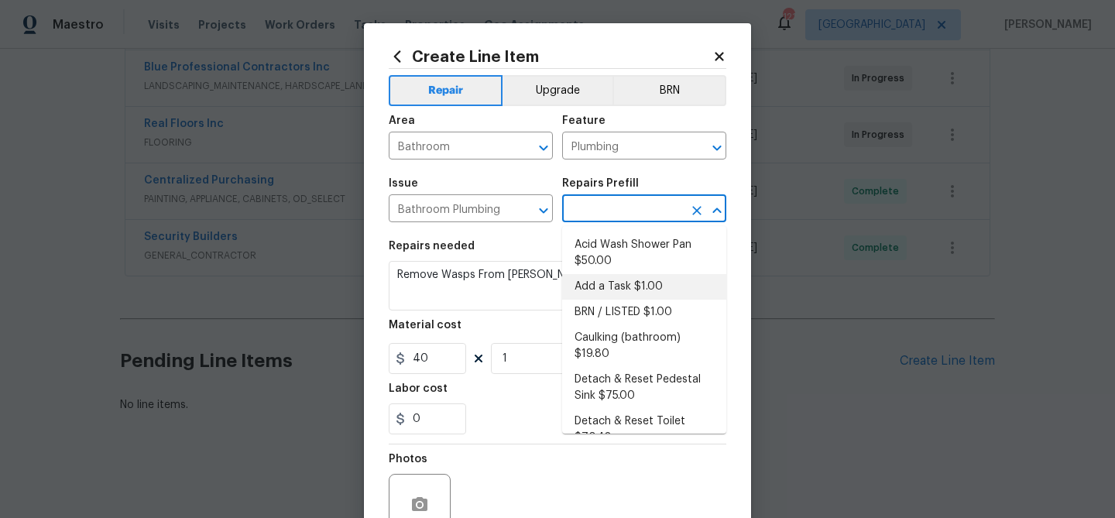
click at [648, 286] on li "Add a Task $1.00" at bounding box center [644, 287] width 164 height 26
type textarea "HPM to detail"
type input "Add a Task $1.00"
type input "1"
click at [641, 145] on input "Plumbing" at bounding box center [622, 147] width 121 height 24
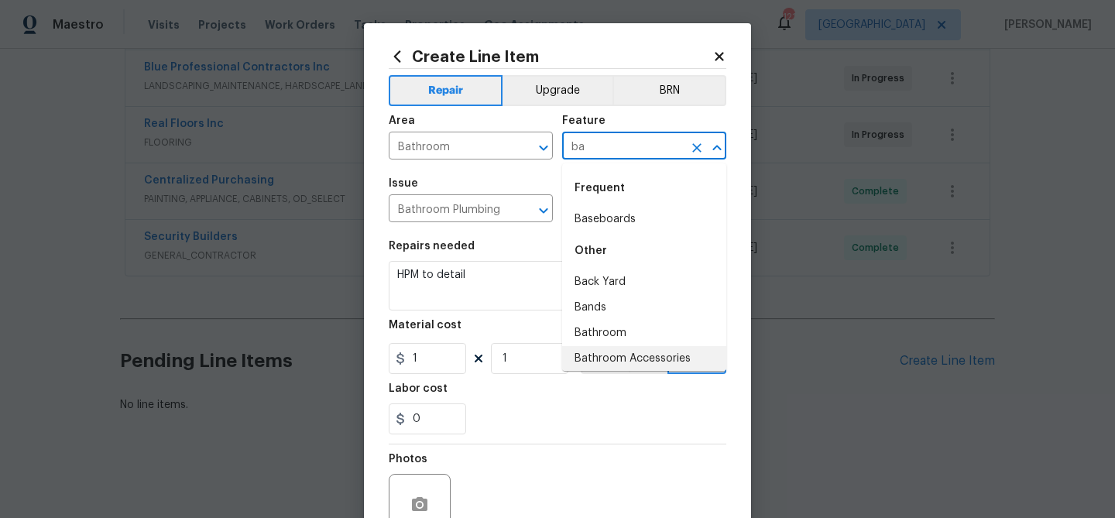
click at [623, 363] on li "Bathroom Accessories" at bounding box center [644, 359] width 164 height 26
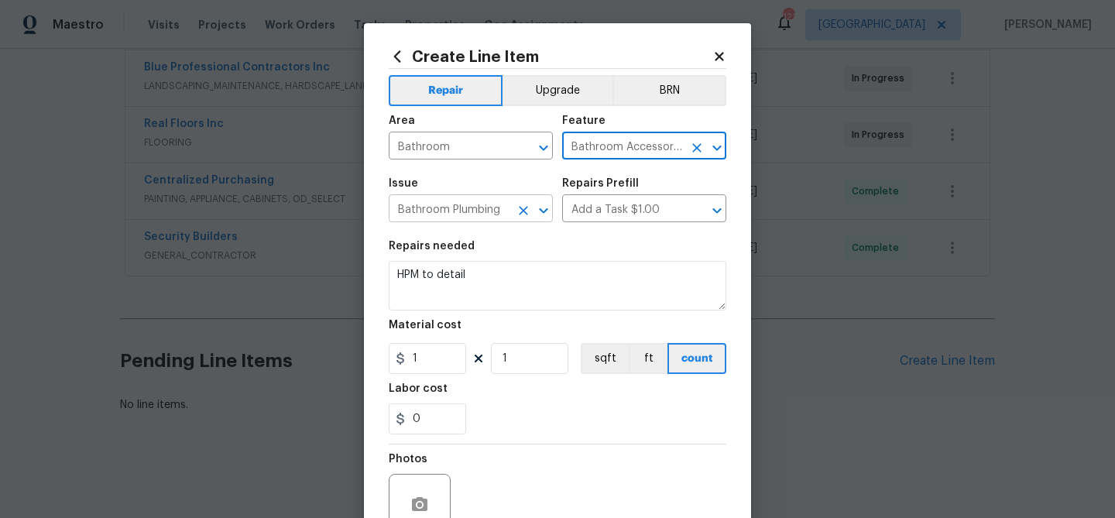
type input "Bathroom Accessories"
click at [465, 218] on input "Bathroom Plumbing" at bounding box center [449, 210] width 121 height 24
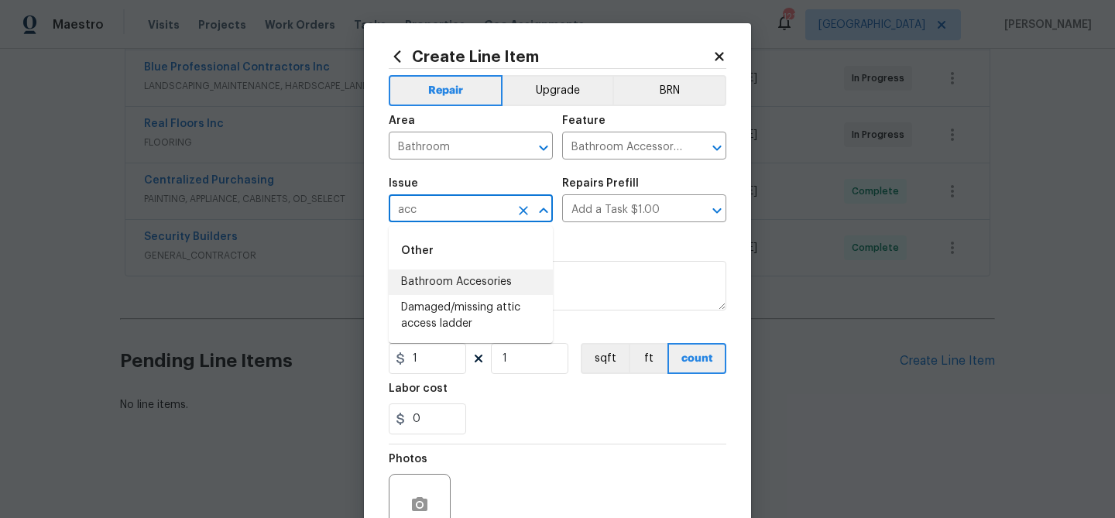
click at [472, 281] on li "Bathroom Accesories" at bounding box center [471, 282] width 164 height 26
type input "Bathroom Accesories"
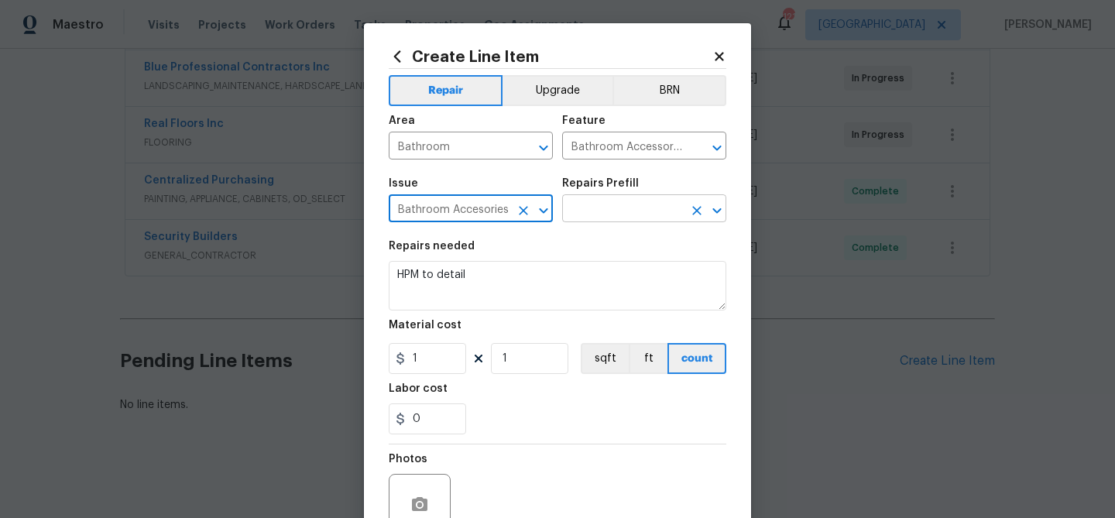
type input "Bathroom Accesories"
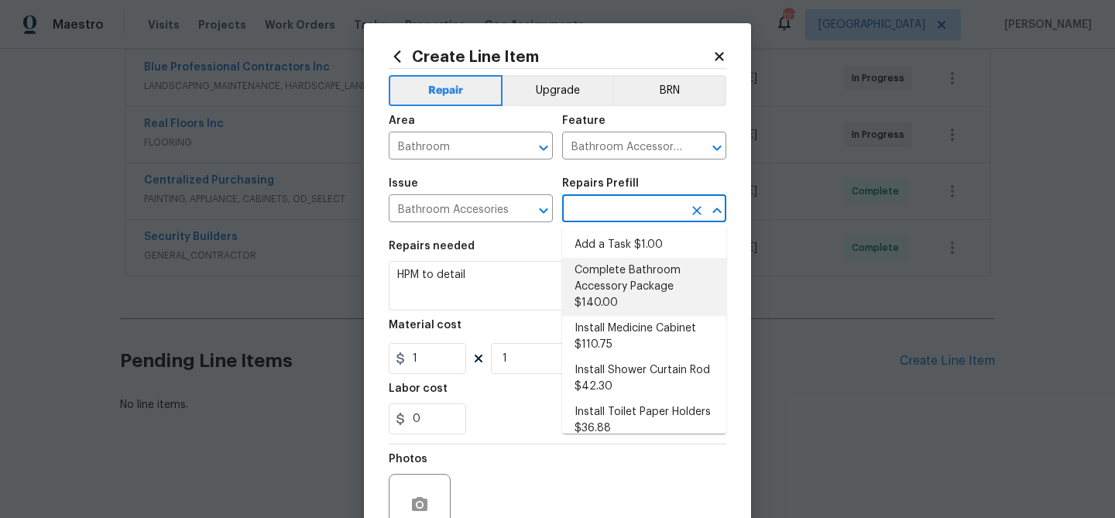
click at [583, 211] on input "text" at bounding box center [622, 210] width 121 height 24
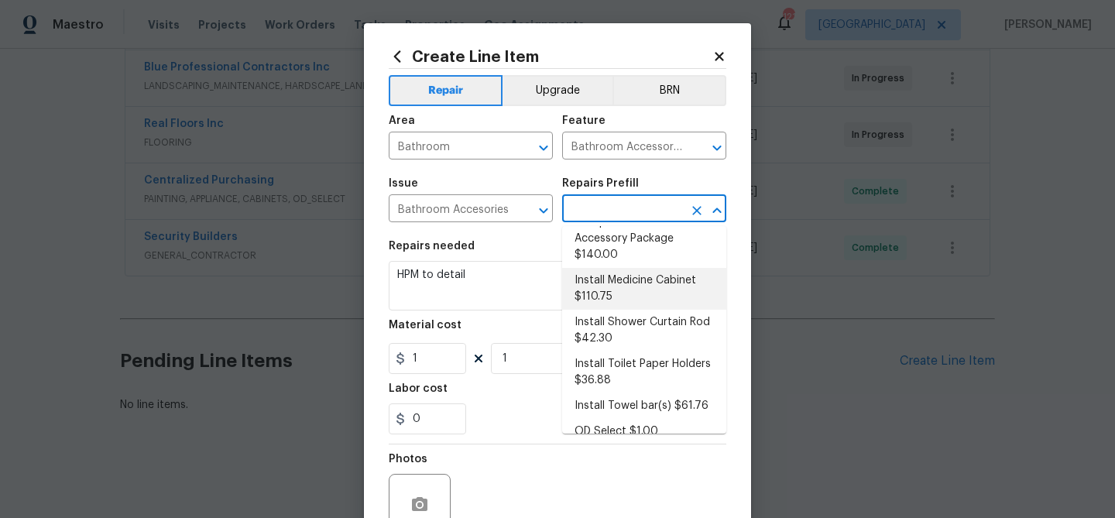
scroll to position [49, 0]
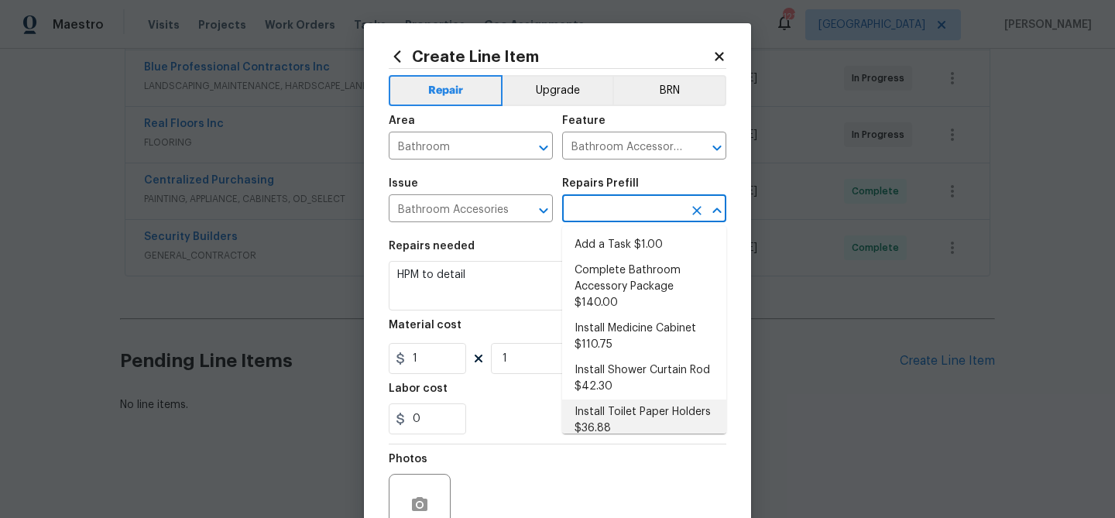
click at [631, 403] on li "Install Toilet Paper Holders $36.88" at bounding box center [644, 421] width 164 height 42
type input "Interior Trim"
type input "Install Toilet Paper Holders $36.88"
type textarea "Remove the existing toilet paper holder (if present) and install a new toilet p…"
type input "36.88"
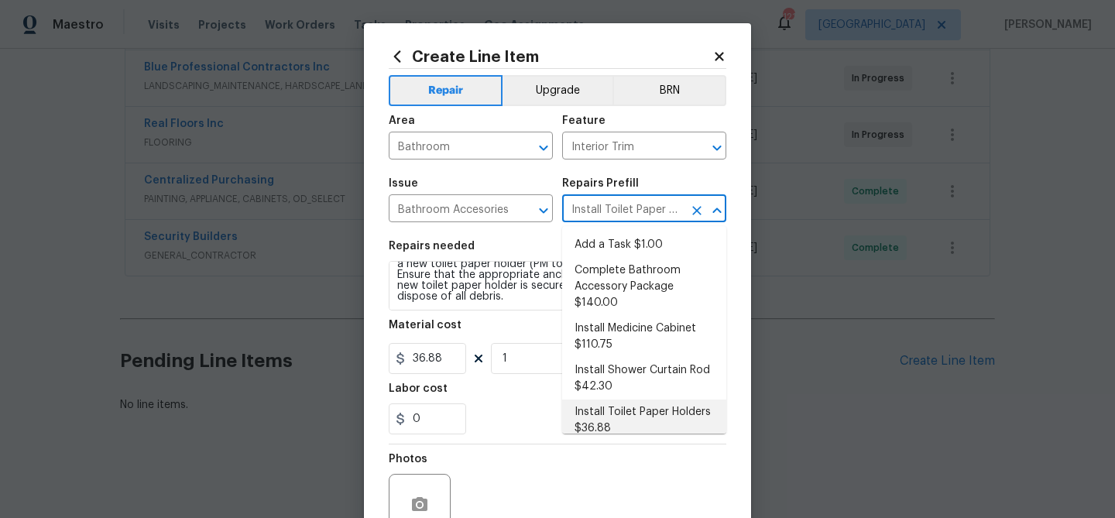
scroll to position [8, 0]
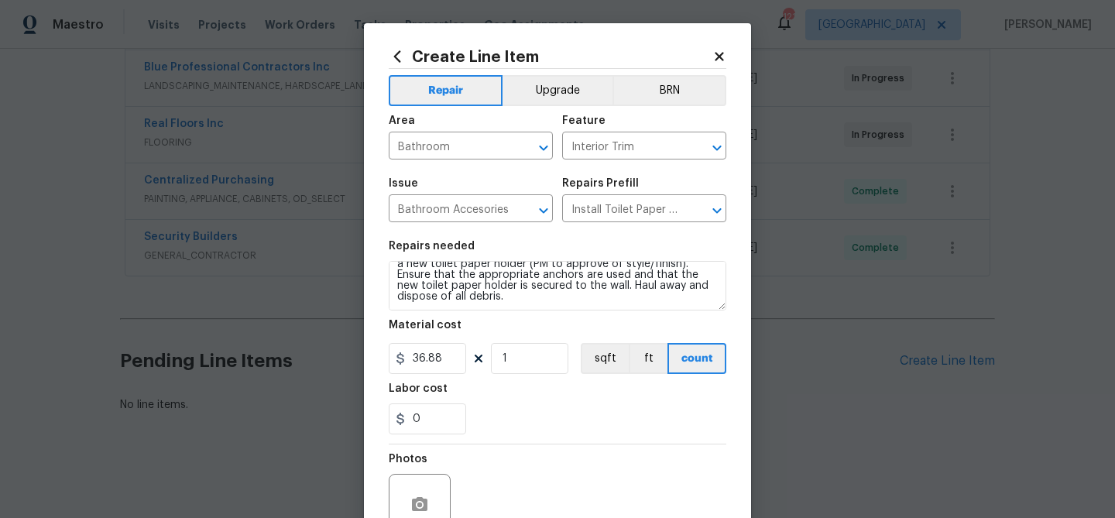
drag, startPoint x: 533, startPoint y: 238, endPoint x: 630, endPoint y: 139, distance: 139.1
click at [537, 236] on section "Repairs needed Remove the existing toilet paper holder (if present) and install…" at bounding box center [558, 338] width 338 height 212
click at [630, 148] on input "Interior Trim" at bounding box center [622, 147] width 121 height 24
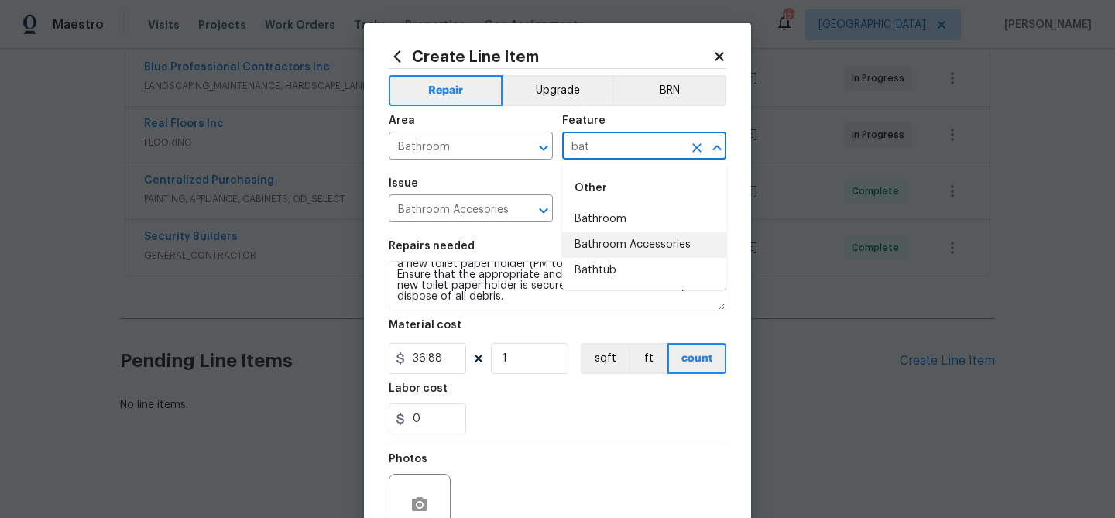
click at [647, 237] on li "Bathroom Accessories" at bounding box center [644, 245] width 164 height 26
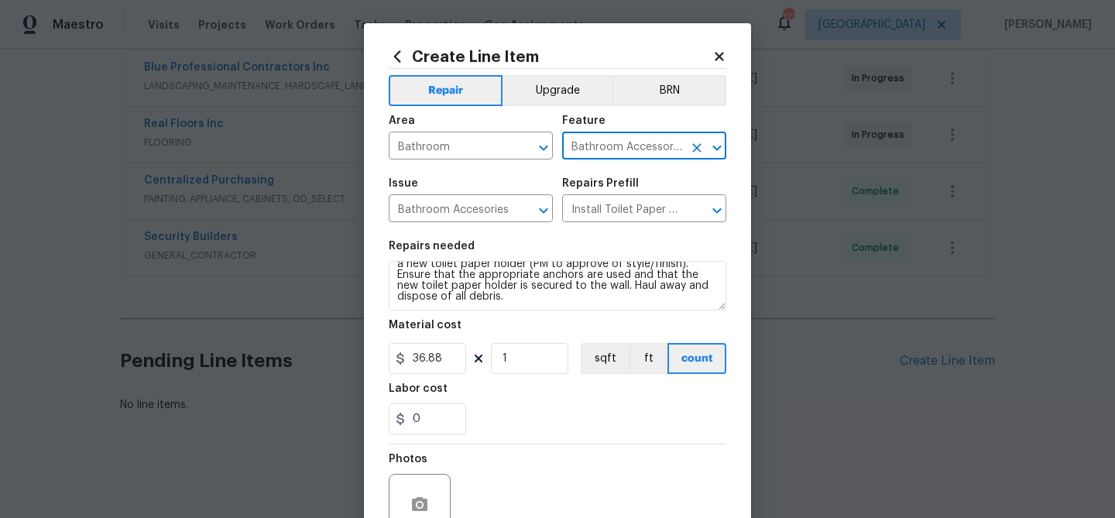
click at [657, 150] on input "Bathroom Accessories" at bounding box center [622, 147] width 121 height 24
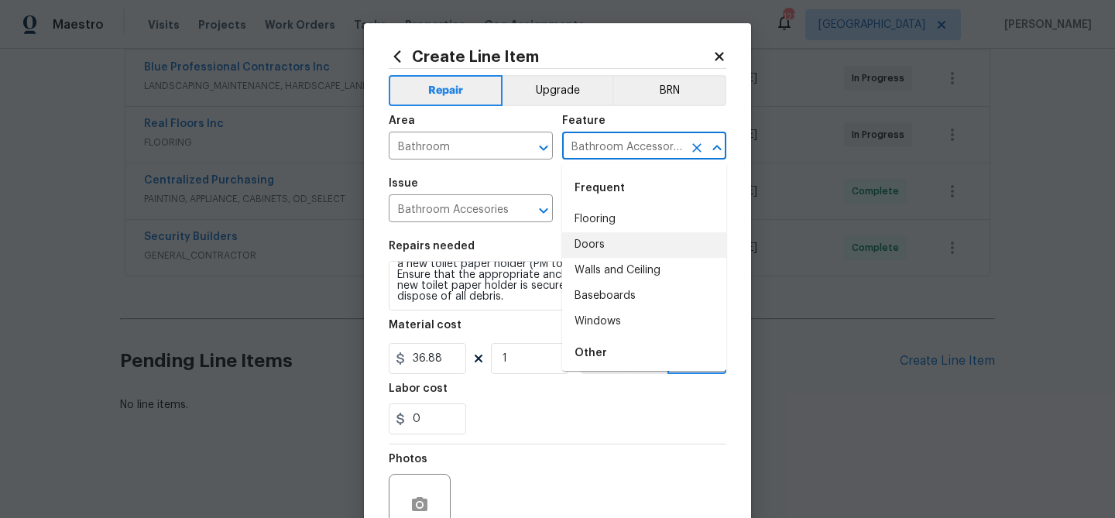
click at [639, 210] on li "Flooring" at bounding box center [644, 220] width 164 height 26
click at [639, 210] on input "Install Toilet Paper Holders $36.88" at bounding box center [622, 210] width 121 height 24
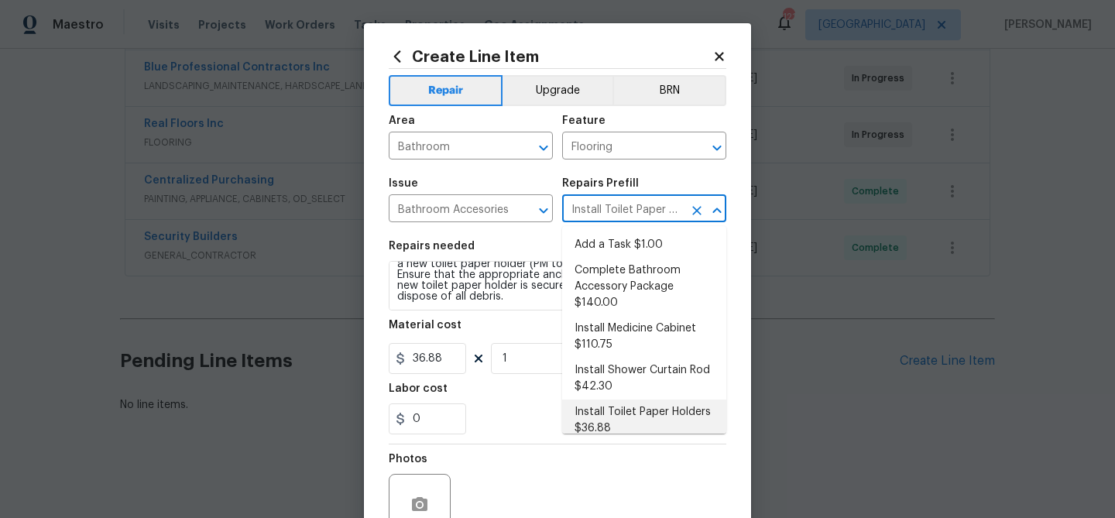
click at [639, 210] on input "Install Toilet Paper Holders $36.88" at bounding box center [622, 210] width 121 height 24
click at [573, 280] on li "Complete Bathroom Accessory Package $140.00" at bounding box center [644, 287] width 164 height 58
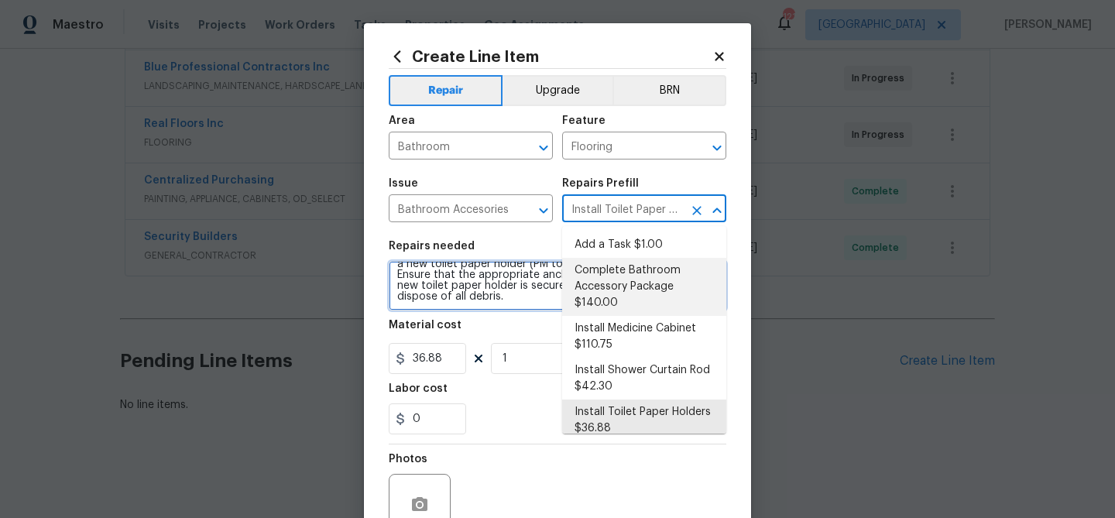
type input "Interior Trim"
type input "Complete Bathroom Accessory Package $140.00"
type textarea "Install a new TP holder, shower towel bar and vanity towel bar in the locations…"
type input "140"
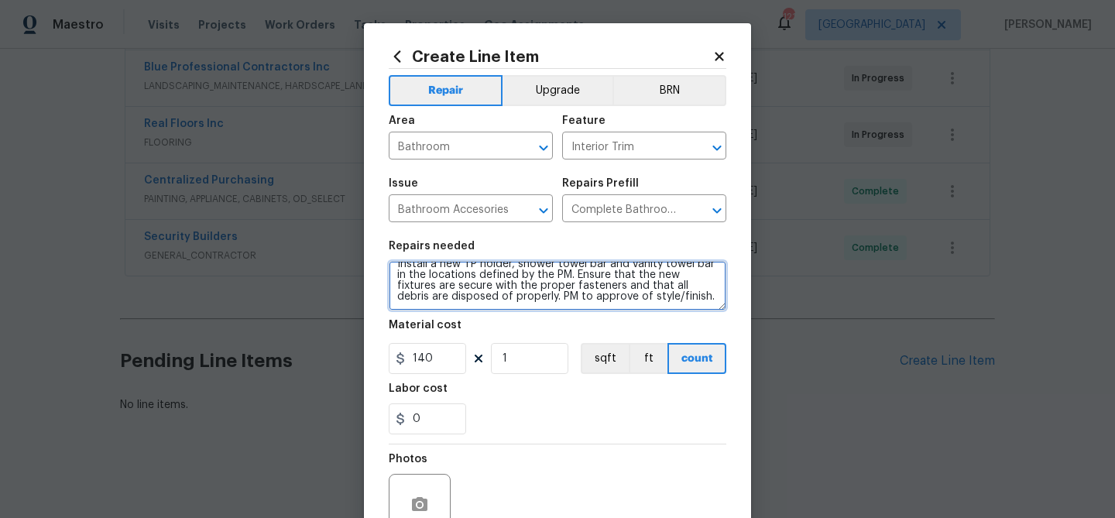
click at [573, 280] on textarea "Install a new TP holder, shower towel bar and vanity towel bar in the locations…" at bounding box center [558, 286] width 338 height 50
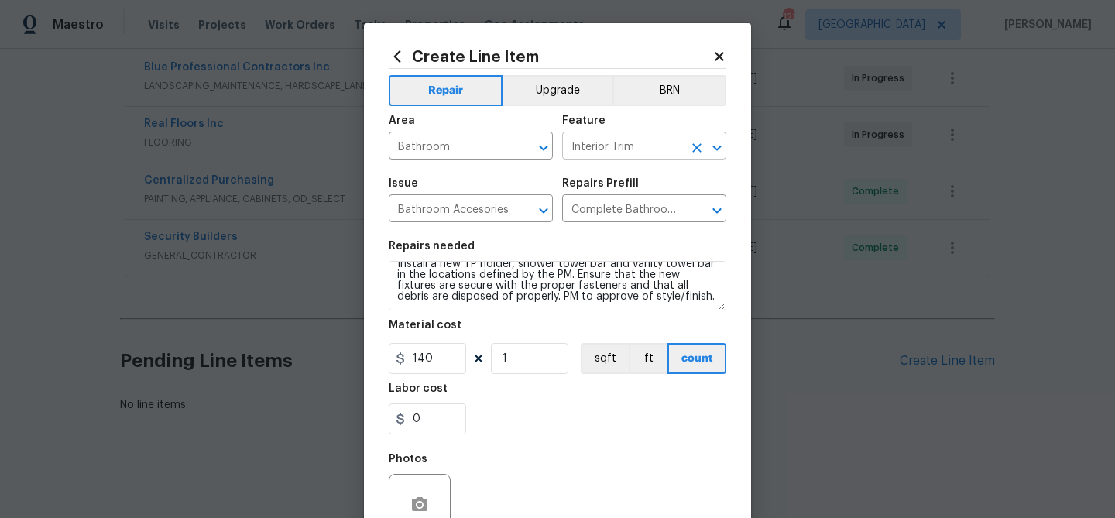
click at [611, 153] on input "Interior Trim" at bounding box center [622, 147] width 121 height 24
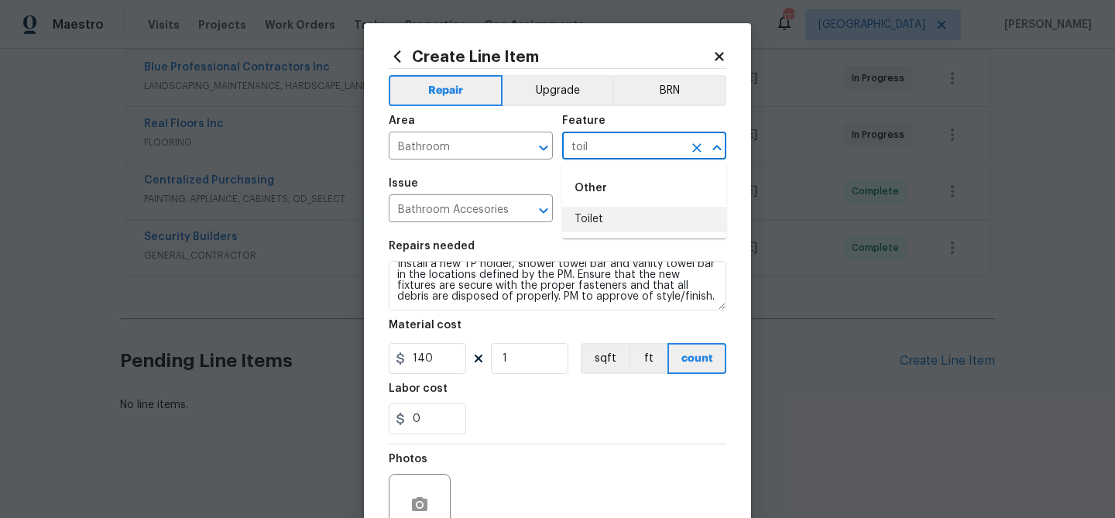
drag, startPoint x: 606, startPoint y: 220, endPoint x: 564, endPoint y: 218, distance: 41.8
click at [605, 220] on li "Toilet" at bounding box center [644, 220] width 164 height 26
type input "Toilet"
click at [418, 206] on input "Bathroom Accesories" at bounding box center [449, 210] width 121 height 24
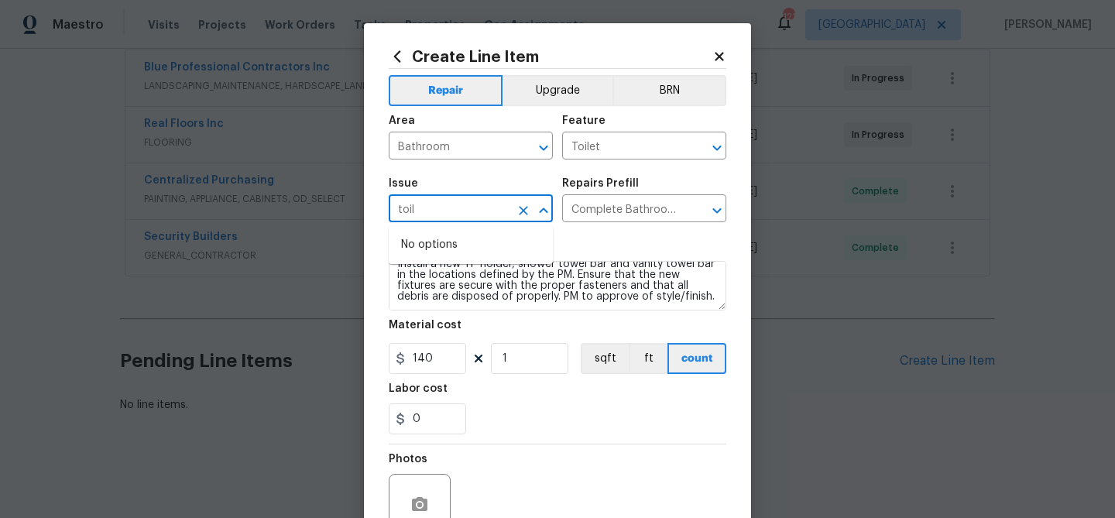
click at [407, 208] on input "toil" at bounding box center [449, 210] width 121 height 24
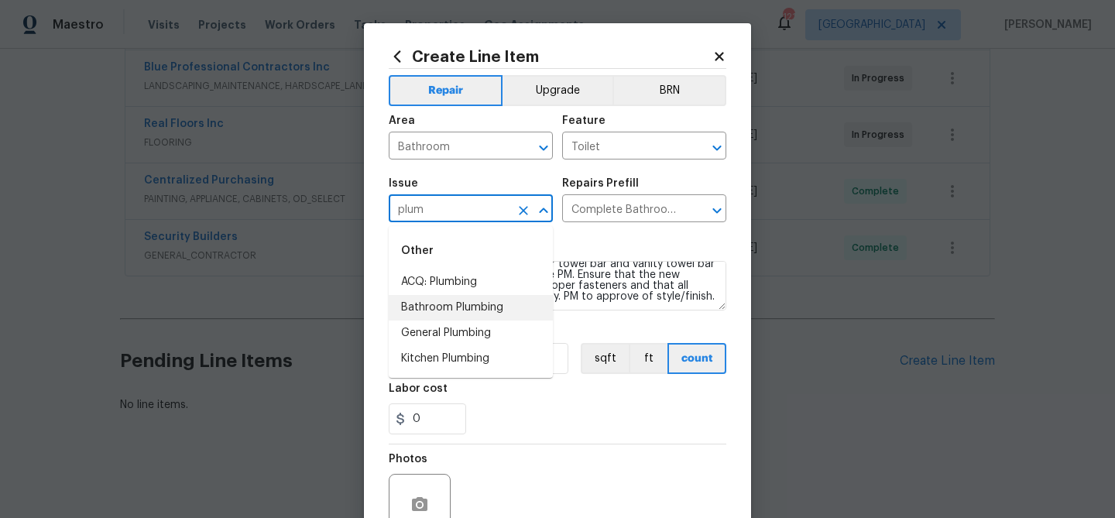
drag, startPoint x: 454, startPoint y: 313, endPoint x: 472, endPoint y: 304, distance: 19.7
click at [454, 313] on li "Bathroom Plumbing" at bounding box center [471, 308] width 164 height 26
type input "Bathroom Plumbing"
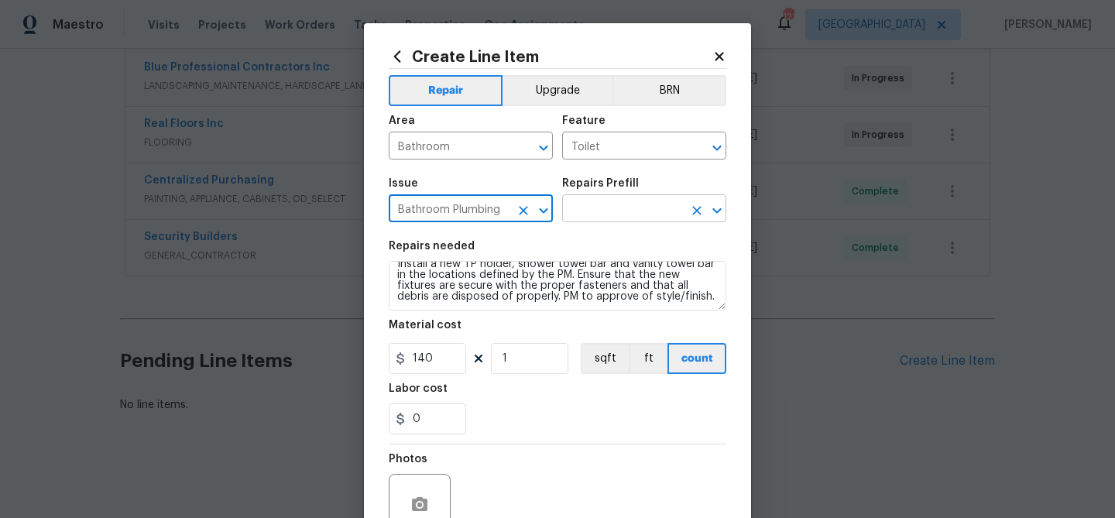
type input "Bathroom Plumbing"
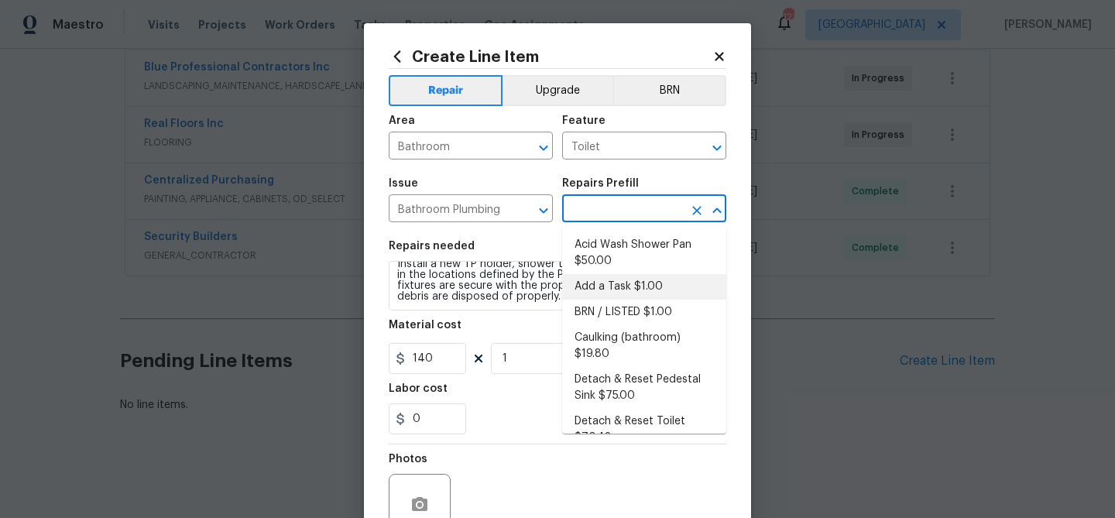
click at [601, 203] on input "text" at bounding box center [622, 210] width 121 height 24
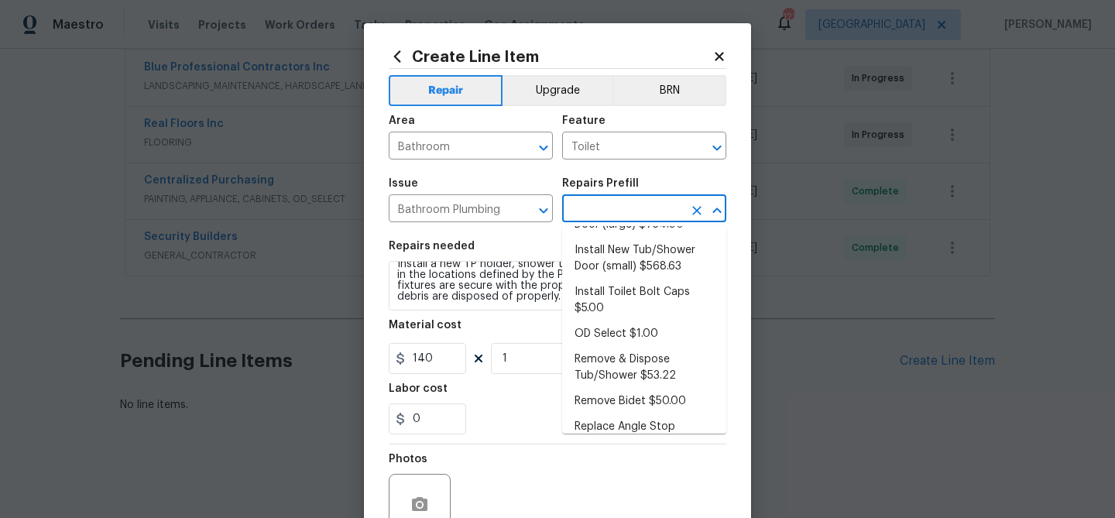
scroll to position [0, 0]
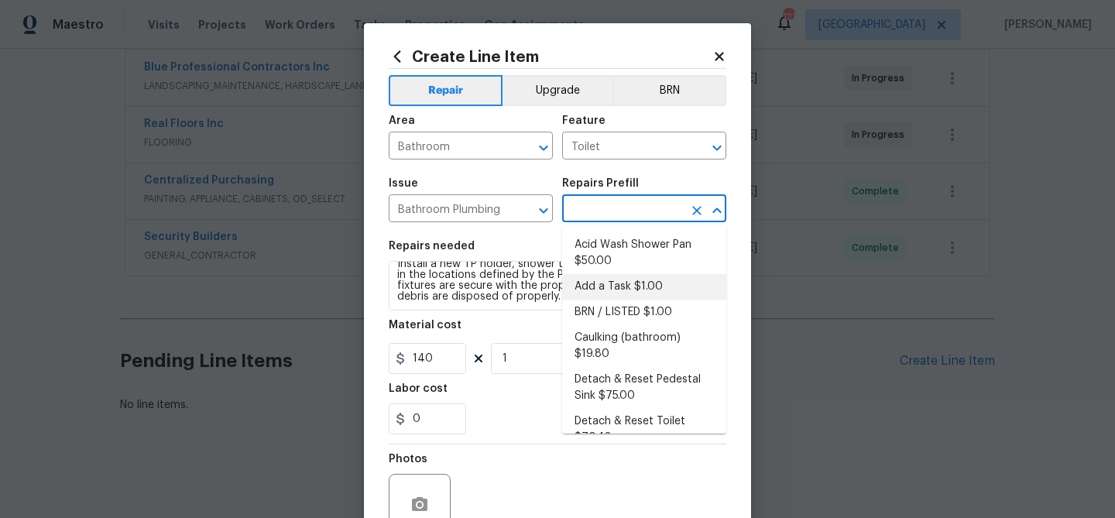
click at [620, 280] on li "Add a Task $1.00" at bounding box center [644, 287] width 164 height 26
type input "Plumbing"
type input "Add a Task $1.00"
type textarea "HPM to detail"
type input "1"
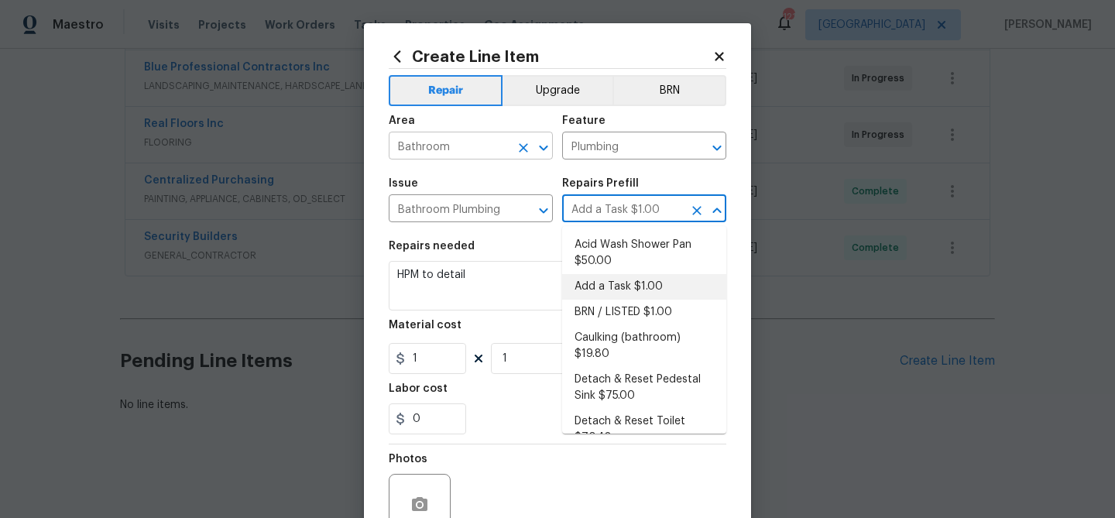
click at [472, 141] on input "Bathroom" at bounding box center [449, 147] width 121 height 24
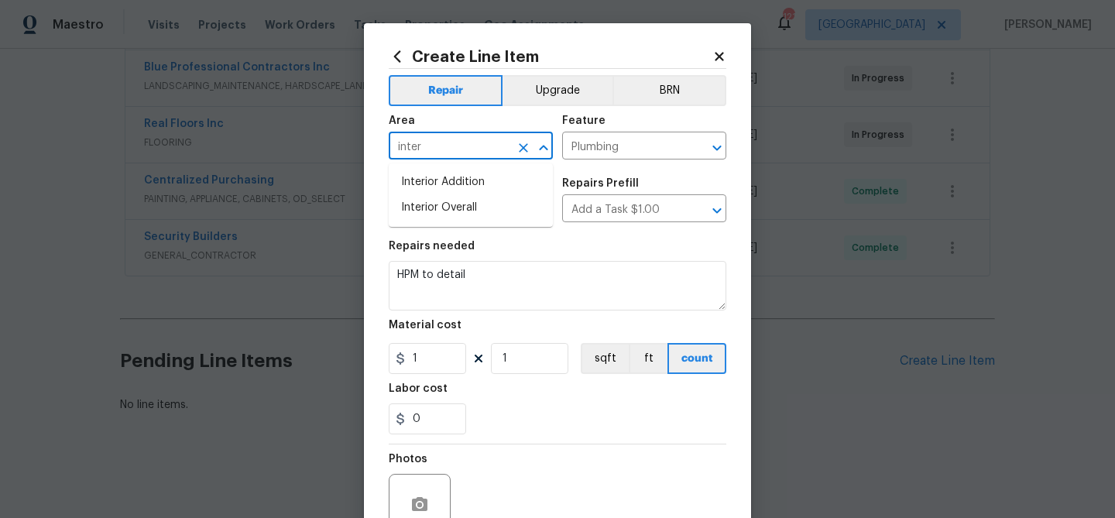
click at [472, 141] on input "inter" at bounding box center [449, 147] width 121 height 24
click at [499, 208] on li "Interior Overall" at bounding box center [471, 208] width 164 height 26
type input "Interior Overall"
click at [612, 155] on input "Plumbing" at bounding box center [622, 147] width 121 height 24
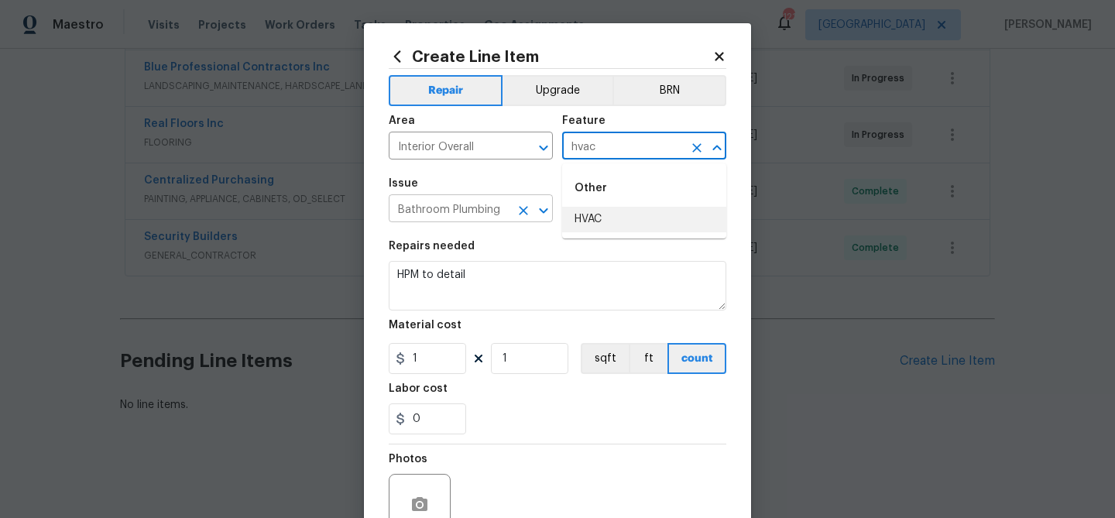
drag, startPoint x: 625, startPoint y: 225, endPoint x: 468, endPoint y: 204, distance: 157.7
click at [607, 221] on li "HVAC" at bounding box center [644, 220] width 164 height 26
type input "HVAC"
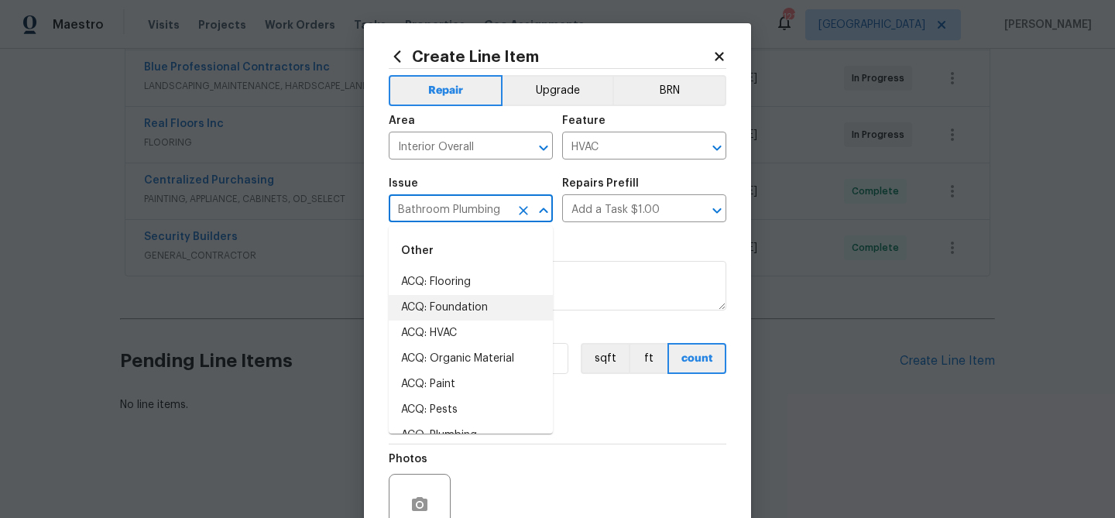
click at [461, 206] on input "Bathroom Plumbing" at bounding box center [449, 210] width 121 height 24
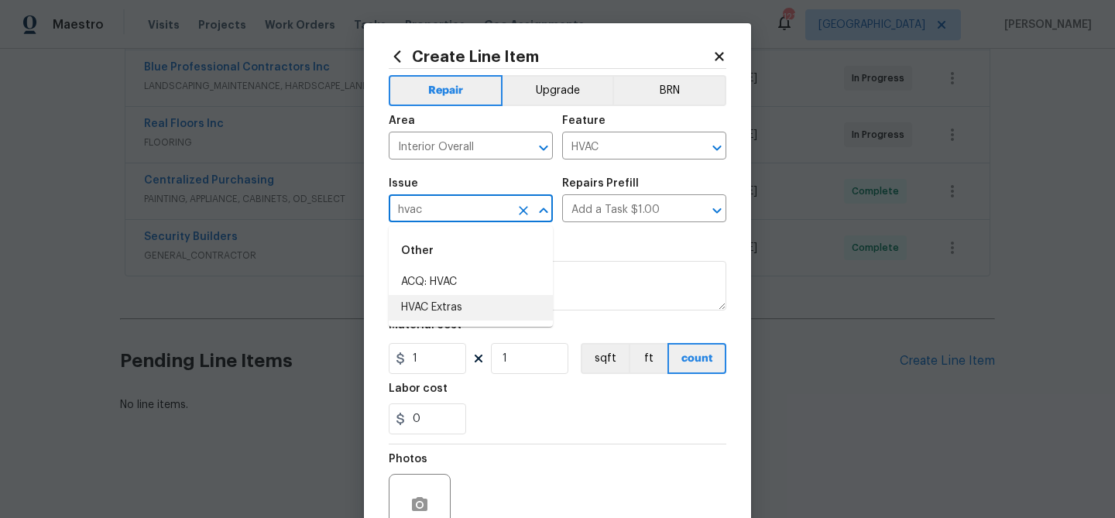
drag, startPoint x: 462, startPoint y: 301, endPoint x: 571, endPoint y: 235, distance: 127.2
click at [462, 301] on li "HVAC Extras" at bounding box center [471, 308] width 164 height 26
type input "HVAC Extras"
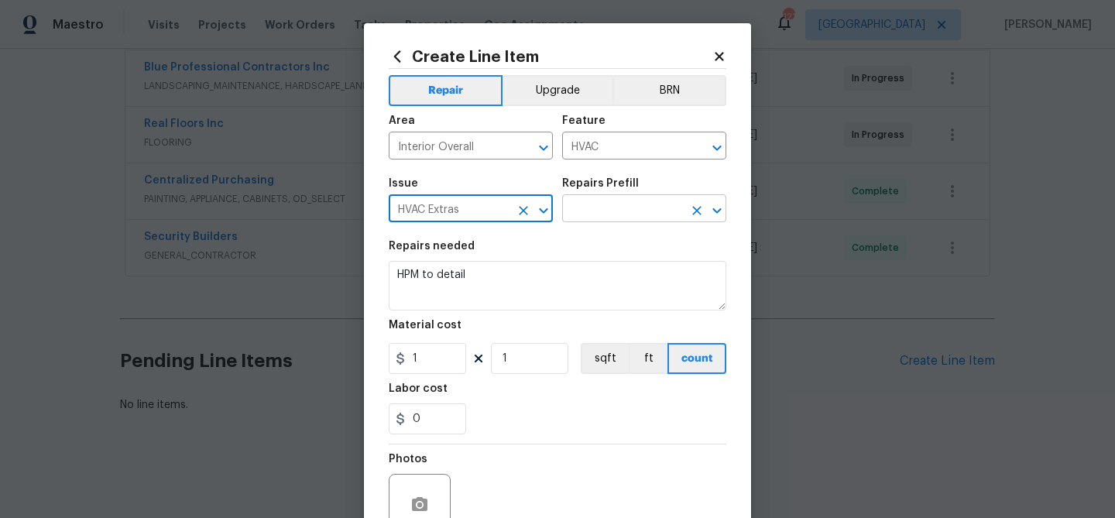
type input "HVAC Extras"
click at [602, 211] on input "text" at bounding box center [622, 210] width 121 height 24
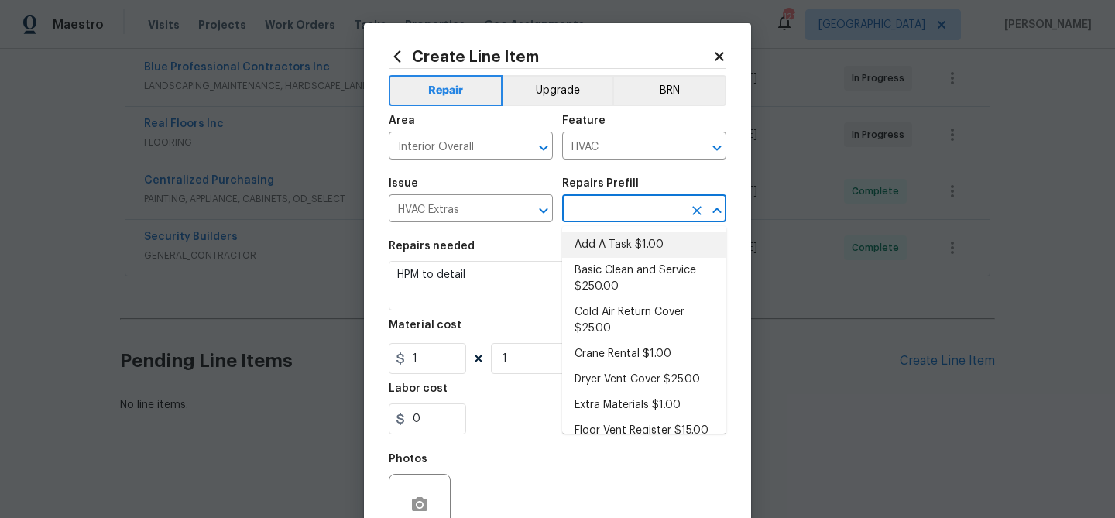
click at [621, 252] on li "Add A Task $1.00" at bounding box center [644, 245] width 164 height 26
type input "Add A Task $1.00"
click at [636, 154] on input "HVAC" at bounding box center [622, 147] width 121 height 24
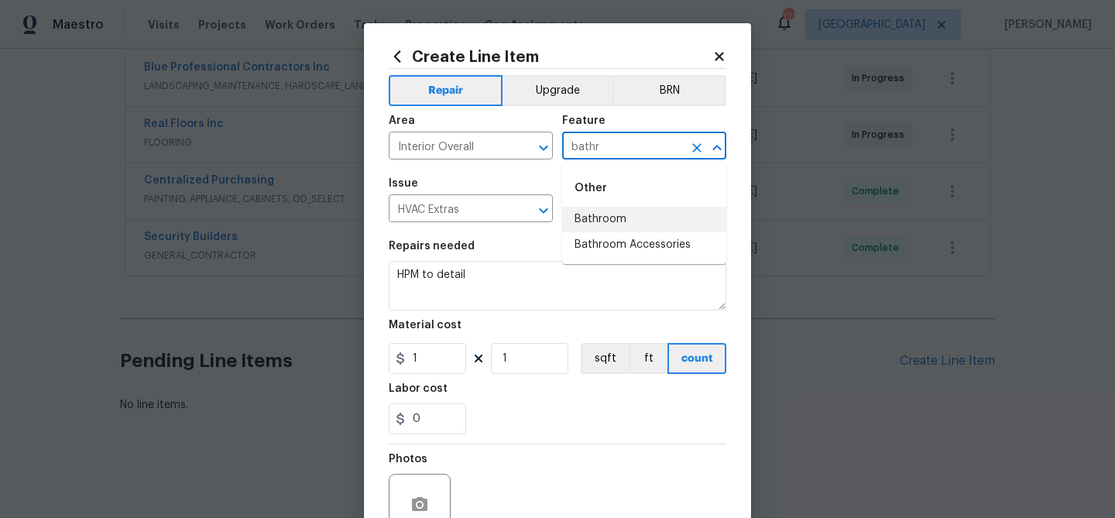
drag, startPoint x: 623, startPoint y: 211, endPoint x: 601, endPoint y: 214, distance: 21.9
click at [618, 212] on li "Bathroom" at bounding box center [644, 220] width 164 height 26
type input "Bathroom"
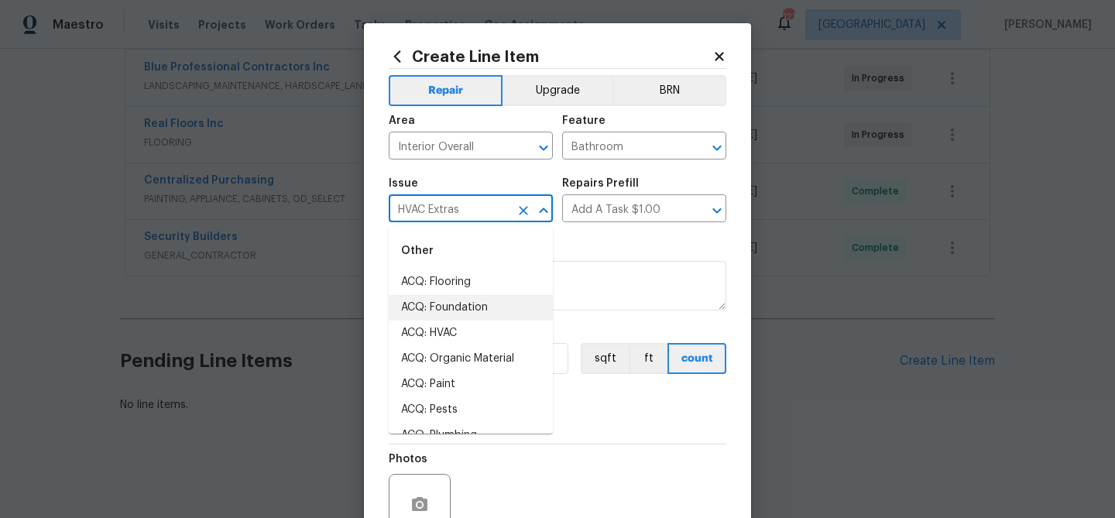
click at [477, 215] on input "HVAC Extras" at bounding box center [449, 210] width 121 height 24
click at [474, 308] on li "Bathroom Plumbing" at bounding box center [471, 308] width 164 height 26
type input "Bathroom Plumbing"
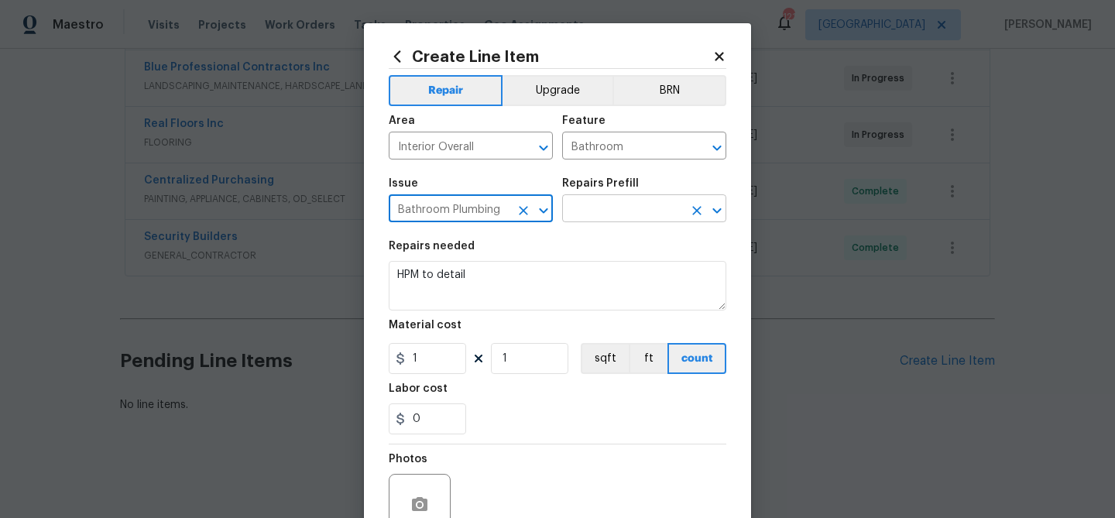
type input "Bathroom Plumbing"
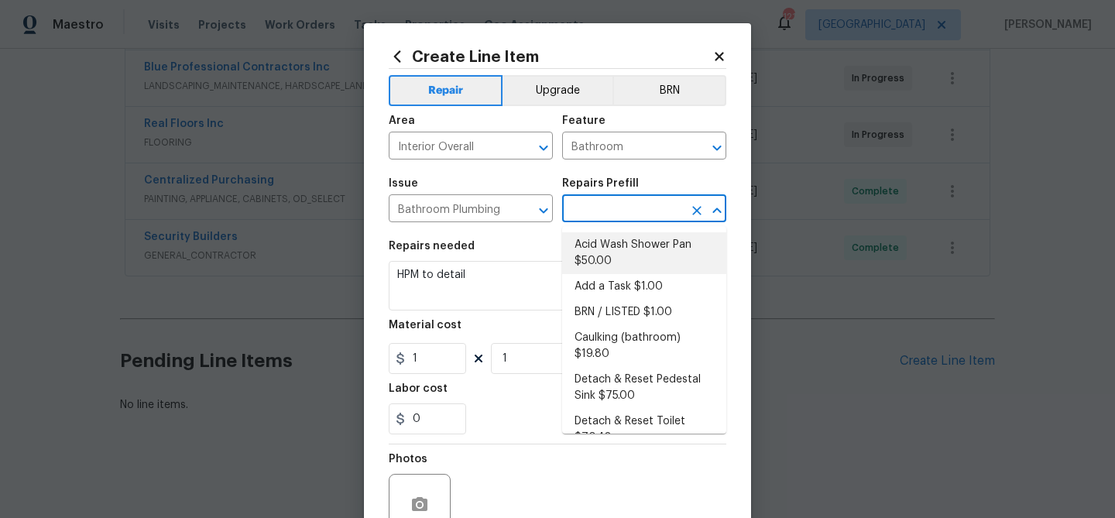
click at [581, 204] on input "text" at bounding box center [622, 210] width 121 height 24
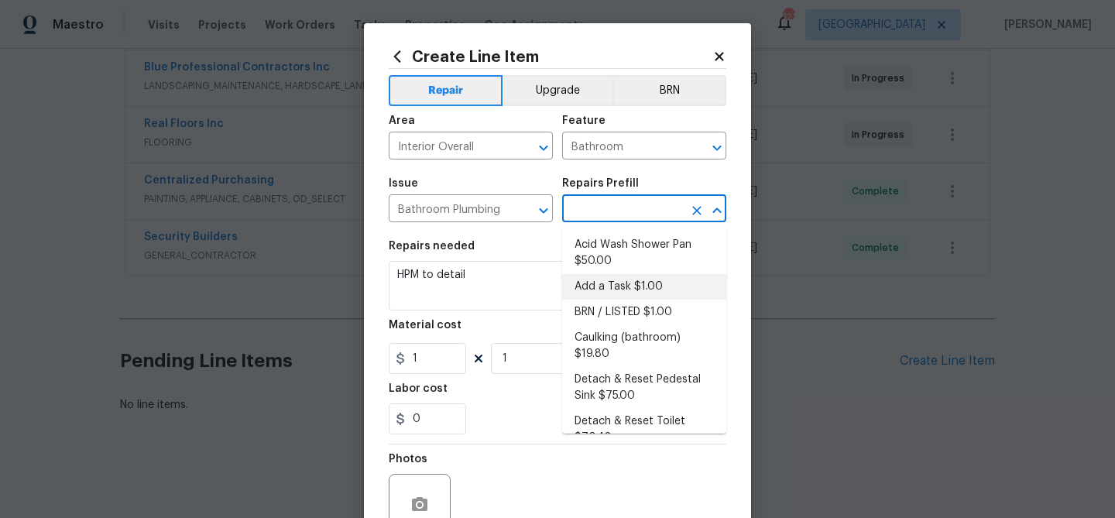
click at [634, 293] on li "Add a Task $1.00" at bounding box center [644, 287] width 164 height 26
type input "Plumbing"
type input "Add a Task $1.00"
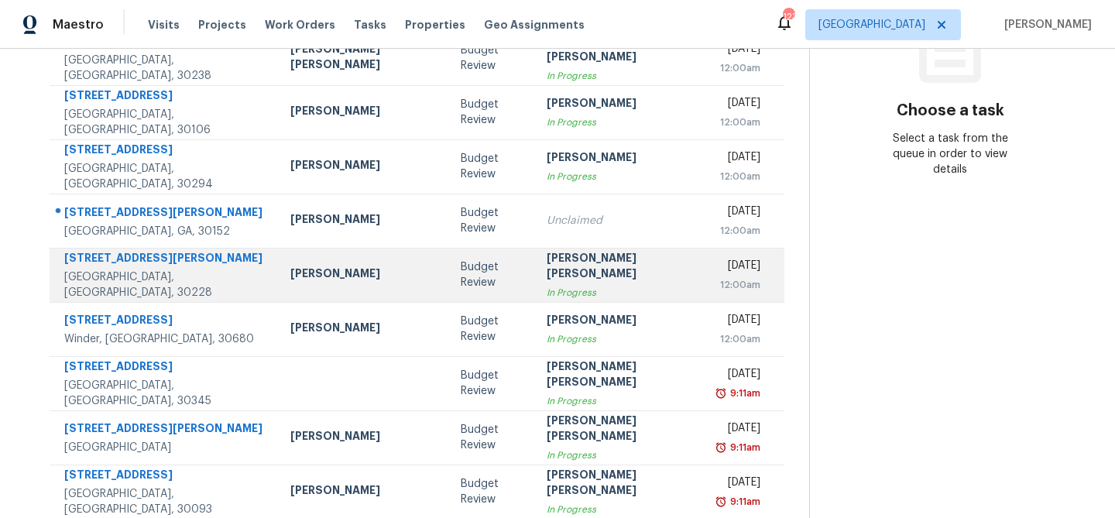
scroll to position [259, 0]
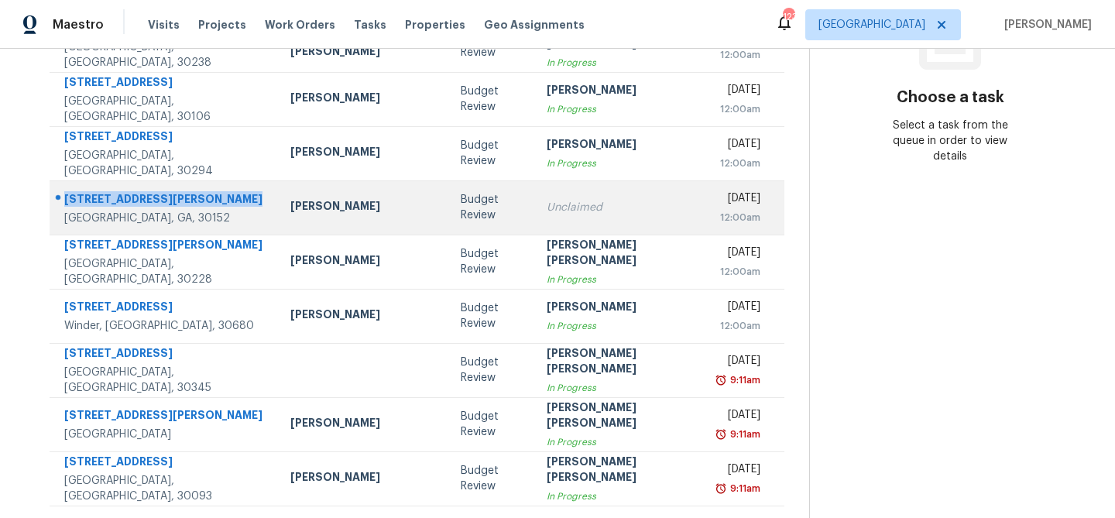
drag, startPoint x: 65, startPoint y: 190, endPoint x: 110, endPoint y: 211, distance: 49.5
click at [110, 211] on div "1575 Ridenour Pkwy NW Apt 812" at bounding box center [164, 200] width 201 height 19
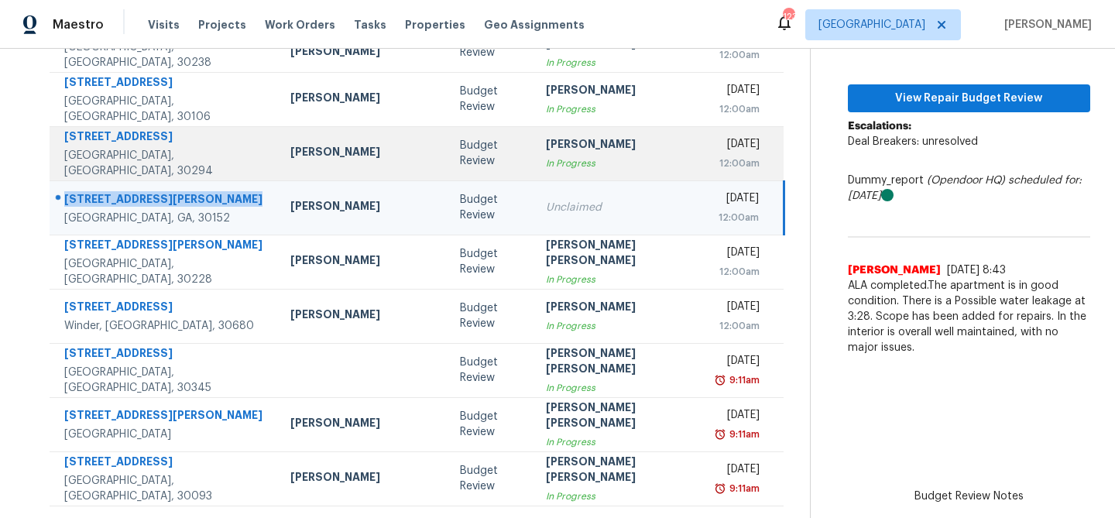
copy div "1575 Ridenour Pkwy NW Apt 812"
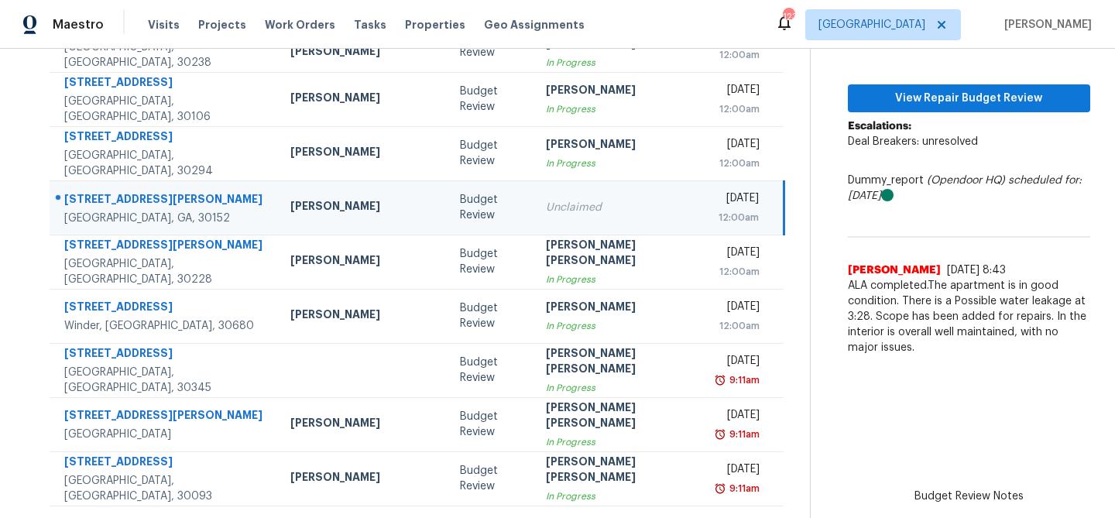
click at [227, 200] on td "1575 Ridenour Pkwy NW Apt 812 Kennesaw, GA, 30152" at bounding box center [164, 207] width 228 height 54
click at [860, 105] on span "View Repair Budget Review" at bounding box center [969, 98] width 218 height 19
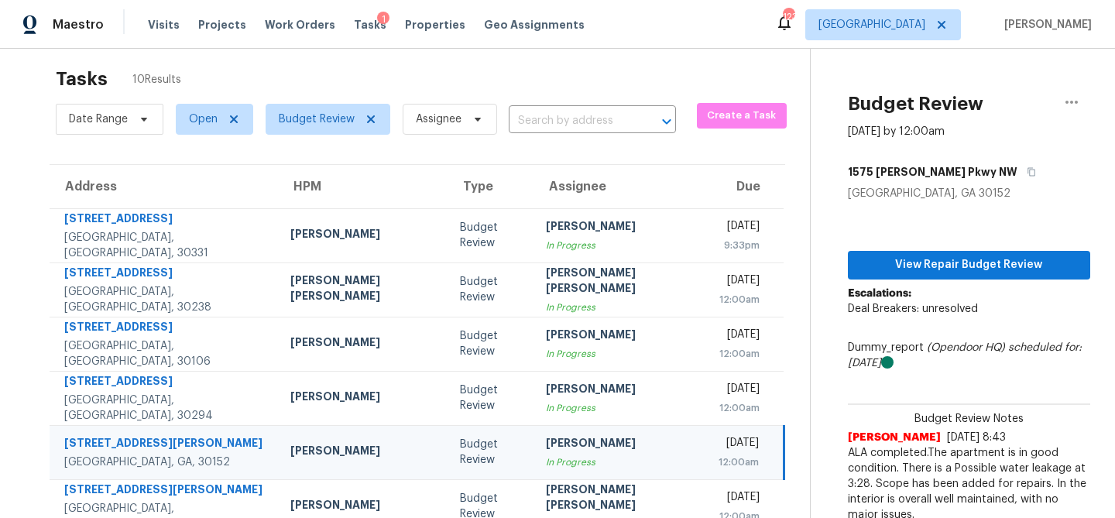
scroll to position [0, 0]
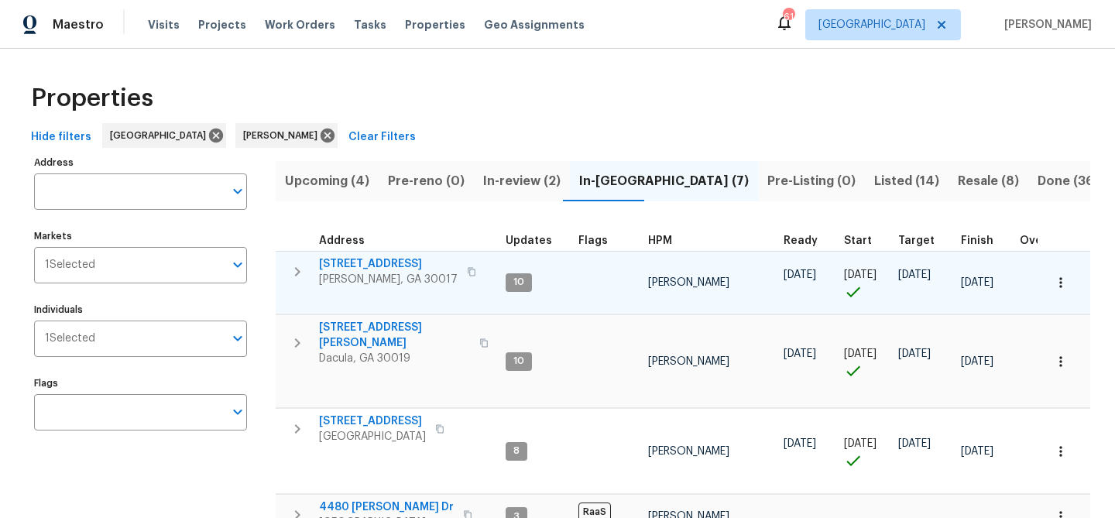
click at [365, 262] on span "[STREET_ADDRESS]" at bounding box center [388, 263] width 139 height 15
click at [368, 261] on span "[STREET_ADDRESS]" at bounding box center [388, 263] width 139 height 15
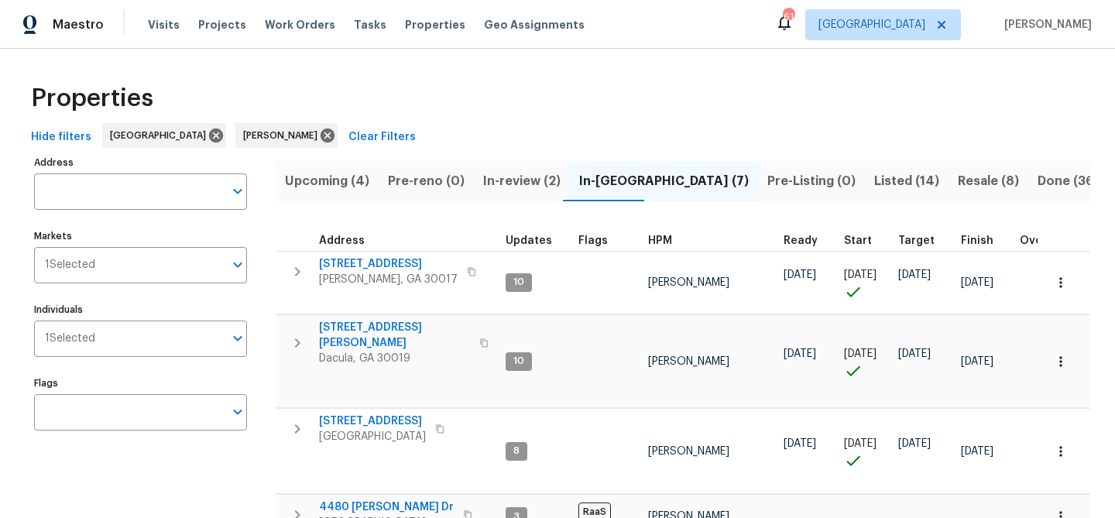
click at [574, 94] on div "Properties" at bounding box center [557, 99] width 1065 height 50
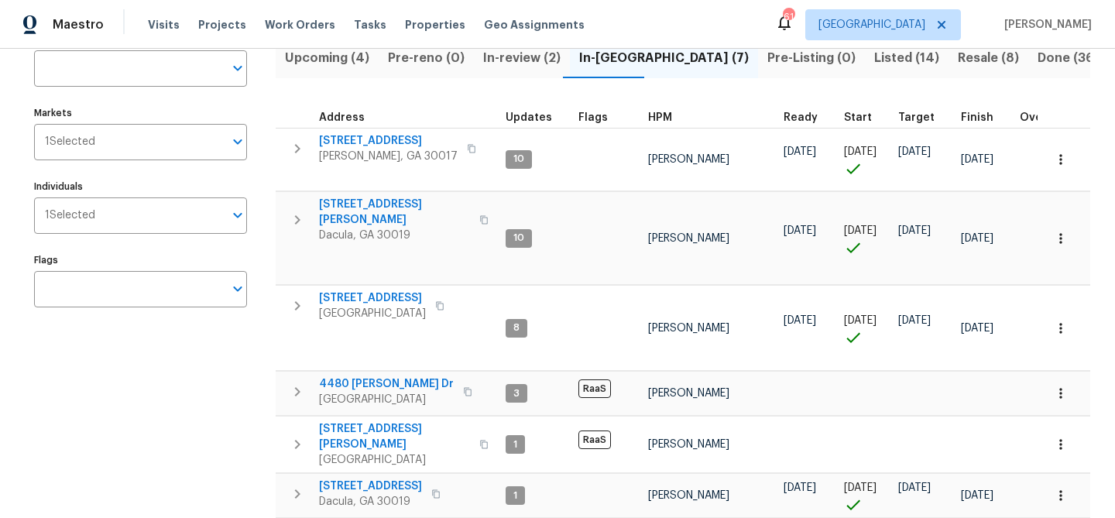
scroll to position [138, 0]
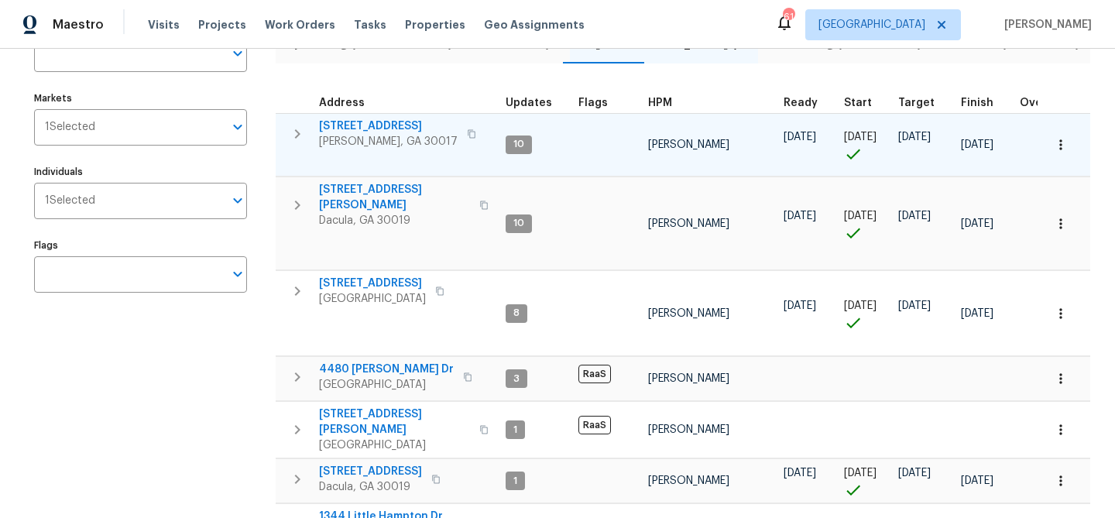
click at [349, 122] on span "[STREET_ADDRESS]" at bounding box center [388, 125] width 139 height 15
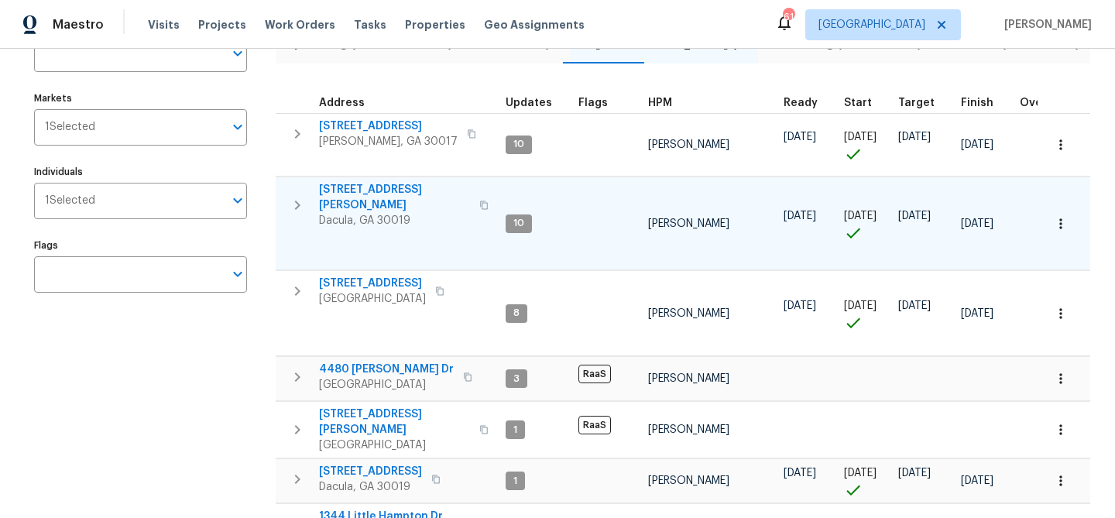
click at [393, 186] on span "[STREET_ADDRESS][PERSON_NAME]" at bounding box center [394, 197] width 151 height 31
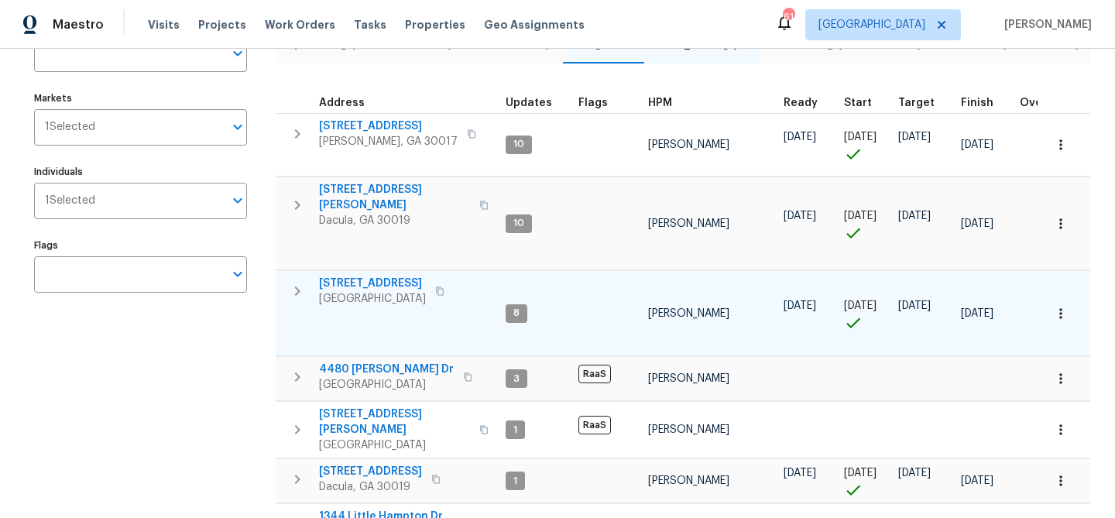
click at [369, 277] on span "[STREET_ADDRESS]" at bounding box center [372, 283] width 107 height 15
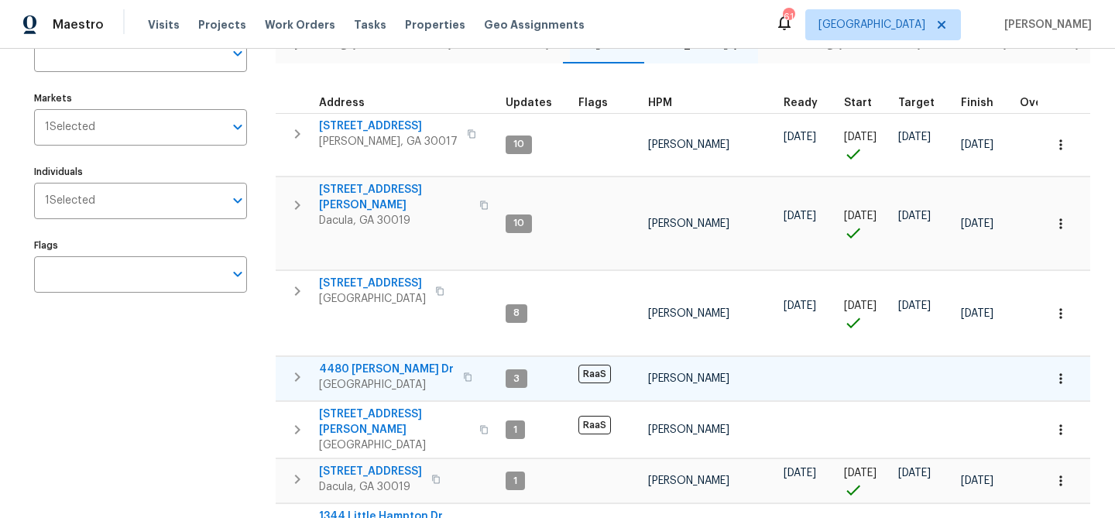
click at [376, 362] on span "4480 [PERSON_NAME] Dr" at bounding box center [386, 369] width 135 height 15
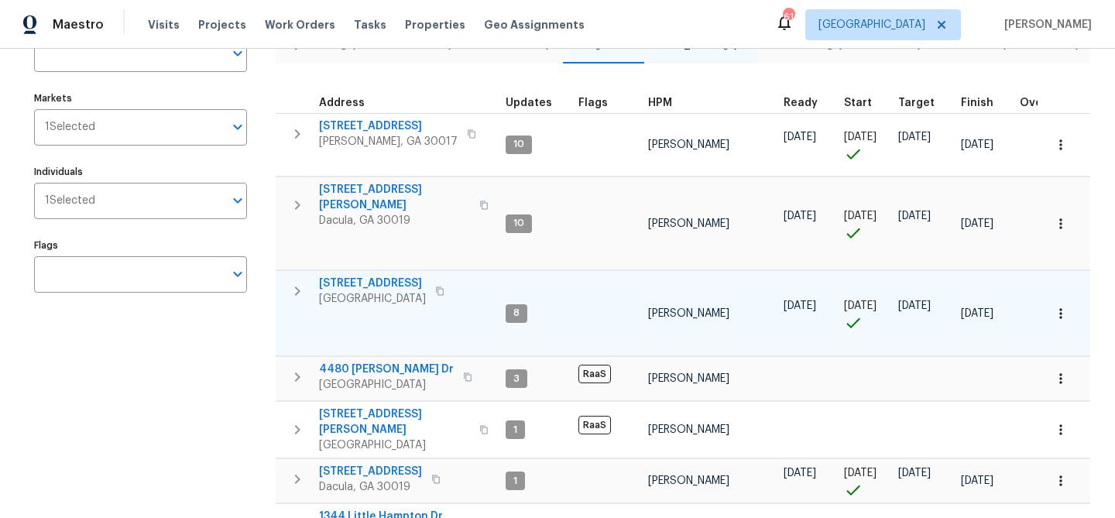
click at [341, 281] on span "[STREET_ADDRESS]" at bounding box center [372, 283] width 107 height 15
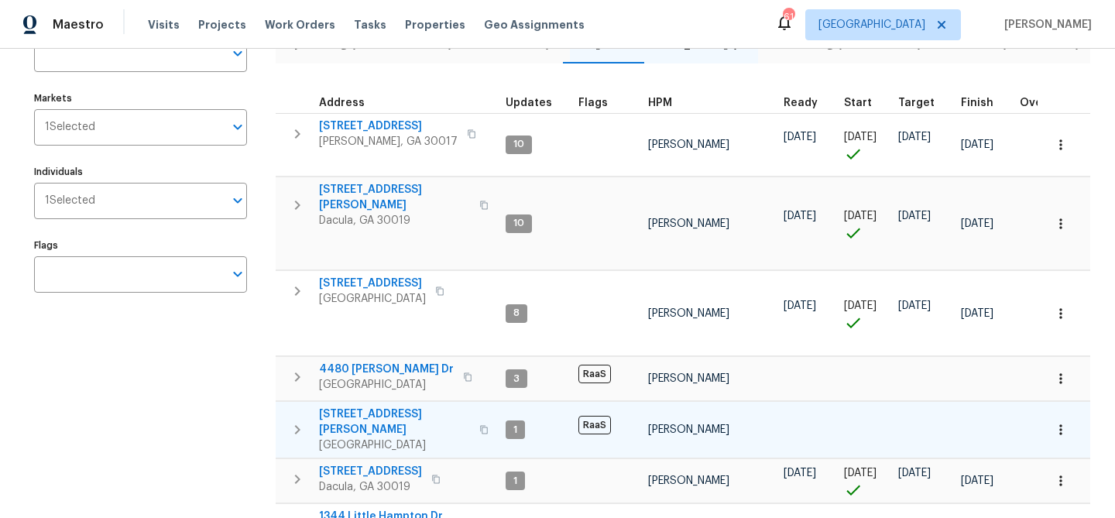
click at [377, 406] on span "[STREET_ADDRESS][PERSON_NAME]" at bounding box center [394, 421] width 151 height 31
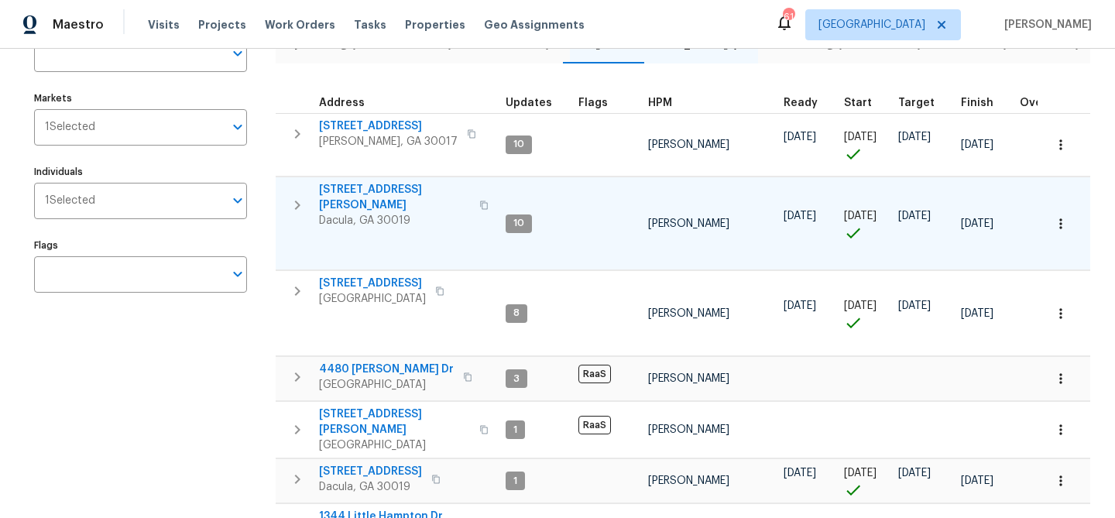
scroll to position [273, 0]
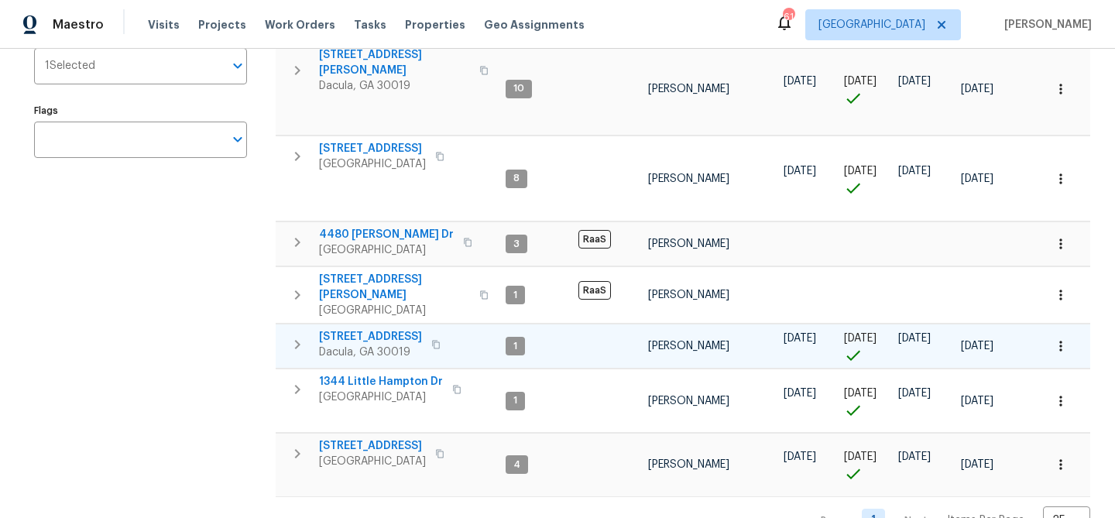
click at [381, 329] on span "[STREET_ADDRESS]" at bounding box center [370, 336] width 103 height 15
click at [352, 438] on span "[STREET_ADDRESS]" at bounding box center [372, 445] width 107 height 15
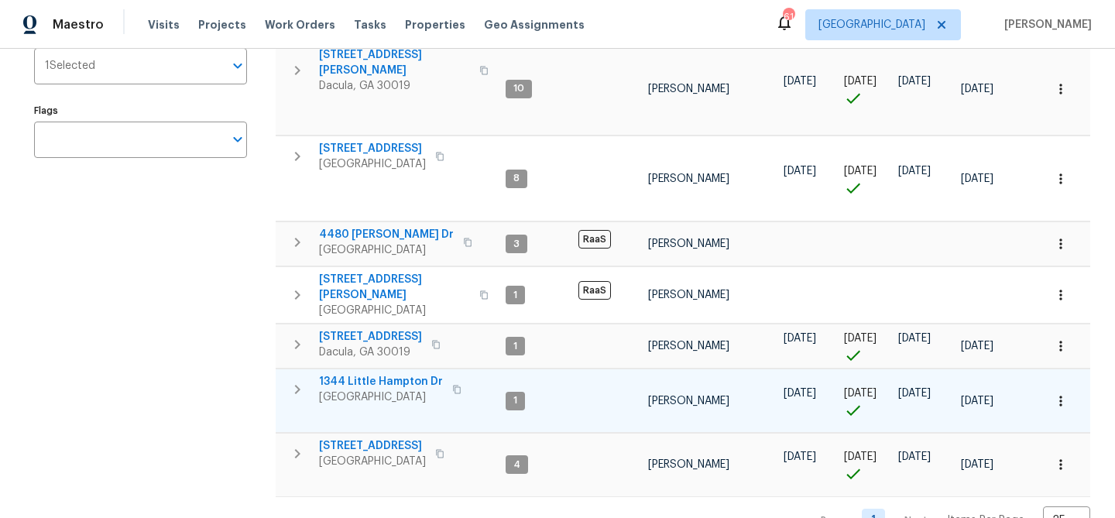
click at [404, 374] on span "1344 Little Hampton Dr" at bounding box center [381, 381] width 124 height 15
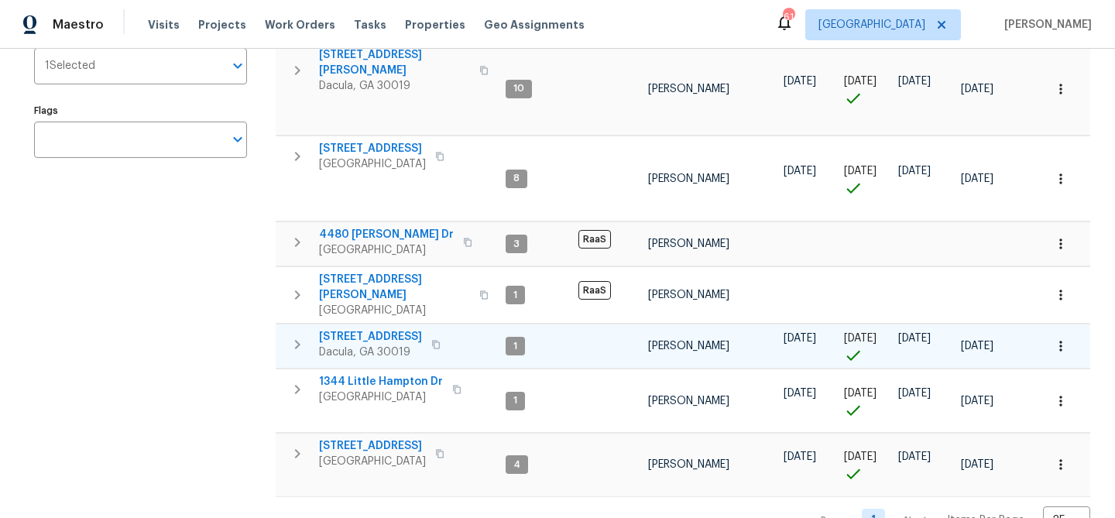
click at [361, 329] on span "[STREET_ADDRESS]" at bounding box center [370, 336] width 103 height 15
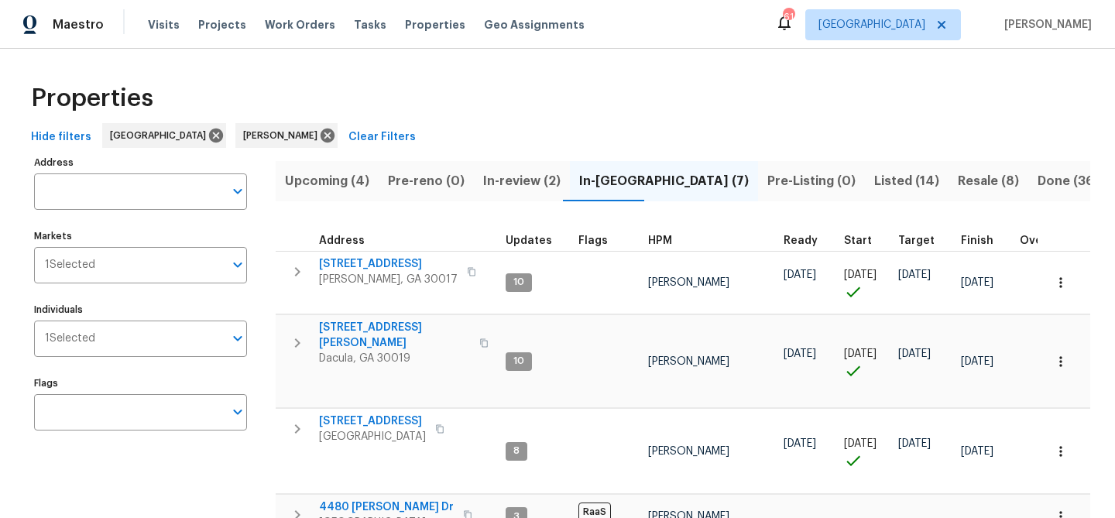
click at [496, 183] on span "In-review (2)" at bounding box center [521, 181] width 77 height 22
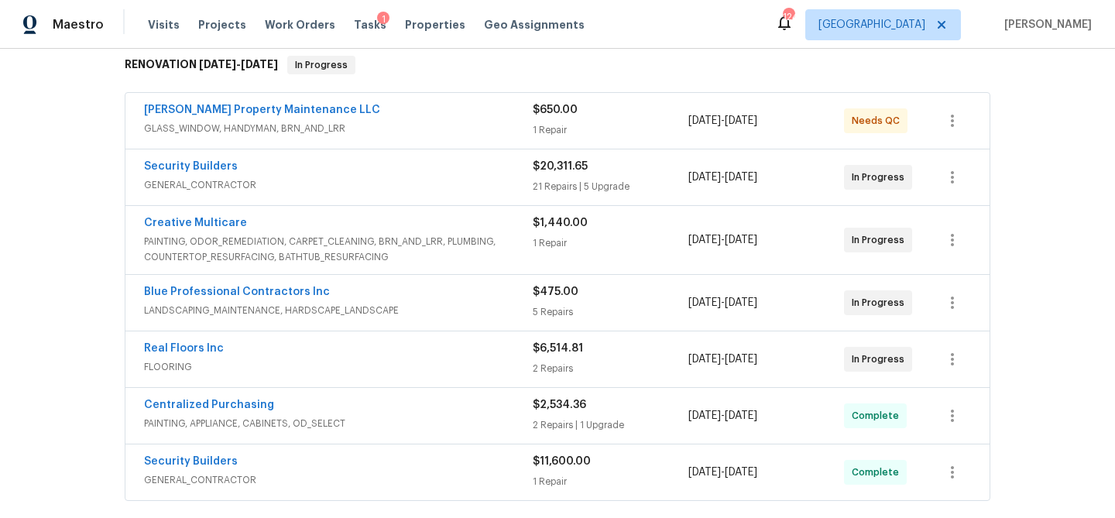
scroll to position [258, 0]
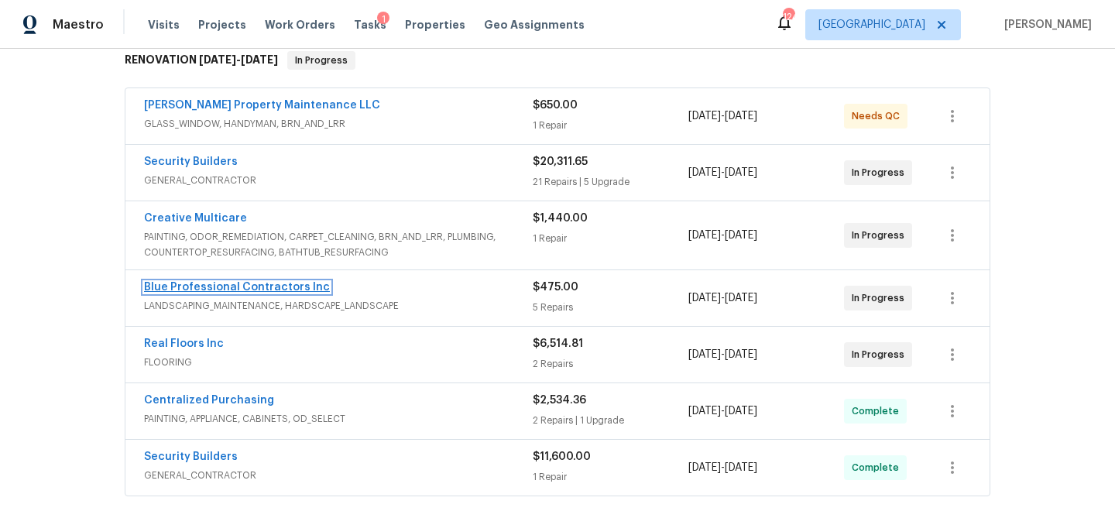
click at [262, 290] on link "Blue Professional Contractors Inc" at bounding box center [237, 287] width 186 height 11
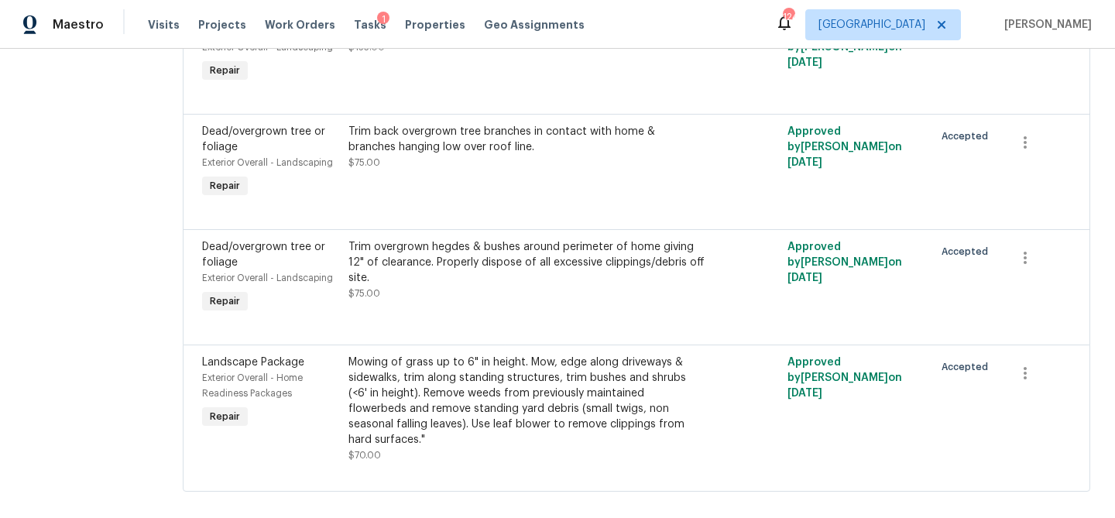
scroll to position [402, 0]
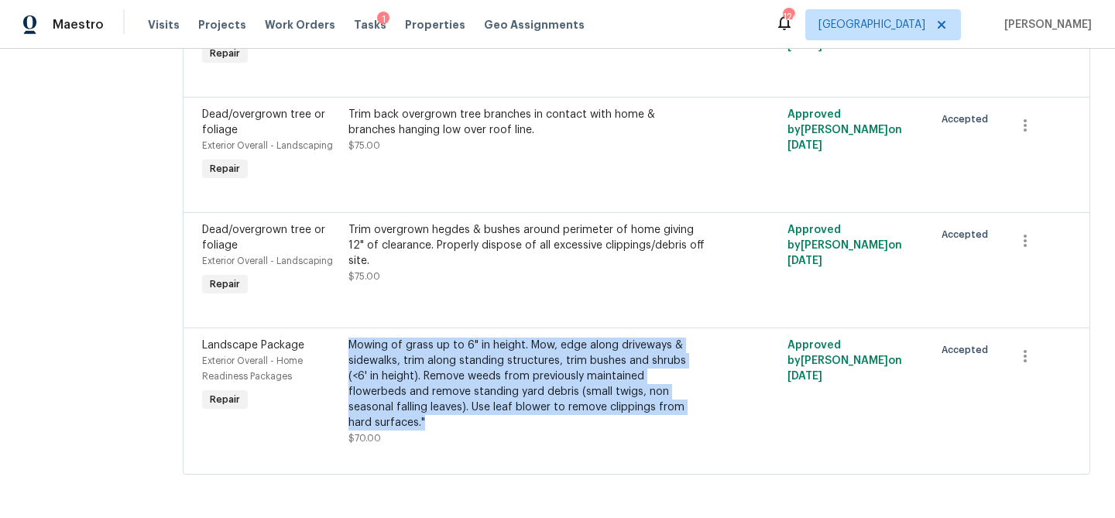
drag, startPoint x: 378, startPoint y: 341, endPoint x: 460, endPoint y: 424, distance: 116.1
click at [460, 424] on div "Mowing of grass up to 6" in height. Mow, edge along driveways & sidewalks, trim…" at bounding box center [526, 384] width 357 height 93
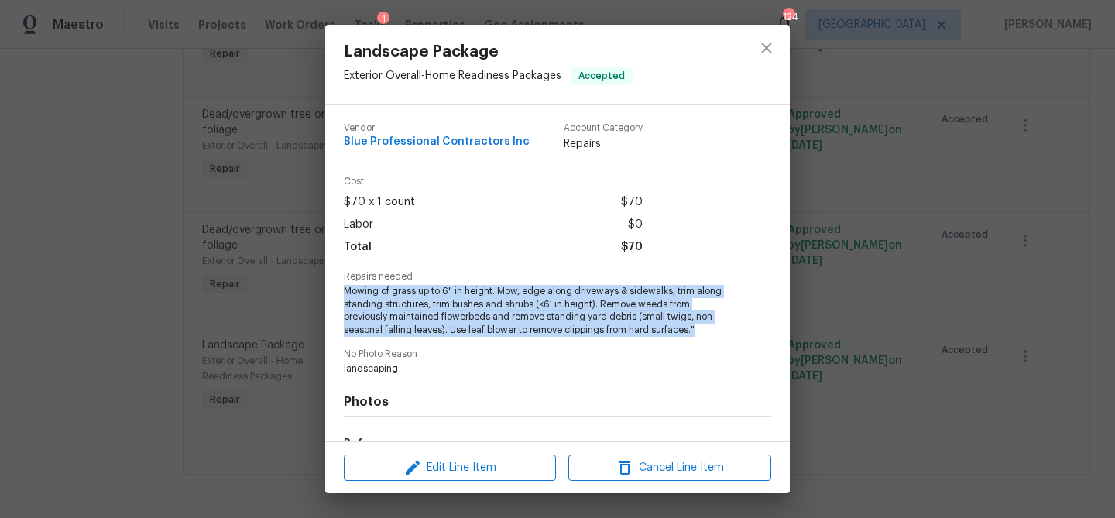
drag, startPoint x: 345, startPoint y: 291, endPoint x: 698, endPoint y: 336, distance: 356.7
click at [698, 336] on span "Mowing of grass up to 6" in height. Mow, edge along driveways & sidewalks, trim…" at bounding box center [536, 311] width 385 height 52
copy span "Mowing of grass up to 6" in height. Mow, edge along driveways & sidewalks, trim…"
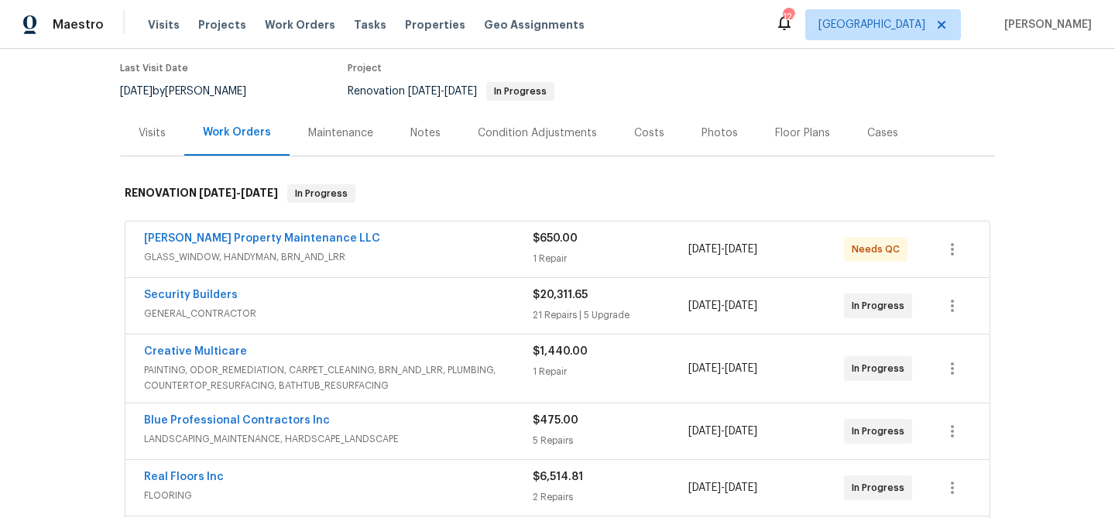
scroll to position [135, 0]
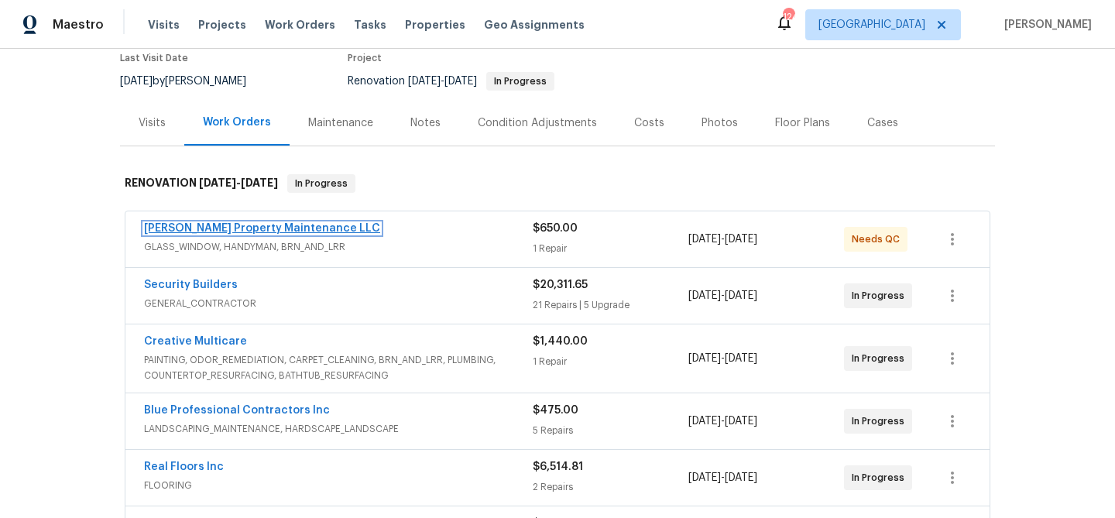
click at [273, 226] on link "Glen Property Maintenance LLC" at bounding box center [262, 228] width 236 height 11
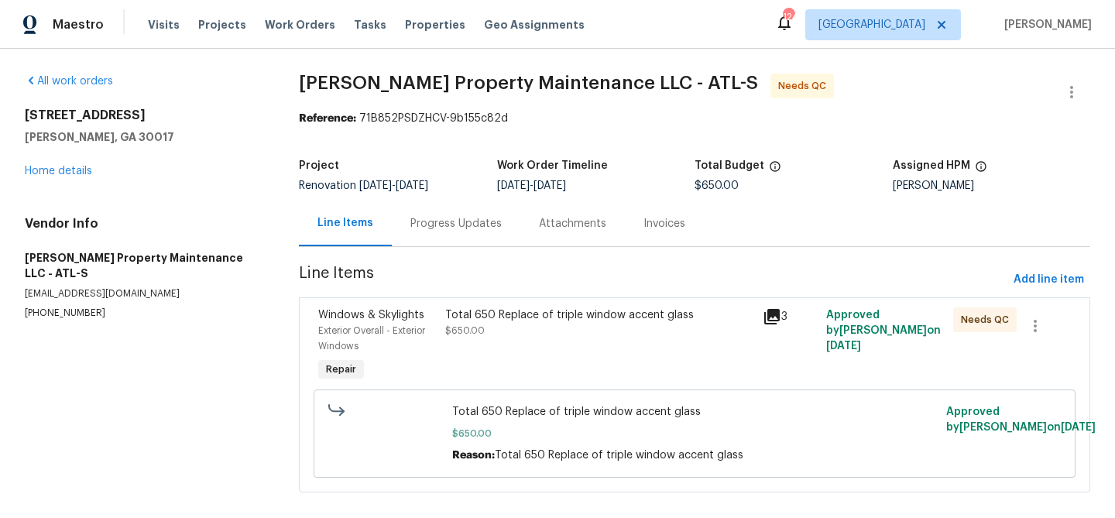
scroll to position [3, 0]
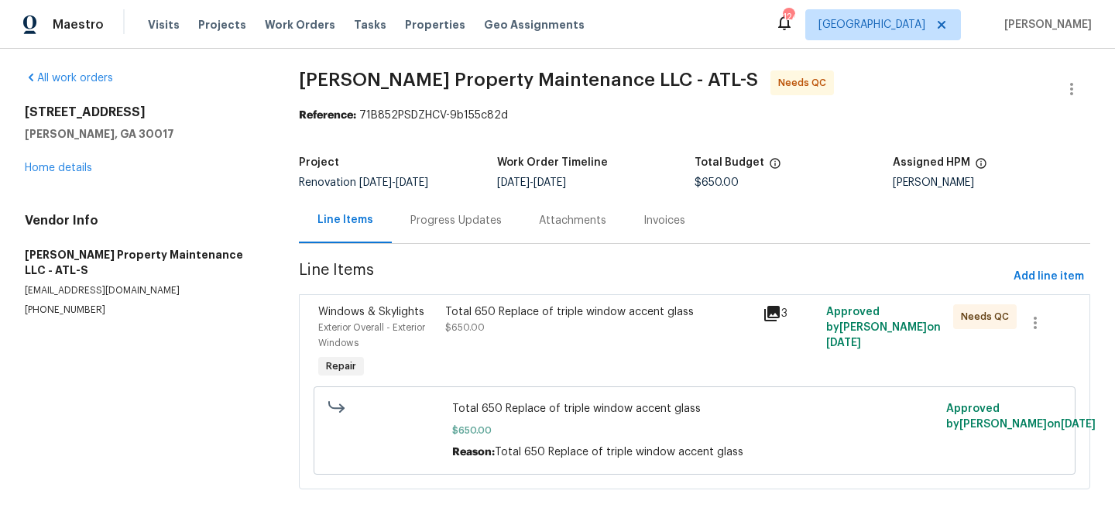
click at [435, 238] on div "Progress Updates" at bounding box center [456, 220] width 129 height 46
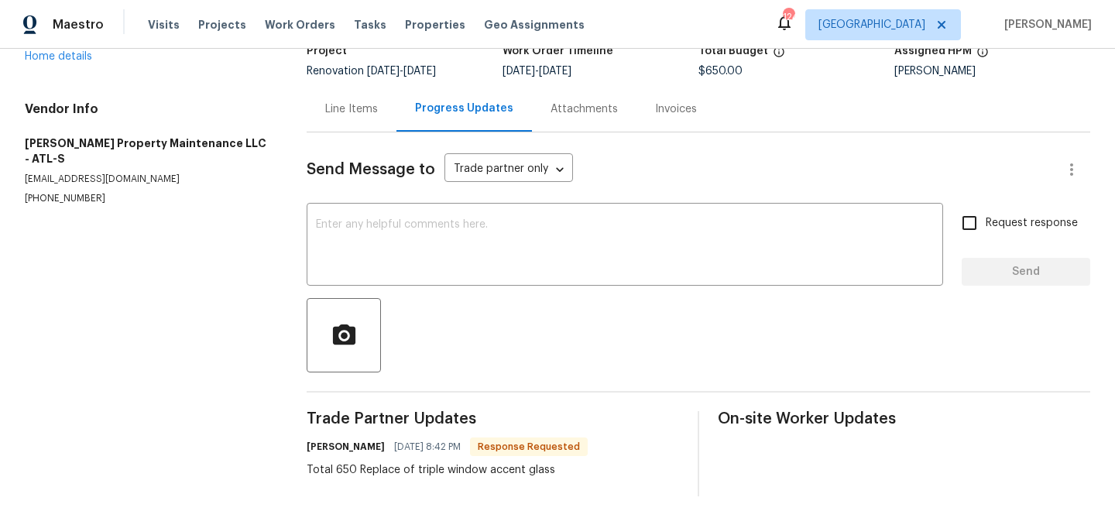
scroll to position [115, 0]
click at [400, 225] on textarea at bounding box center [625, 245] width 618 height 54
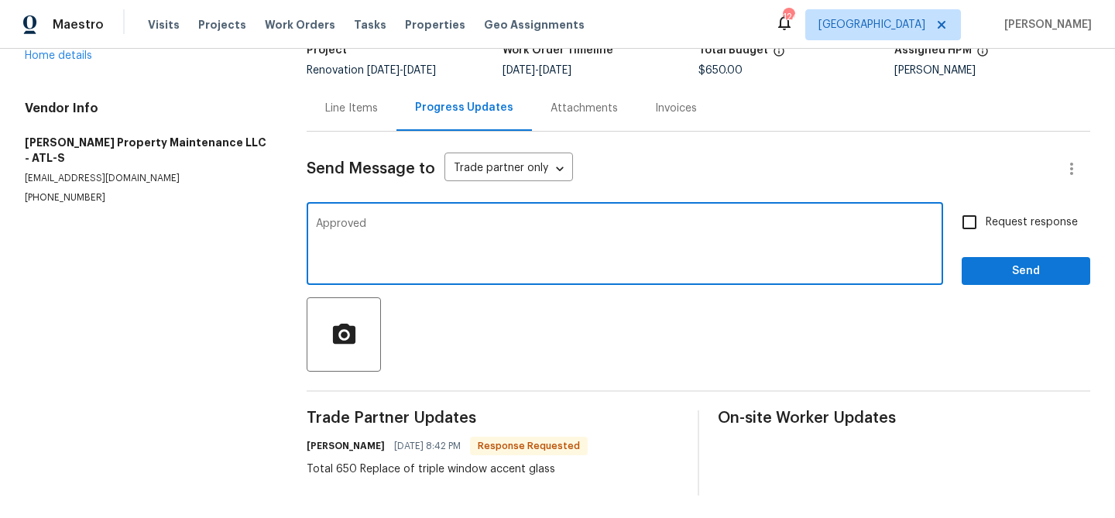
type textarea "Approved"
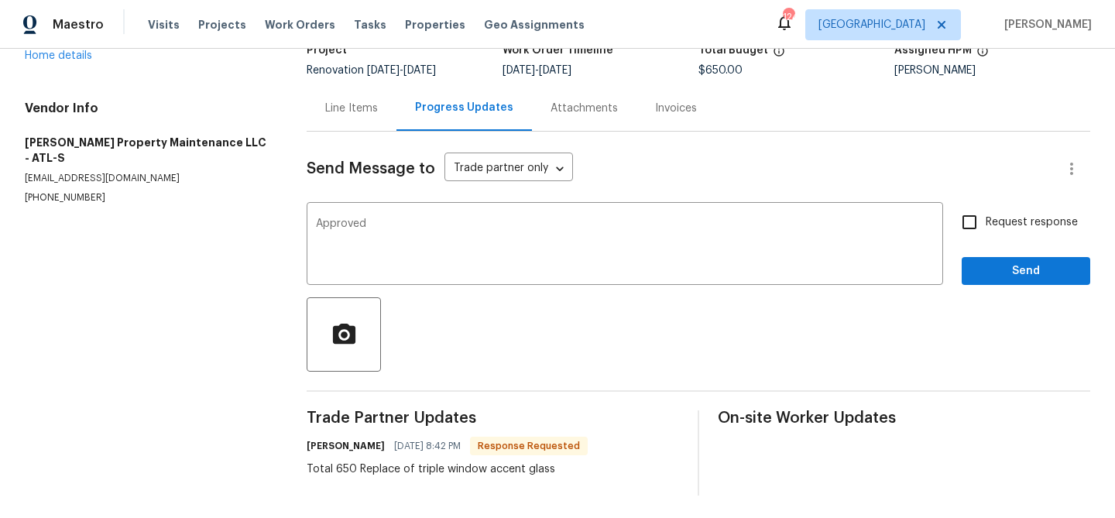
drag, startPoint x: 1003, startPoint y: 250, endPoint x: 1004, endPoint y: 268, distance: 17.8
click at [1003, 250] on div "Request response Send" at bounding box center [1026, 245] width 129 height 79
click at [1004, 269] on span "Send" at bounding box center [1026, 271] width 104 height 19
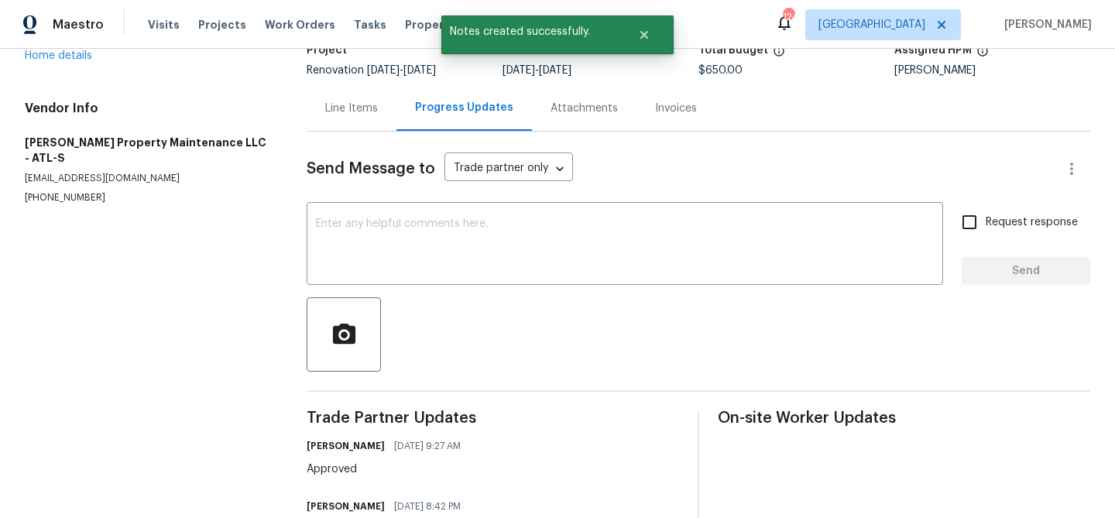
drag, startPoint x: 369, startPoint y: 112, endPoint x: 434, endPoint y: 153, distance: 76.9
click at [369, 112] on div "Line Items" at bounding box center [351, 108] width 53 height 15
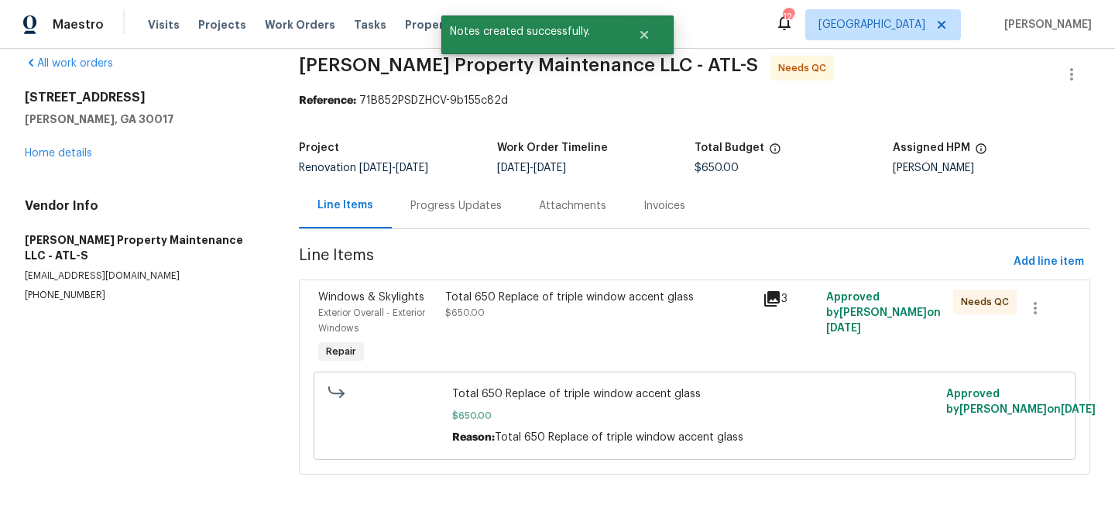
click at [635, 290] on div "Total 650 Replace of triple window accent glass" at bounding box center [599, 297] width 308 height 15
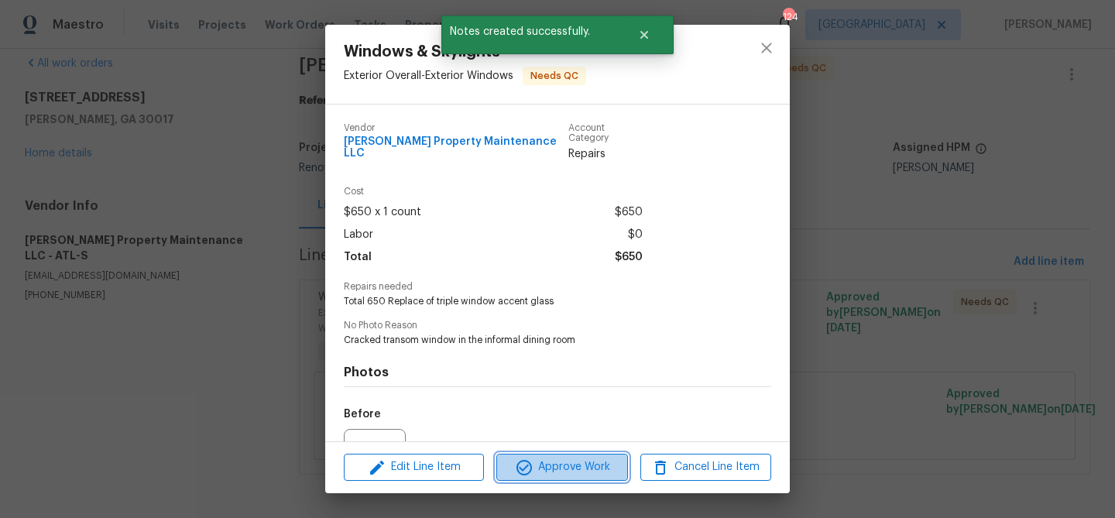
click at [587, 468] on span "Approve Work" at bounding box center [562, 467] width 122 height 19
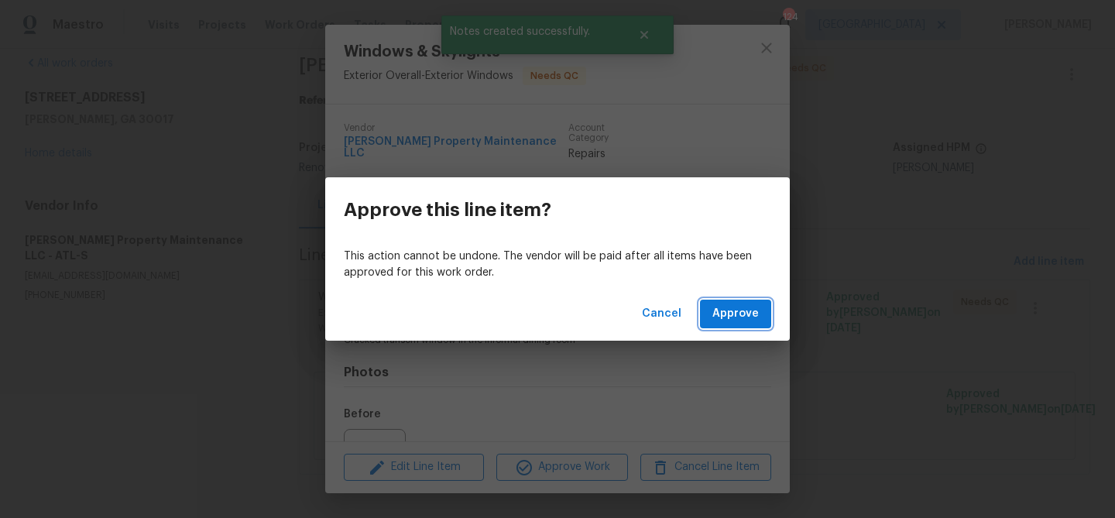
click at [744, 311] on span "Approve" at bounding box center [735, 313] width 46 height 19
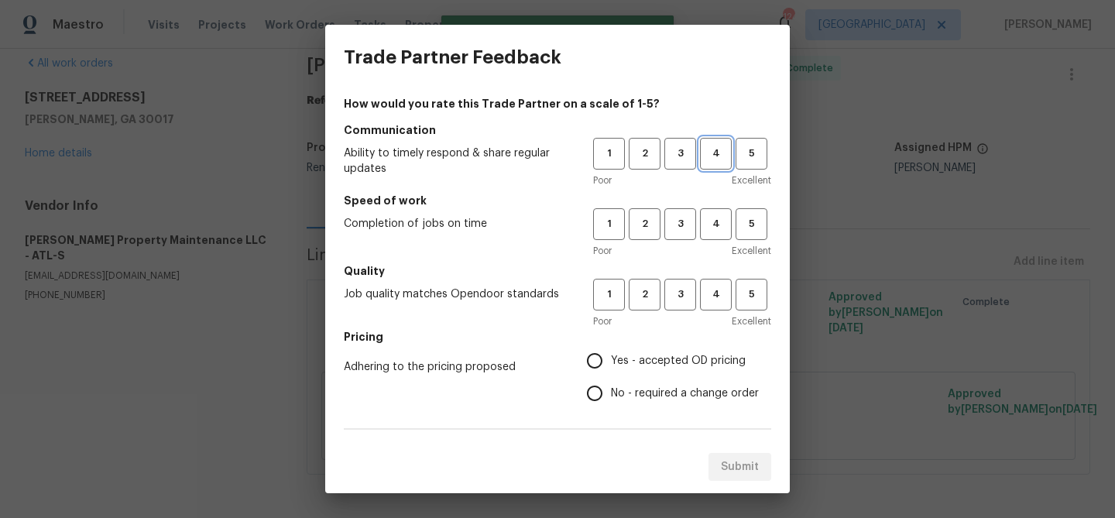
click at [714, 162] on span "4" at bounding box center [715, 154] width 29 height 18
click at [715, 222] on span "4" at bounding box center [715, 224] width 29 height 18
drag, startPoint x: 709, startPoint y: 286, endPoint x: 688, endPoint y: 321, distance: 41.7
click at [709, 286] on span "4" at bounding box center [715, 295] width 29 height 18
click at [632, 386] on span "No - required a change order" at bounding box center [685, 394] width 148 height 16
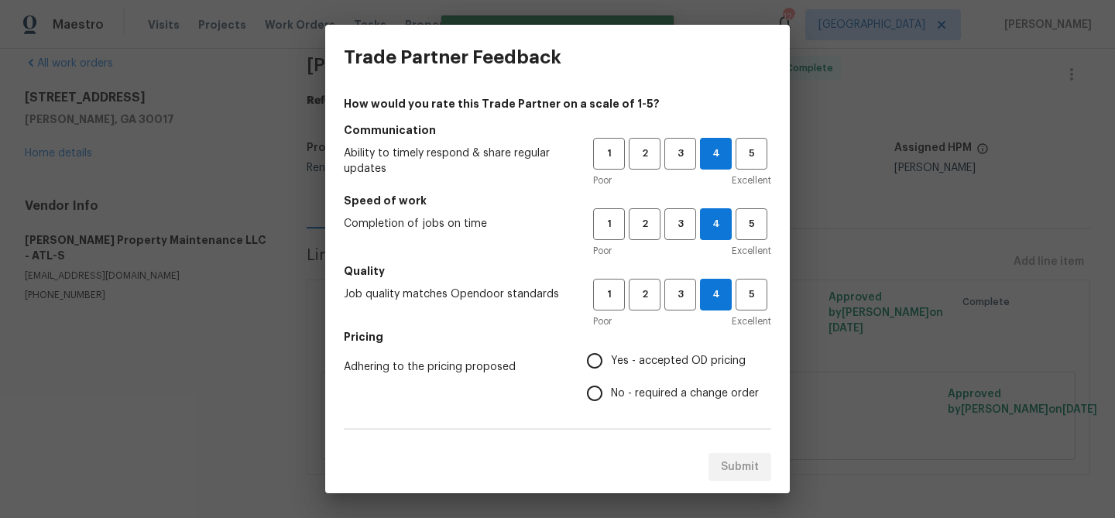
click at [611, 386] on input "No - required a change order" at bounding box center [594, 393] width 33 height 33
radio input "true"
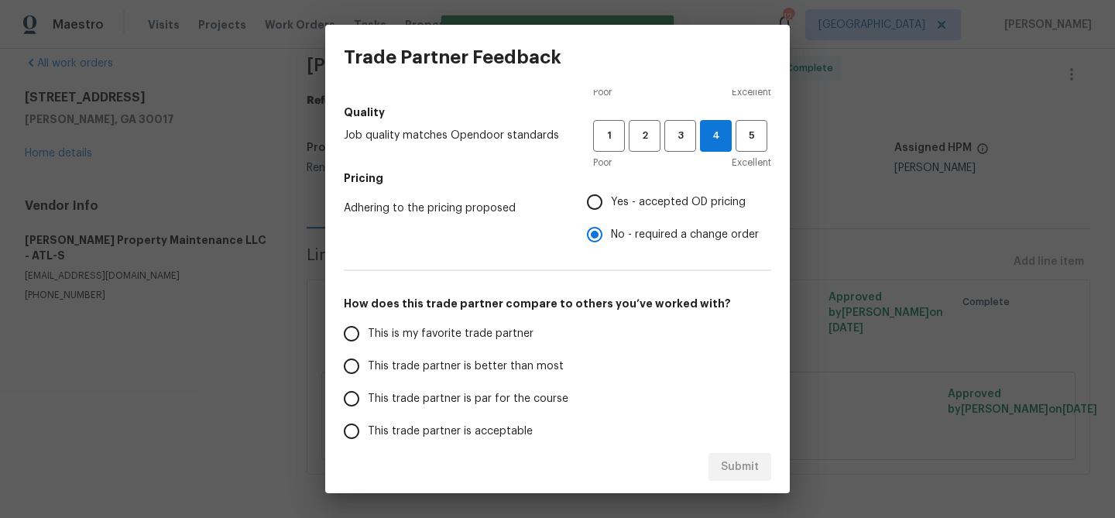
scroll to position [165, 0]
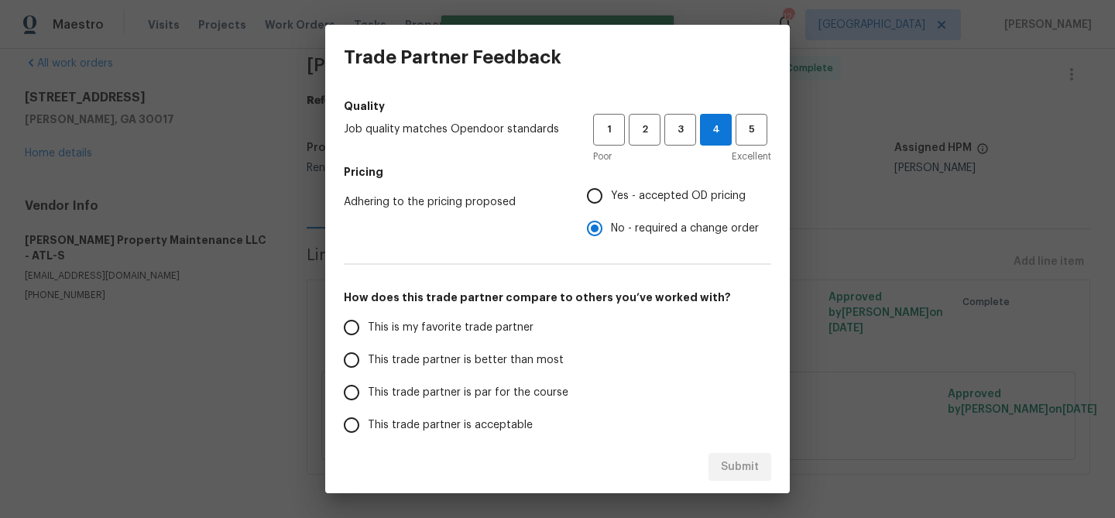
click at [515, 359] on span "This trade partner is better than most" at bounding box center [466, 360] width 196 height 16
click at [368, 359] on input "This trade partner is better than most" at bounding box center [351, 360] width 33 height 33
click at [725, 464] on span "Submit" at bounding box center [740, 467] width 38 height 19
radio input "true"
radio input "false"
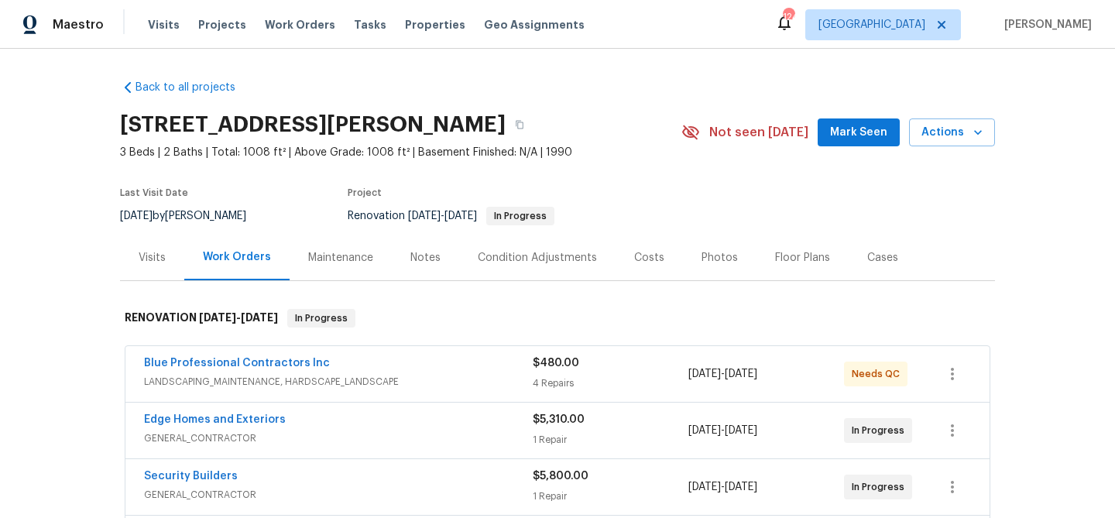
click at [846, 134] on span "Mark Seen" at bounding box center [858, 132] width 57 height 19
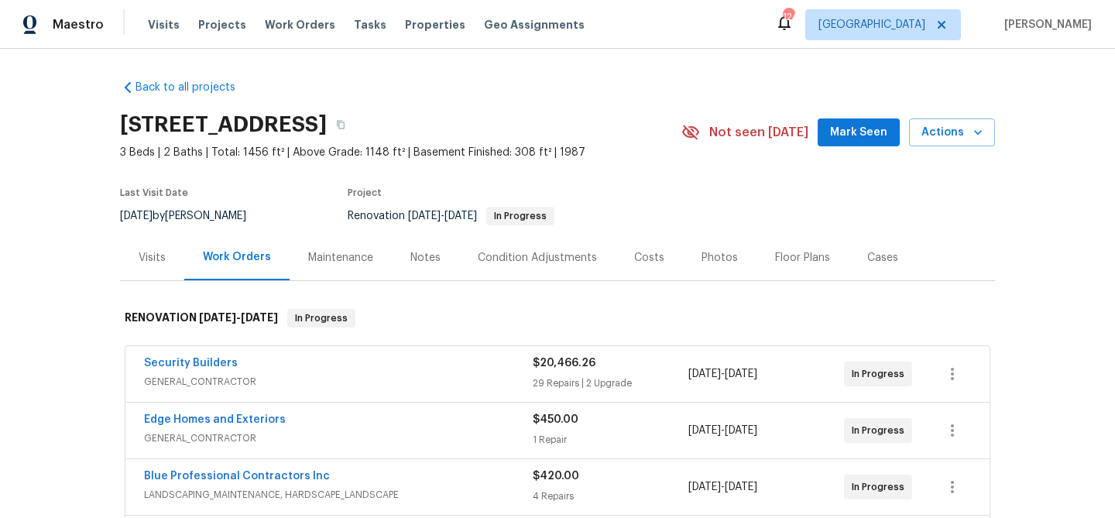
click at [862, 135] on span "Mark Seen" at bounding box center [858, 132] width 57 height 19
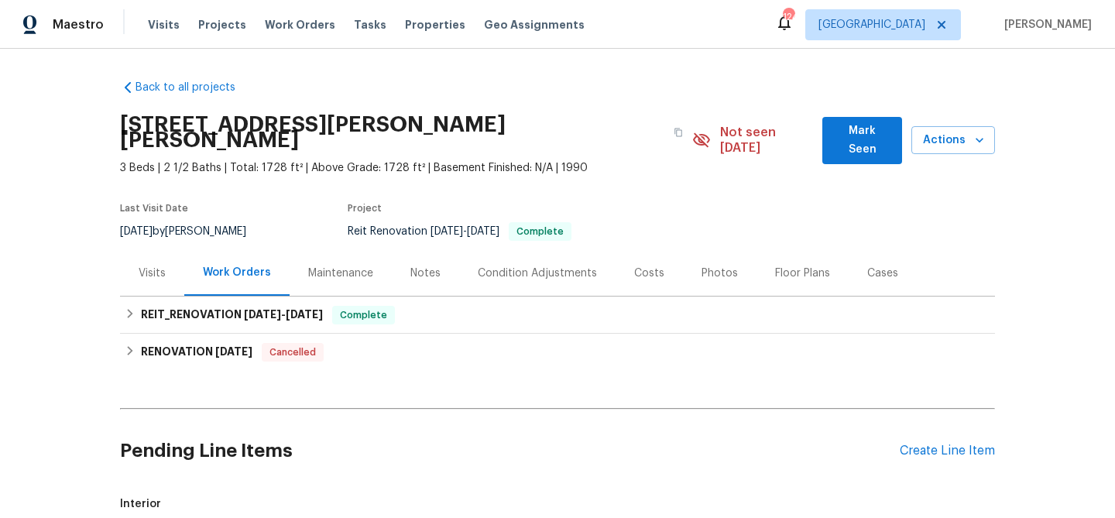
click at [833, 132] on button "Mark Seen" at bounding box center [862, 140] width 80 height 47
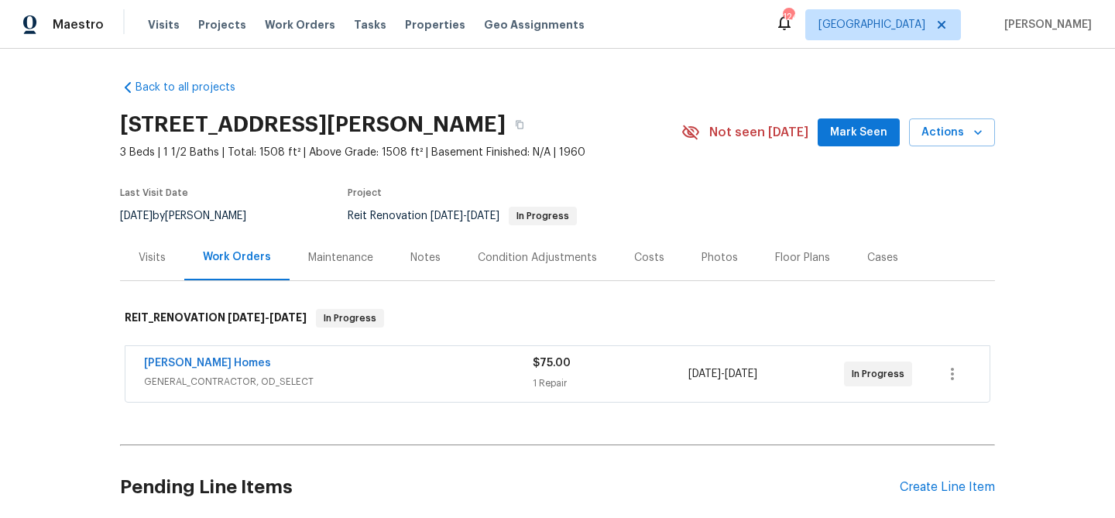
click at [835, 125] on button "Mark Seen" at bounding box center [859, 132] width 82 height 29
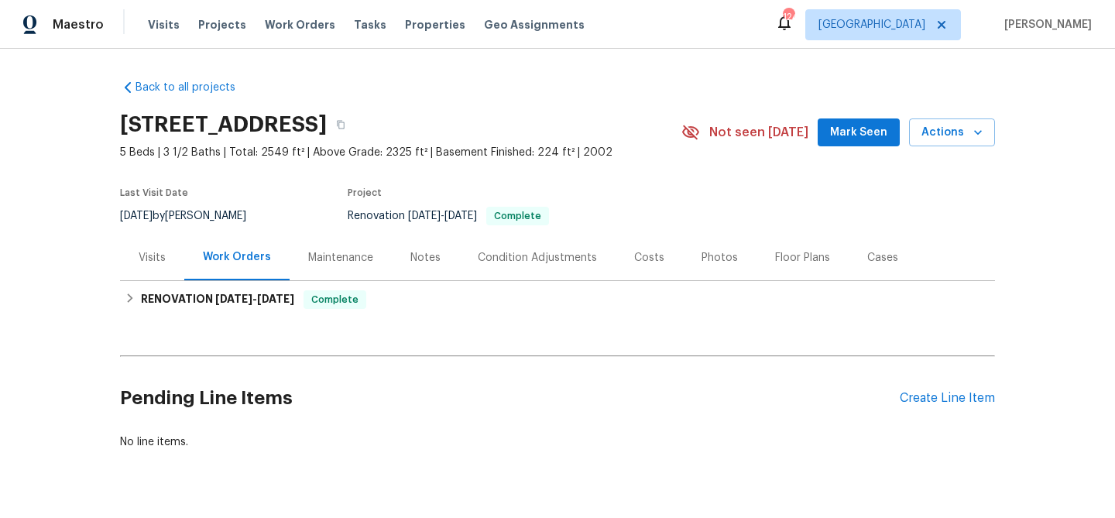
click at [835, 139] on button "Mark Seen" at bounding box center [859, 132] width 82 height 29
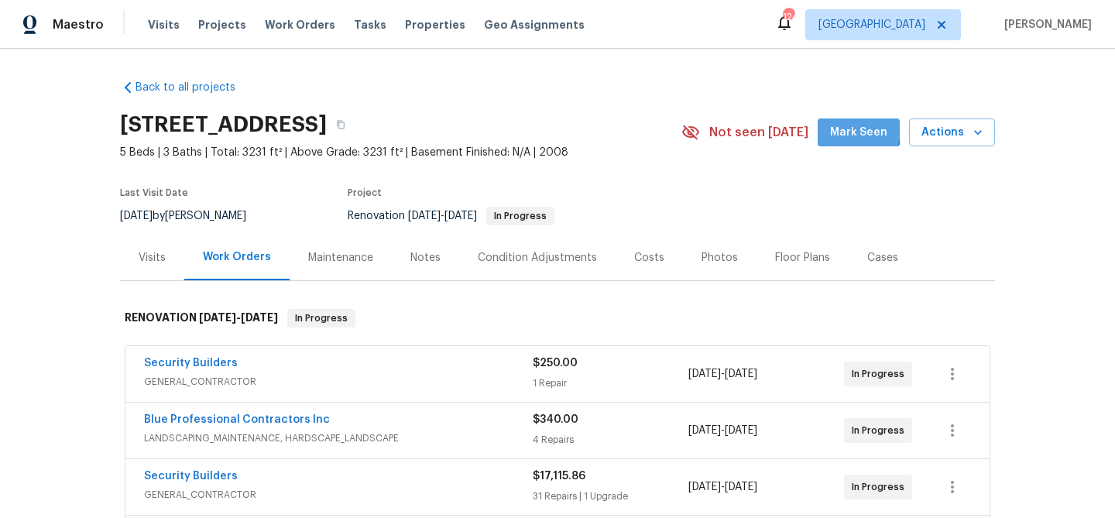
click at [849, 129] on span "Mark Seen" at bounding box center [858, 132] width 57 height 19
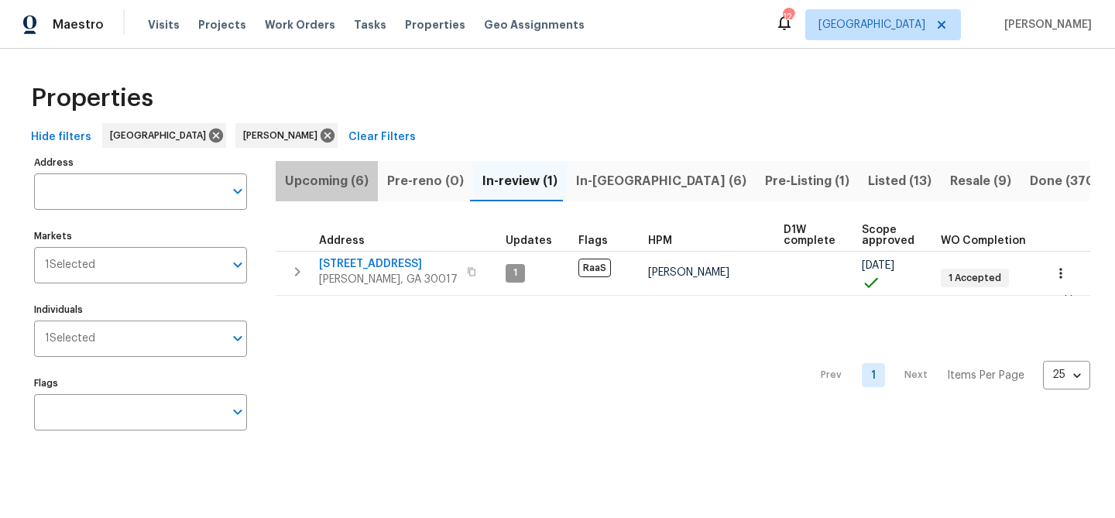
click at [338, 186] on span "Upcoming (6)" at bounding box center [327, 181] width 84 height 22
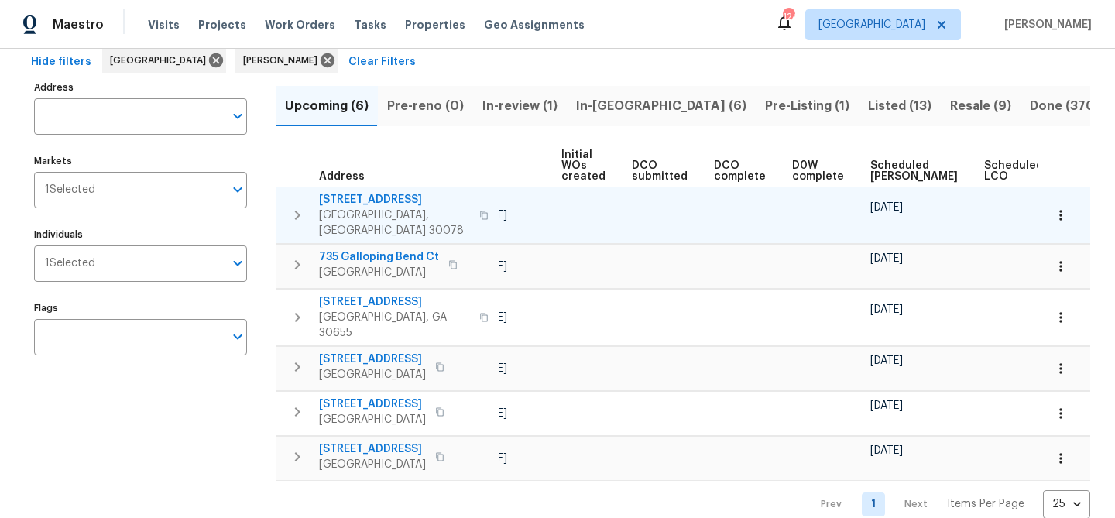
scroll to position [0, 170]
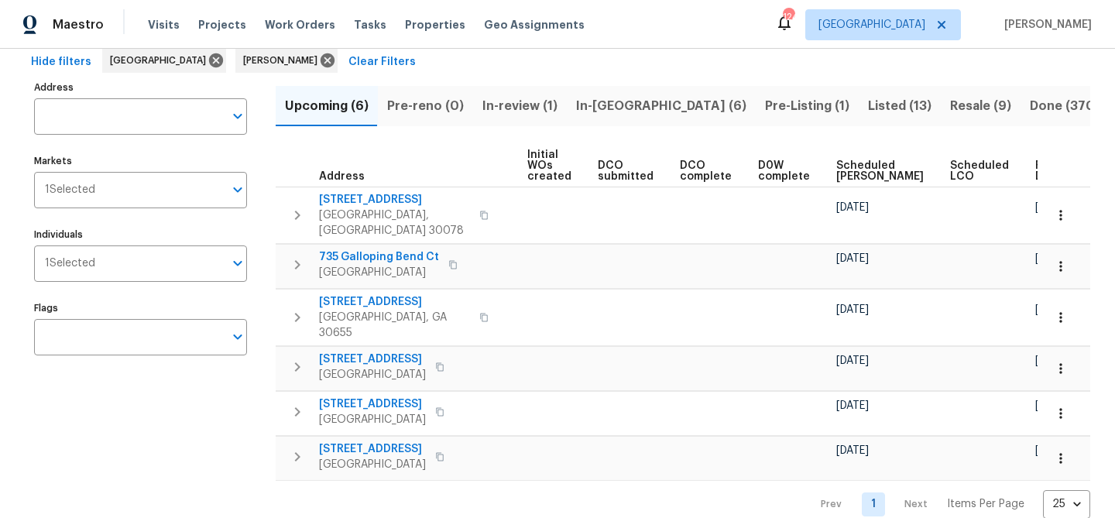
click at [1035, 176] on span "Ready Date" at bounding box center [1052, 171] width 34 height 22
